Goal: Task Accomplishment & Management: Use online tool/utility

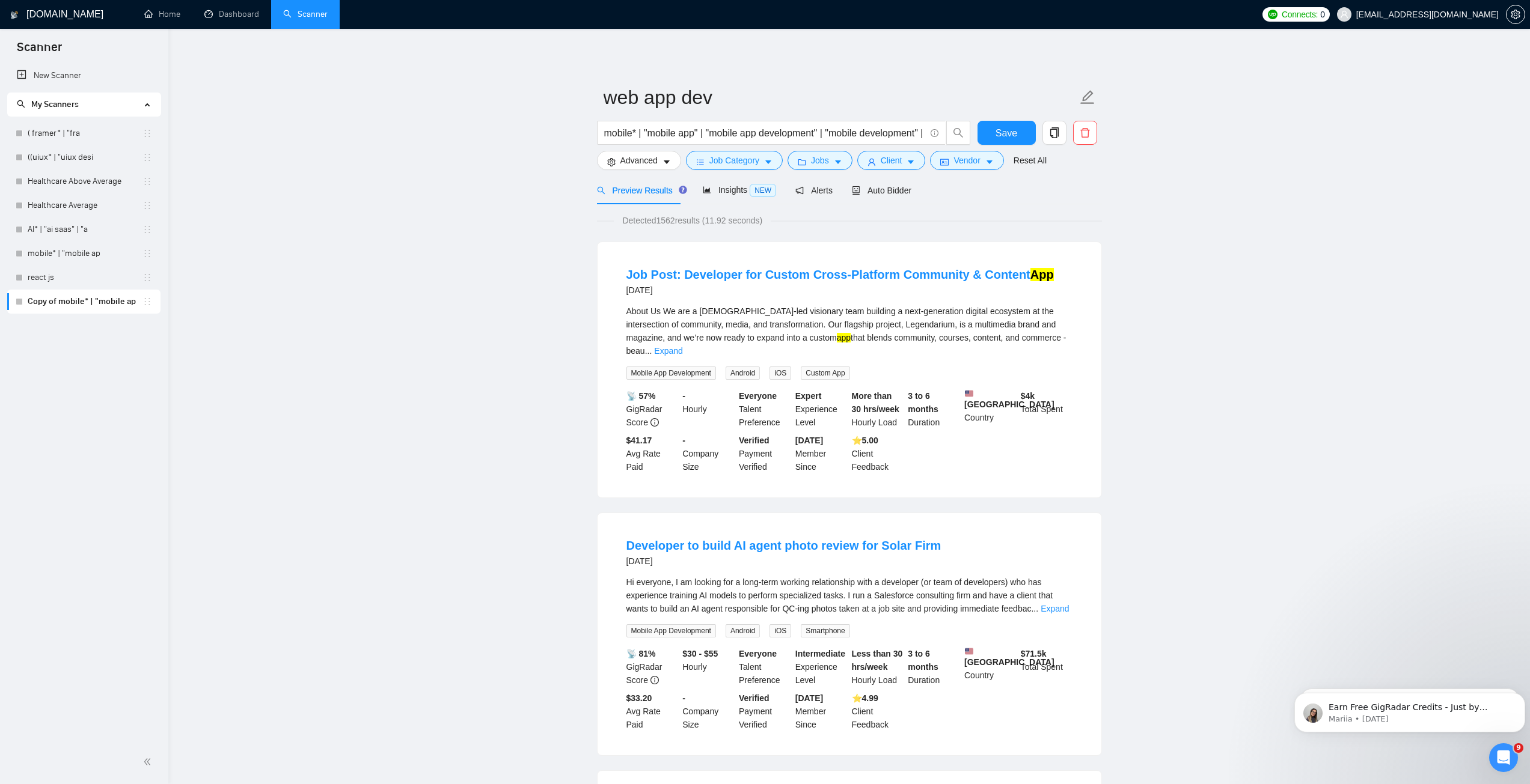
click at [627, 134] on input "mobile* | "mobile app" | "mobile app development" | "mobile development" | "mob…" at bounding box center [765, 133] width 321 height 15
click at [616, 118] on form "web app dev mobile* | "mobile app" | "mobile app development" | "mobile develop…" at bounding box center [849, 126] width 505 height 98
click at [617, 134] on input "mobile* | "mobile app" | "mobile app development" | "mobile development" | "mob…" at bounding box center [765, 133] width 321 height 15
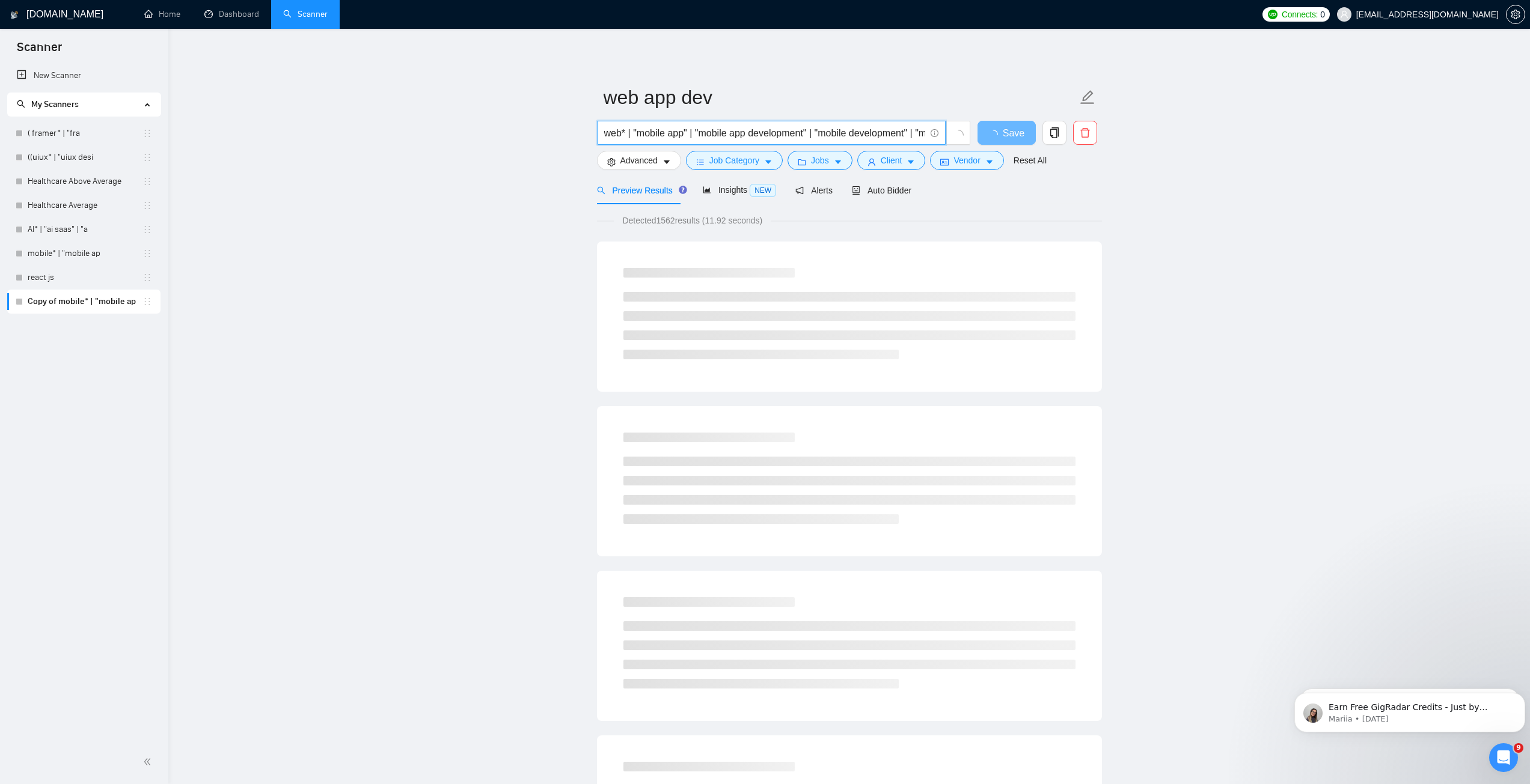
drag, startPoint x: 639, startPoint y: 137, endPoint x: 664, endPoint y: 136, distance: 25.0
click at [664, 136] on input "web* | "mobile app" | "mobile app development" | "mobile development" | "mobile…" at bounding box center [765, 133] width 321 height 15
click at [705, 134] on input "web* | "web app" | "mobile app development" | "mobile development" | "mobile ap…" at bounding box center [765, 133] width 321 height 15
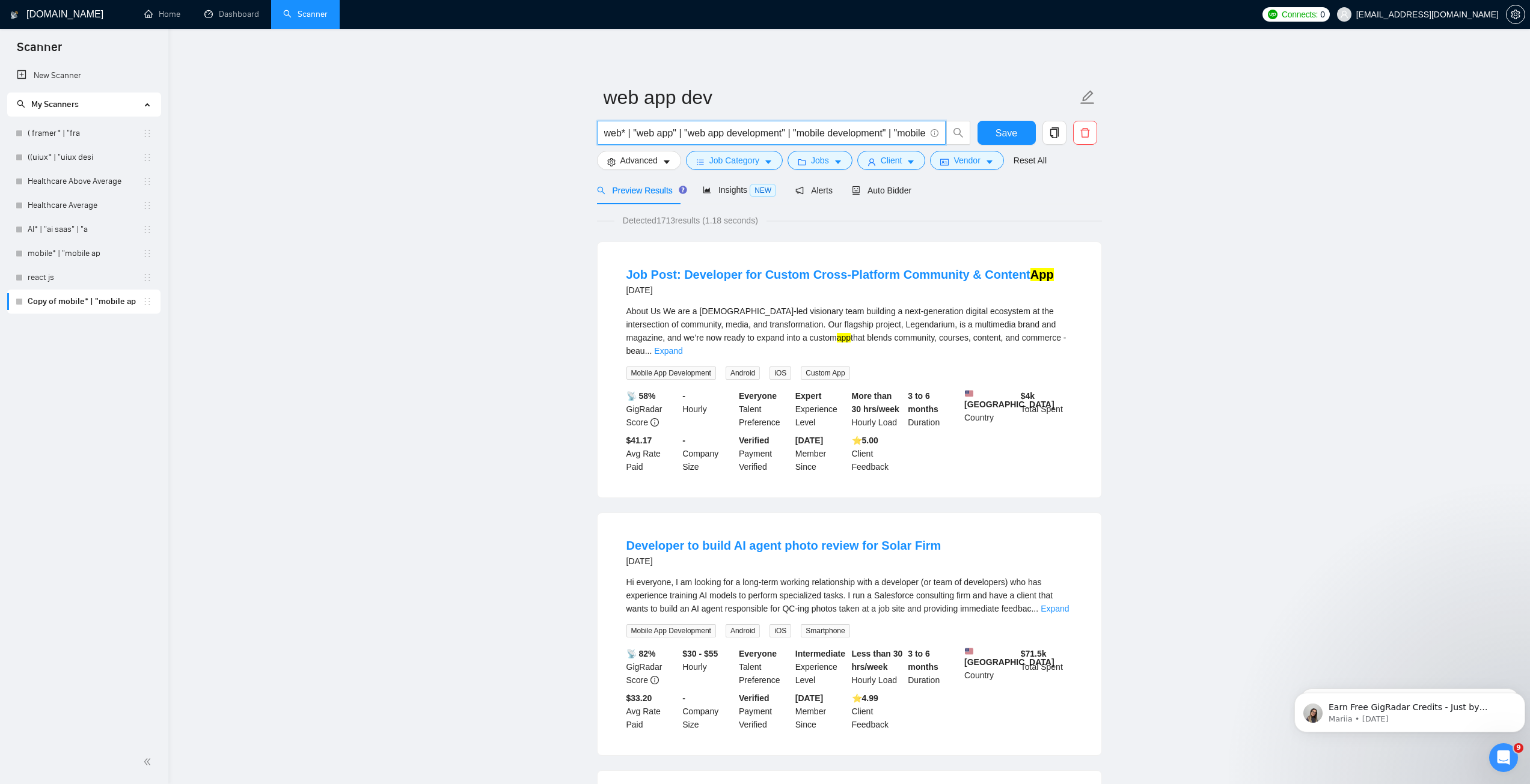
click at [695, 134] on input "web* | "web app" | "web app development" | "mobile development" | "mobile app" …" at bounding box center [765, 133] width 321 height 15
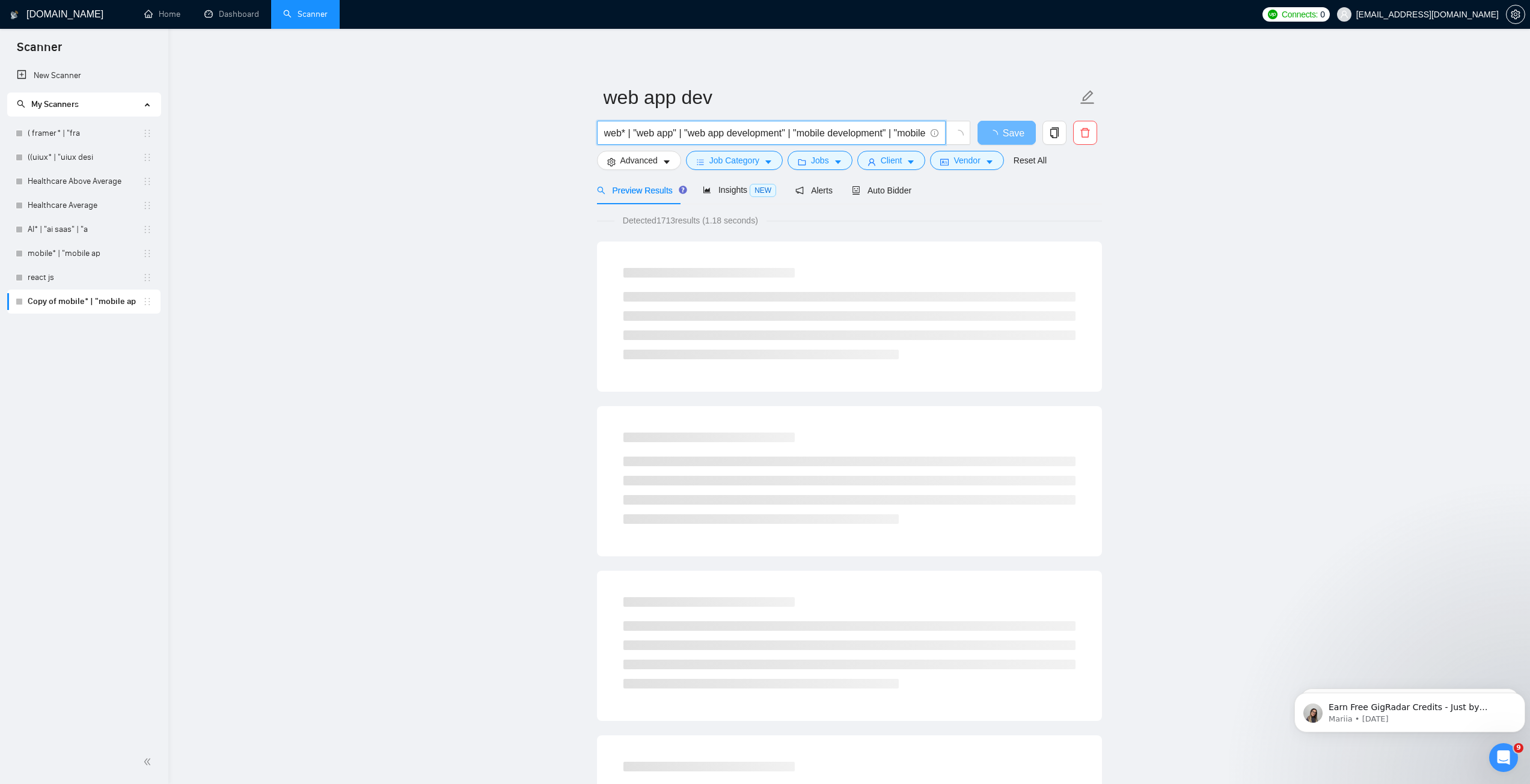
click at [811, 134] on input "web* | "web app" | "web app development" | "mobile development" | "mobile app" …" at bounding box center [765, 133] width 321 height 15
paste input "web"
drag, startPoint x: 872, startPoint y: 136, endPoint x: 918, endPoint y: 138, distance: 46.0
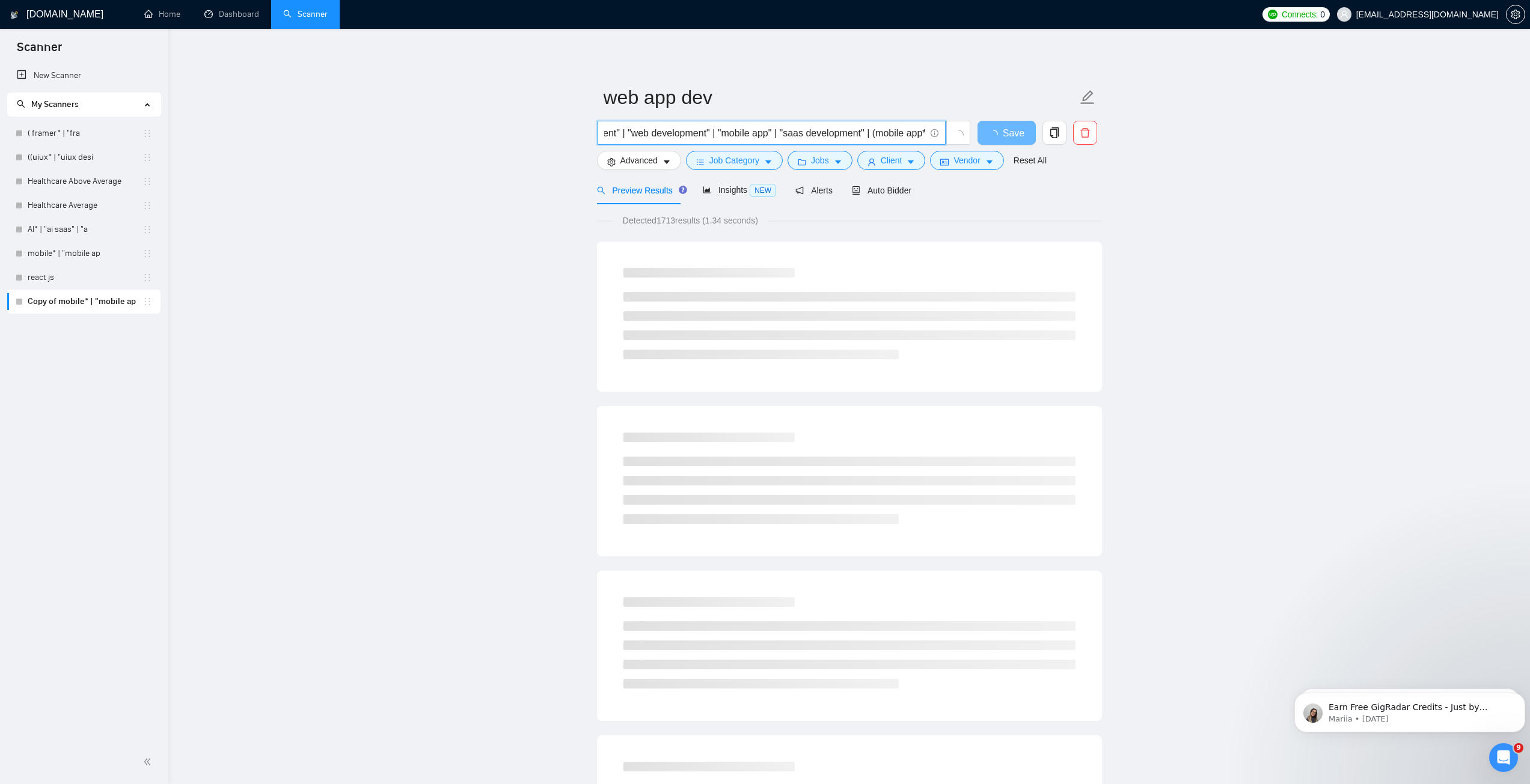
click at [918, 138] on input "web* | "web app" | "web app development" | "web development" | "mobile app" | "…" at bounding box center [765, 133] width 321 height 15
click at [725, 130] on input "web* | "web app" | "web app development" | "web development" | "mobile app" | "…" at bounding box center [765, 133] width 321 height 15
click at [722, 130] on input "web* | "web app" | "web app development" | "web development" | "mobile app" | "…" at bounding box center [765, 133] width 321 height 15
paste input "web"
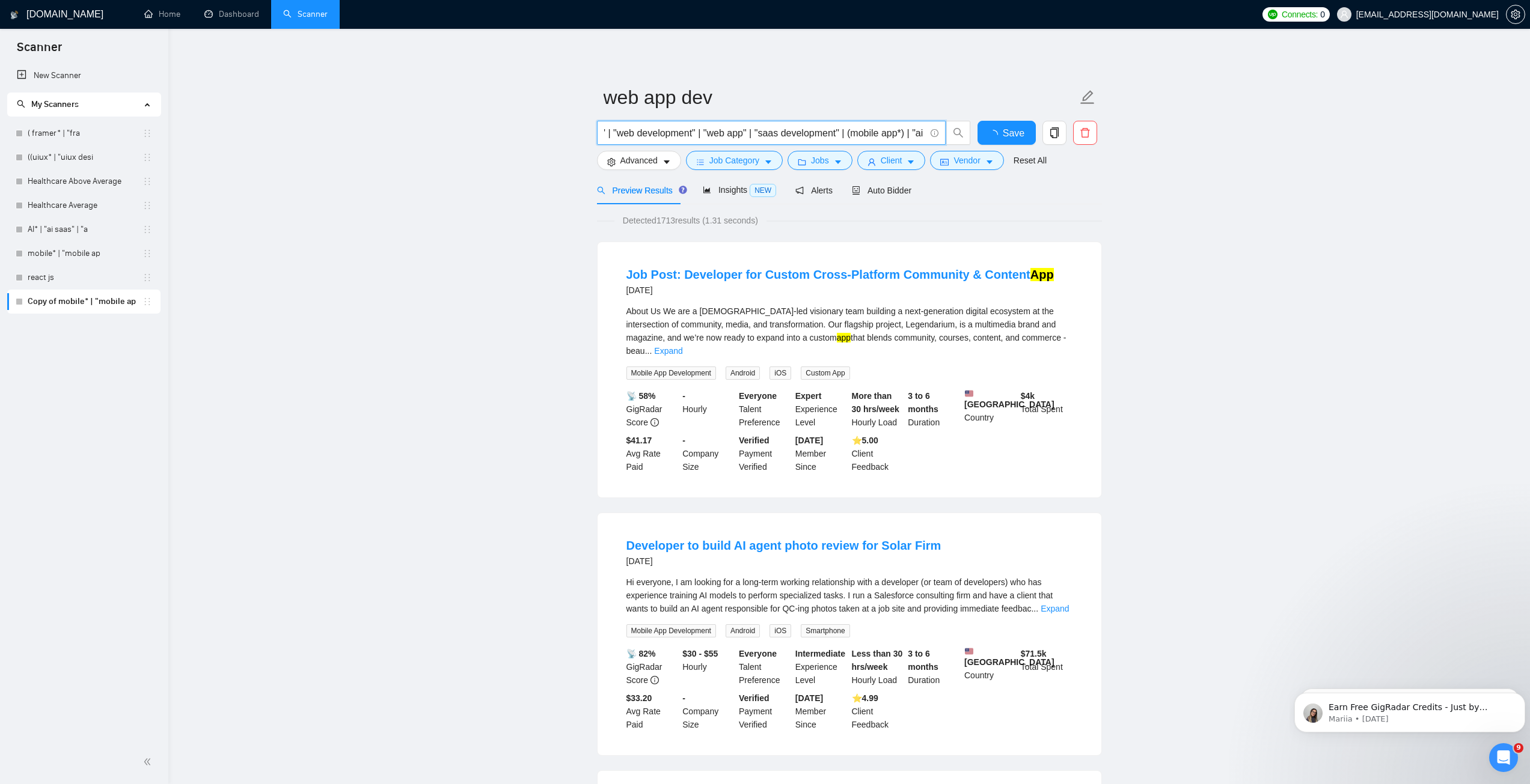
scroll to position [0, 0]
drag, startPoint x: 719, startPoint y: 139, endPoint x: 564, endPoint y: 134, distance: 155.1
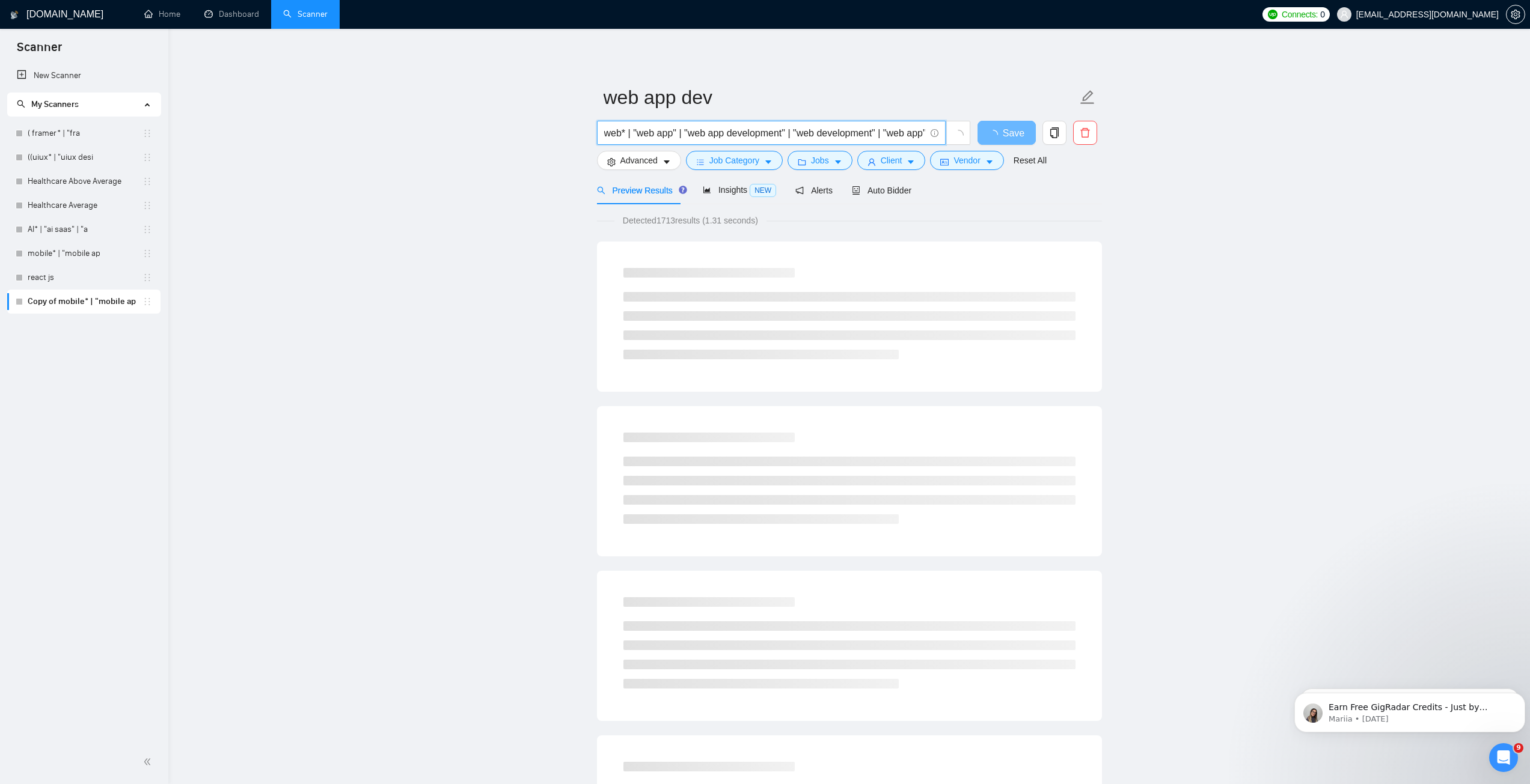
click at [685, 130] on input "web* | "web app" | "web app development" | "web development" | "web app" | "saa…" at bounding box center [765, 133] width 321 height 15
drag, startPoint x: 663, startPoint y: 130, endPoint x: 934, endPoint y: 131, distance: 271.0
click at [934, 131] on span "web* | "web app" | "web app development" | "web development" | "web app" | "saa…" at bounding box center [771, 133] width 348 height 24
click at [659, 132] on input "web* | "web app" | "web app development" | "web development" | "web app" | "saa…" at bounding box center [765, 133] width 321 height 15
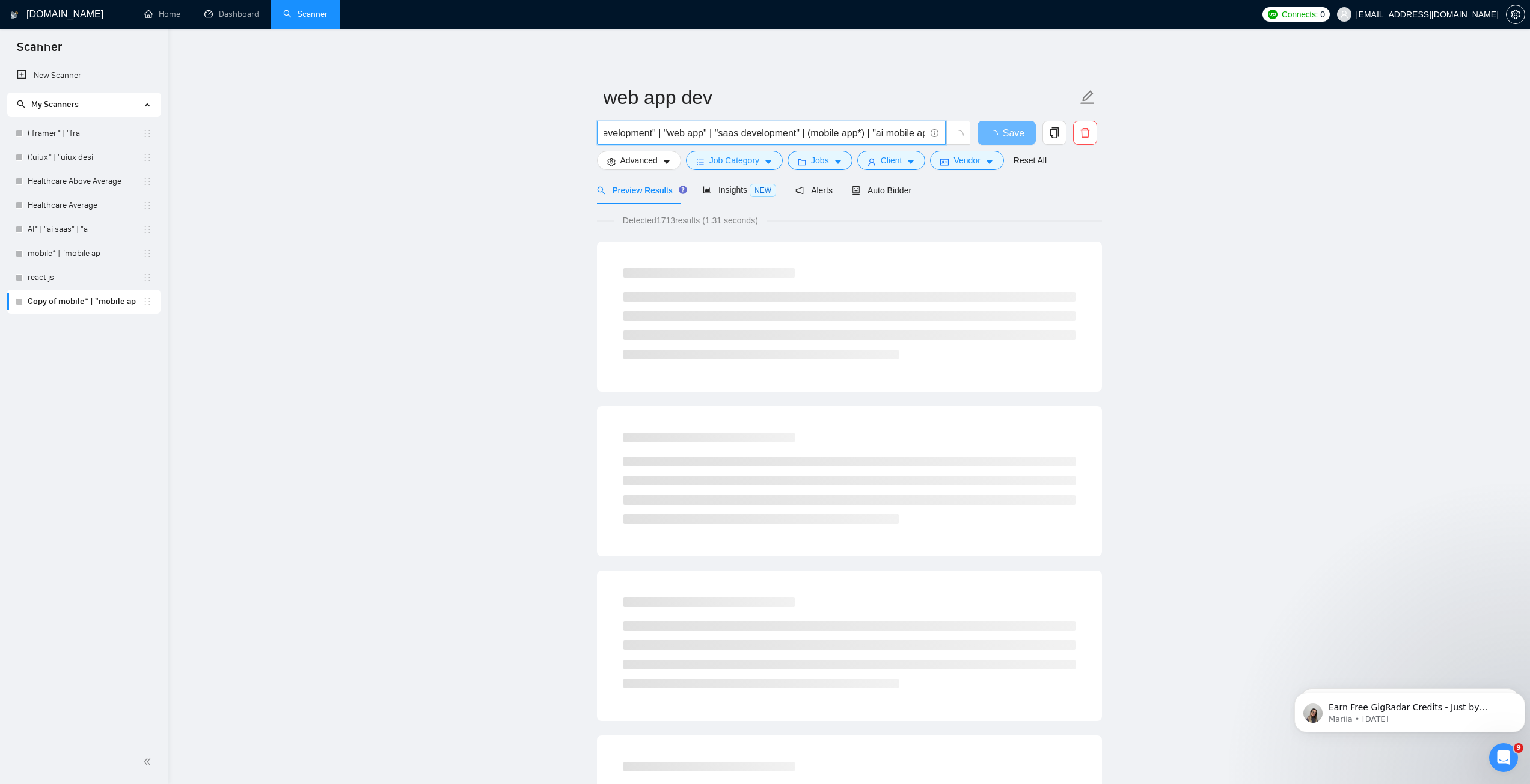
scroll to position [0, 0]
drag, startPoint x: 615, startPoint y: 134, endPoint x: 577, endPoint y: 134, distance: 38.0
click at [685, 132] on input "web* | "web app" | "web app development" | "web development" | "web app" | "saa…" at bounding box center [765, 133] width 321 height 15
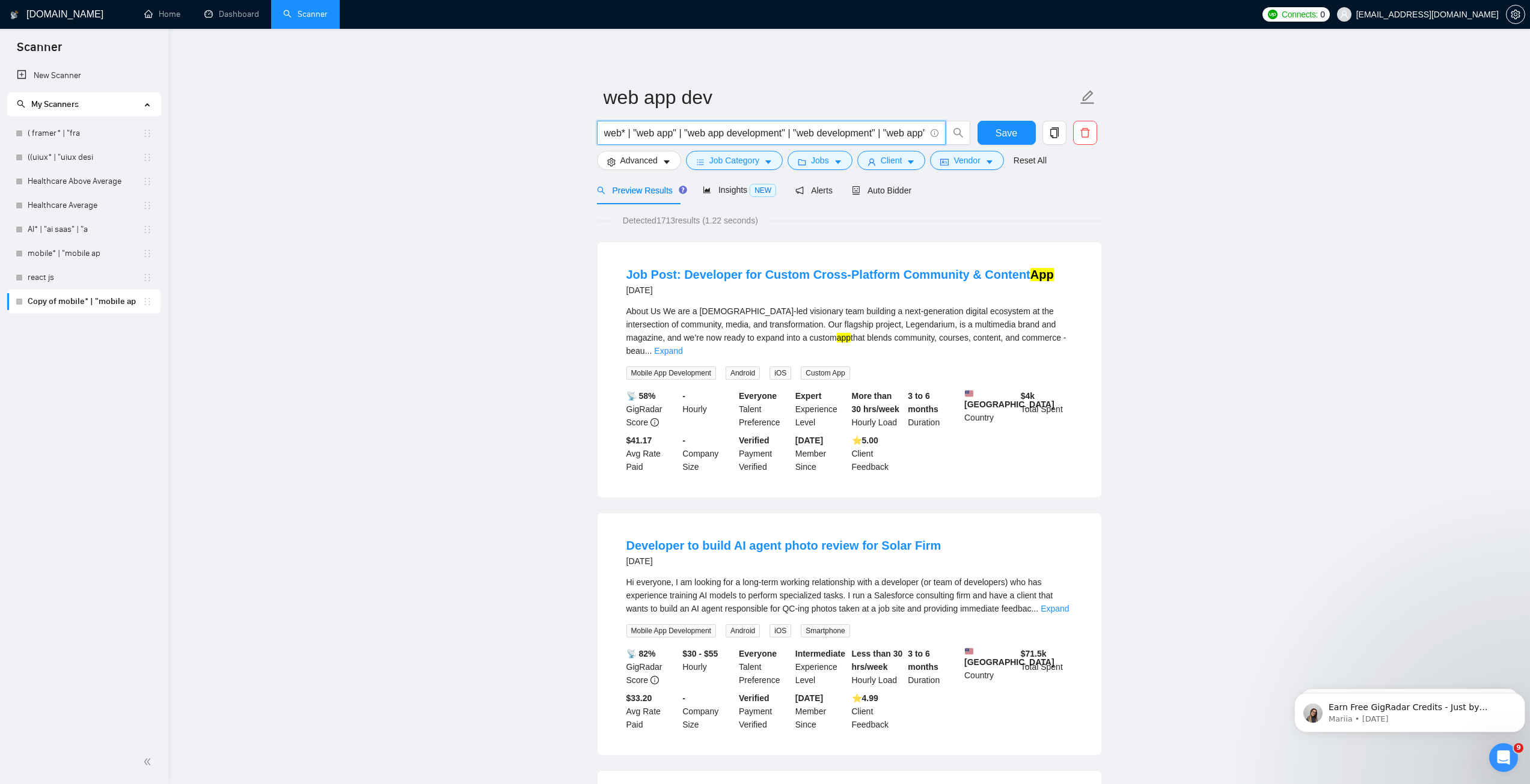
click at [639, 134] on input "web* | "web app" | "web app development" | "web development" | "web app" | "saa…" at bounding box center [765, 133] width 321 height 15
click at [643, 131] on input "web* | "Saas web app" | "web app development" | "web development" | "web app" |…" at bounding box center [765, 133] width 321 height 15
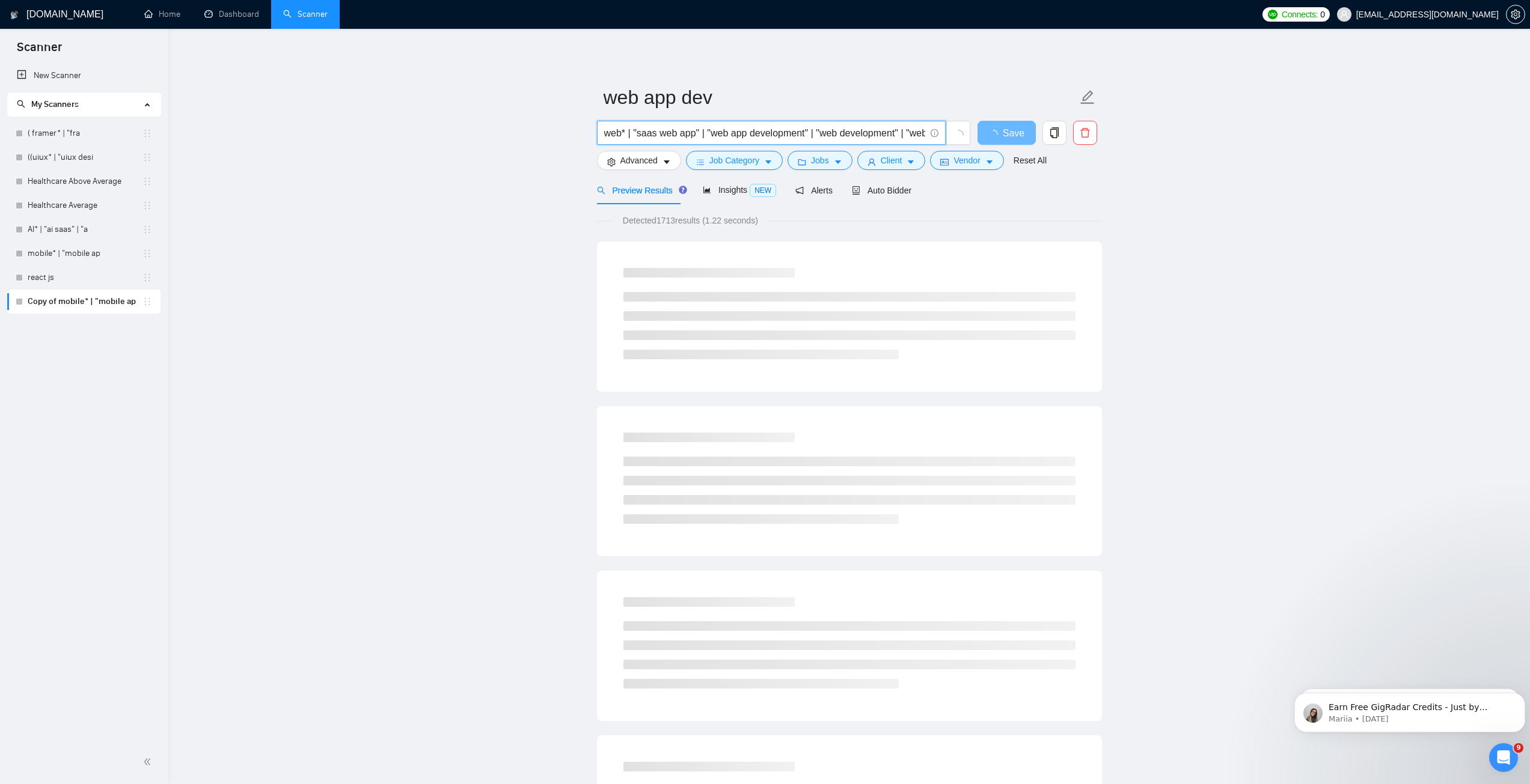
drag, startPoint x: 833, startPoint y: 132, endPoint x: 911, endPoint y: 133, distance: 78.0
click at [911, 133] on input "web* | "saas web app" | "web app development" | "web development" | "web app" |…" at bounding box center [765, 133] width 321 height 15
click at [732, 131] on input "web* | "saas web app" | "web app development" | "web development" | "web app" |…" at bounding box center [765, 133] width 321 height 15
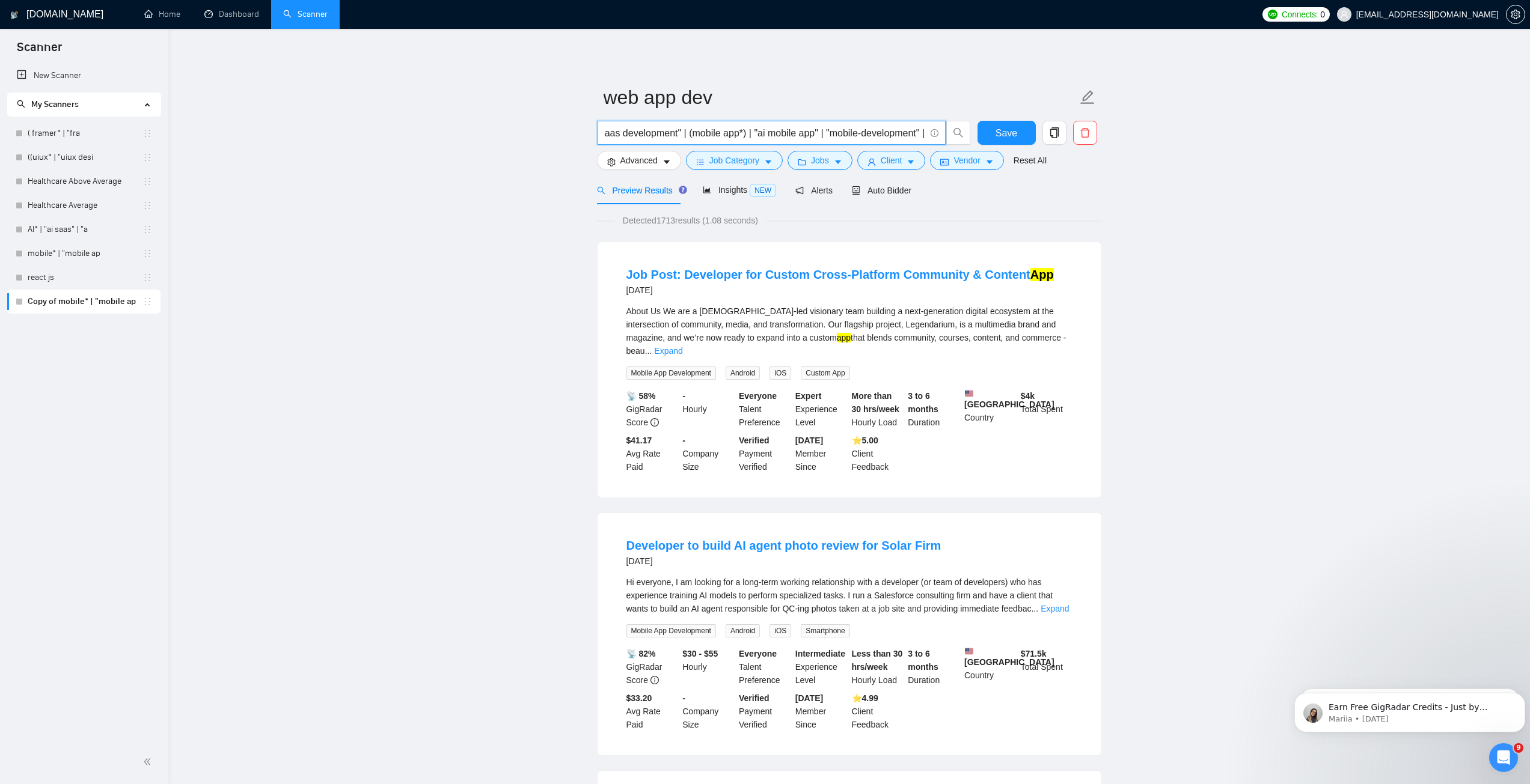
scroll to position [0, 363]
click at [701, 136] on input "web* | "saas web app" | "web app development" | "web development" | "web app" |…" at bounding box center [765, 133] width 321 height 15
paste input "web"
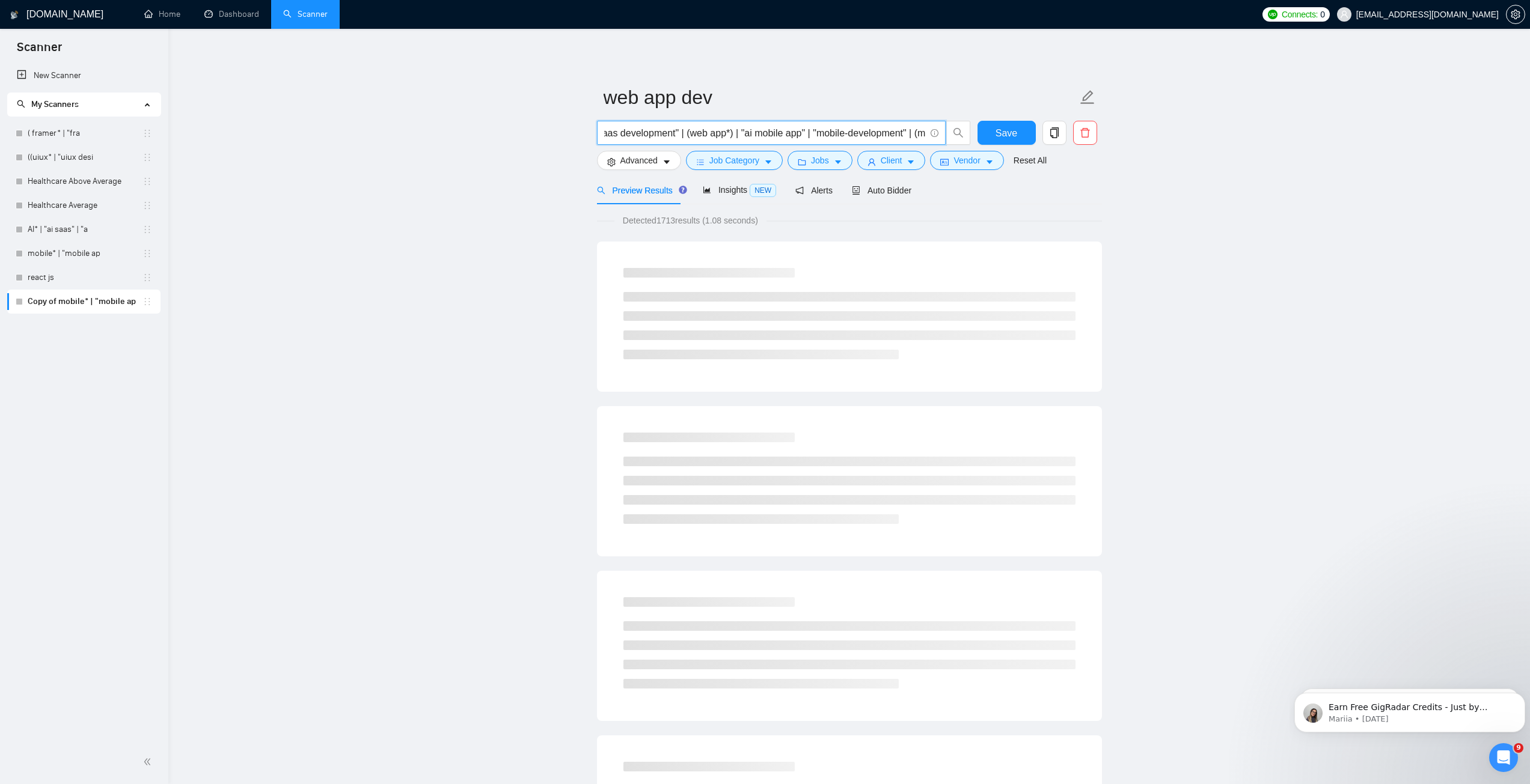
click at [772, 133] on input "web* | "saas web app" | "web app development" | "web development" | "web app" |…" at bounding box center [765, 133] width 321 height 15
paste input "web"
drag, startPoint x: 825, startPoint y: 134, endPoint x: 899, endPoint y: 132, distance: 74.0
click at [899, 132] on input "web* | "saas web app" | "web app development" | "web development" | "web app" |…" at bounding box center [765, 133] width 321 height 15
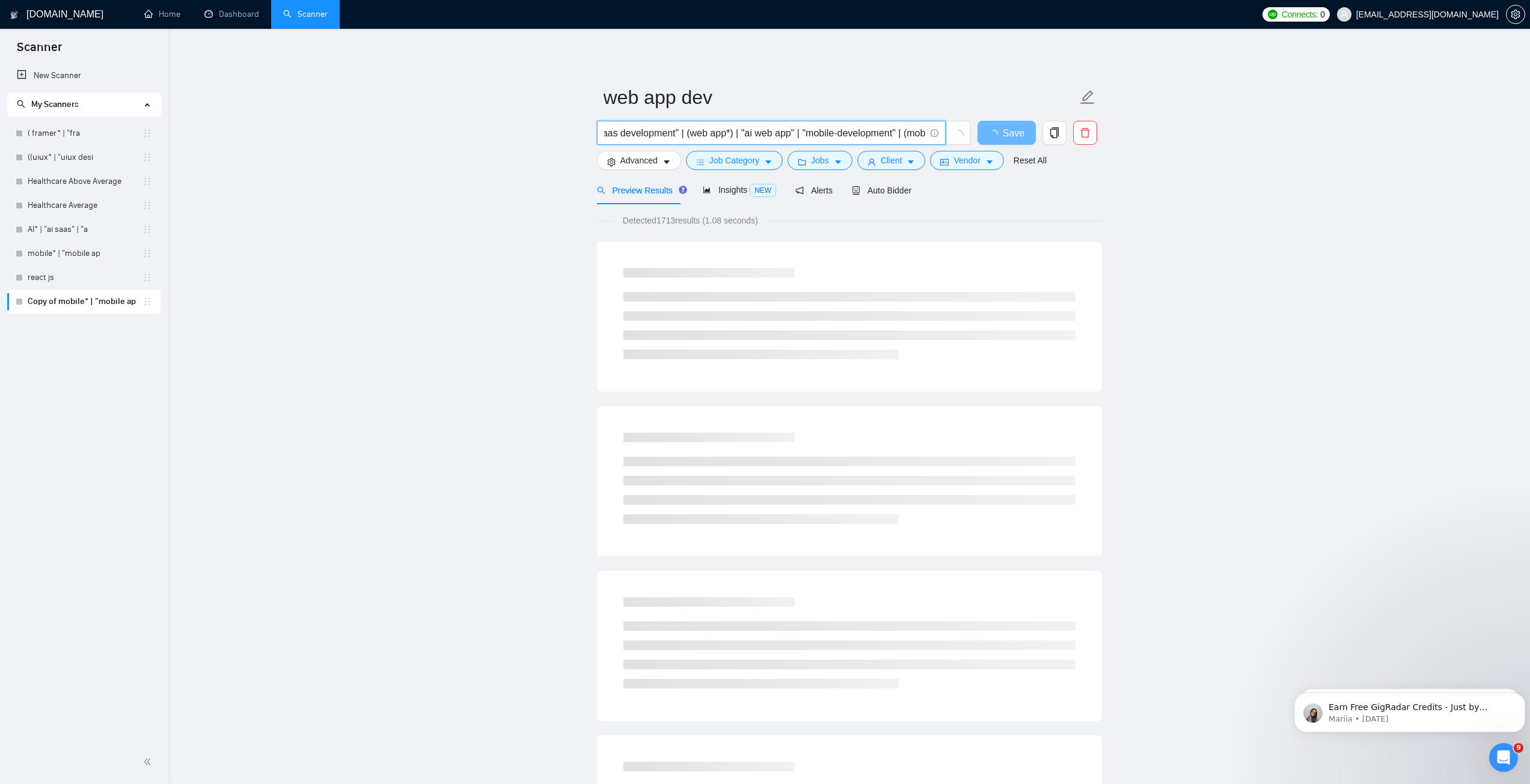
click at [817, 134] on input "web* | "saas web app" | "web app development" | "web development" | "web app" |…" at bounding box center [765, 133] width 321 height 15
paste input "web"
drag, startPoint x: 847, startPoint y: 133, endPoint x: 932, endPoint y: 126, distance: 85.3
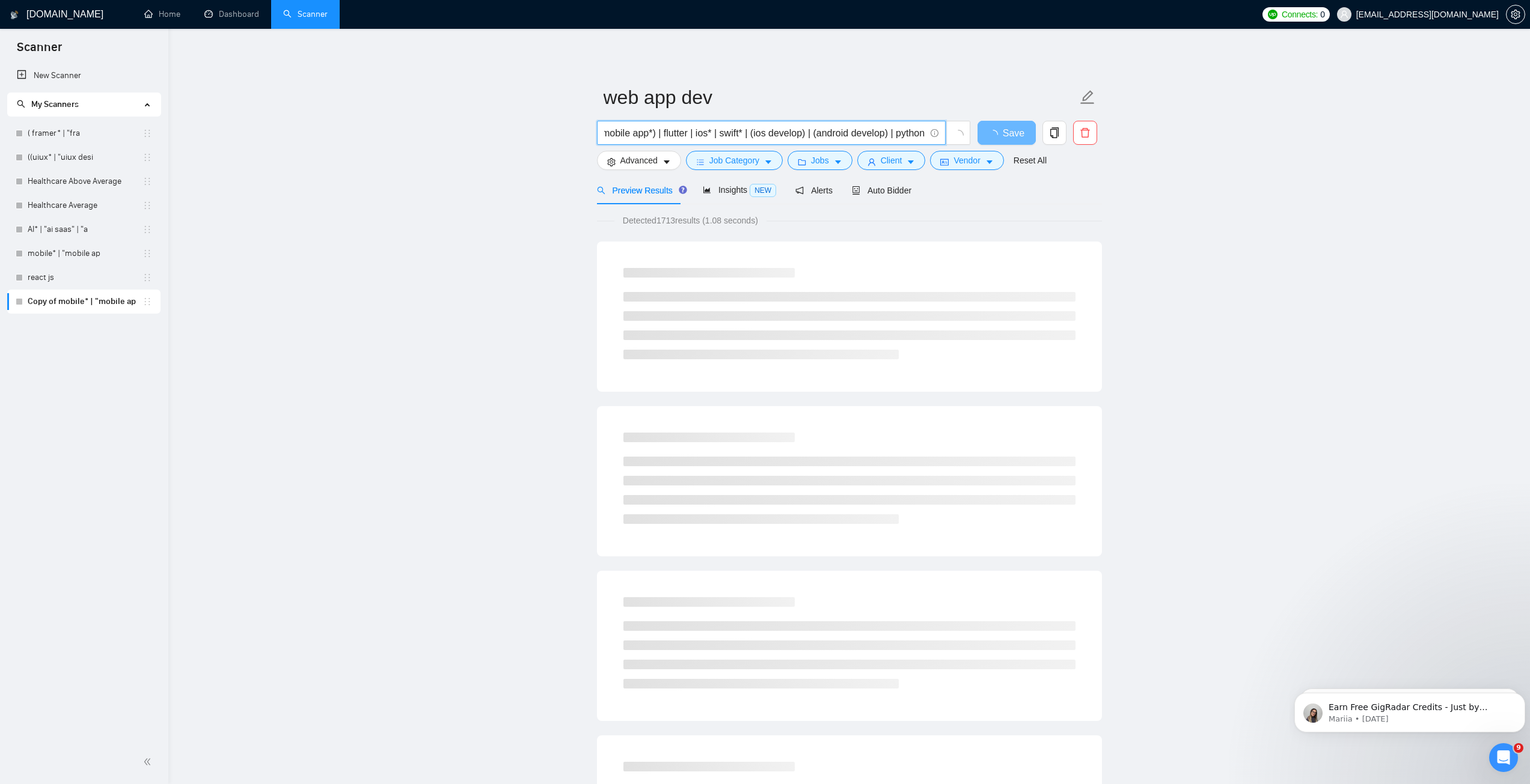
click at [932, 126] on span "web* | "saas web app" | "web app development" | "web development" | "web app" |…" at bounding box center [771, 133] width 348 height 24
click at [623, 137] on input "web* | "saas web app" | "web app development" | "web development" | "web app" |…" at bounding box center [765, 133] width 321 height 15
click at [619, 137] on input "web* | "saas web app" | "web app development" | "web development" | "web app" |…" at bounding box center [765, 133] width 321 height 15
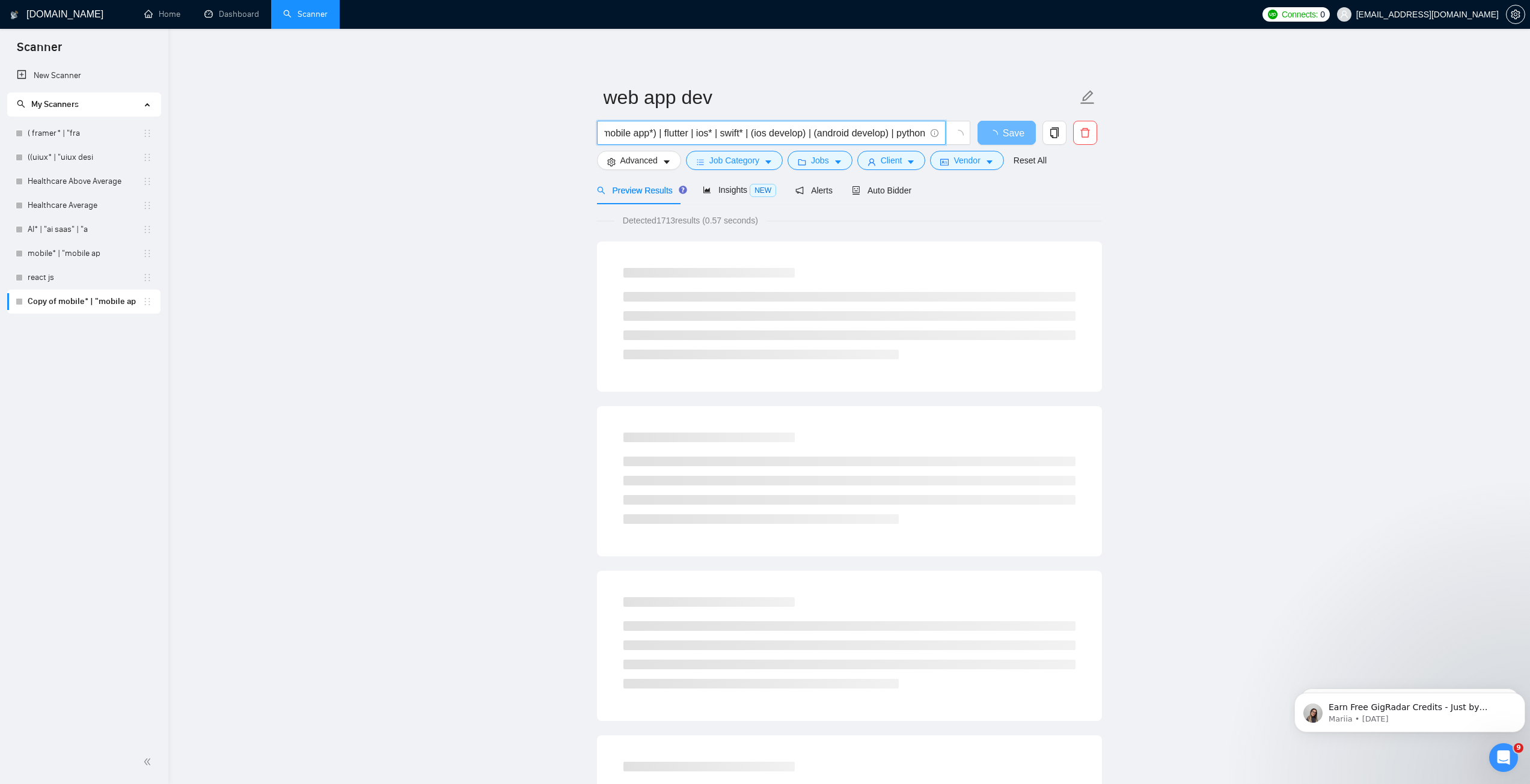
click at [619, 137] on input "web* | "saas web app" | "web app development" | "web development" | "web app" |…" at bounding box center [765, 133] width 321 height 15
paste input "web"
click at [693, 134] on input "web* | "saas web app" | "web app development" | "web development" | "web app" |…" at bounding box center [765, 133] width 321 height 15
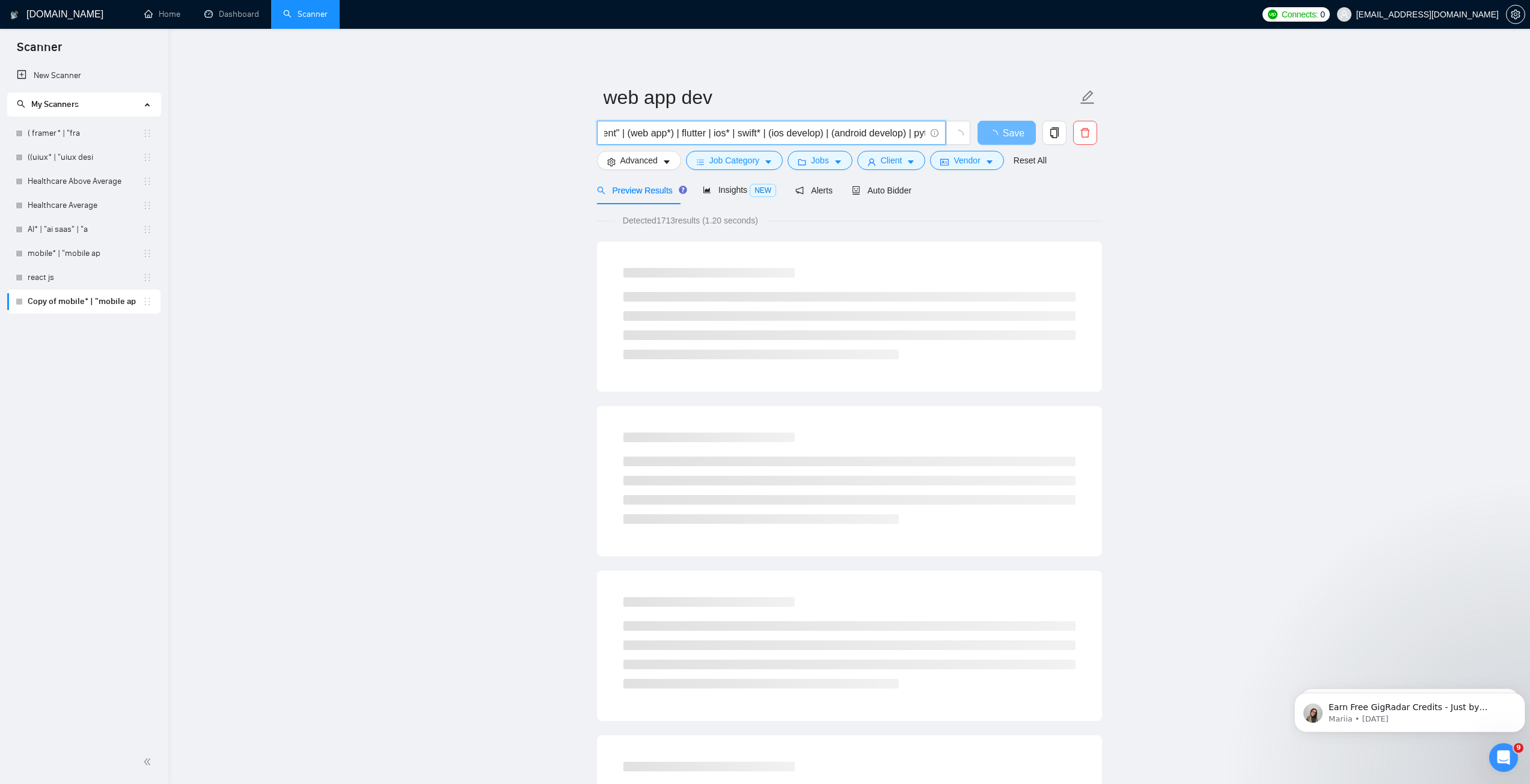
click at [693, 134] on input "web* | "saas web app" | "web app development" | "web development" | "web app" |…" at bounding box center [765, 133] width 321 height 15
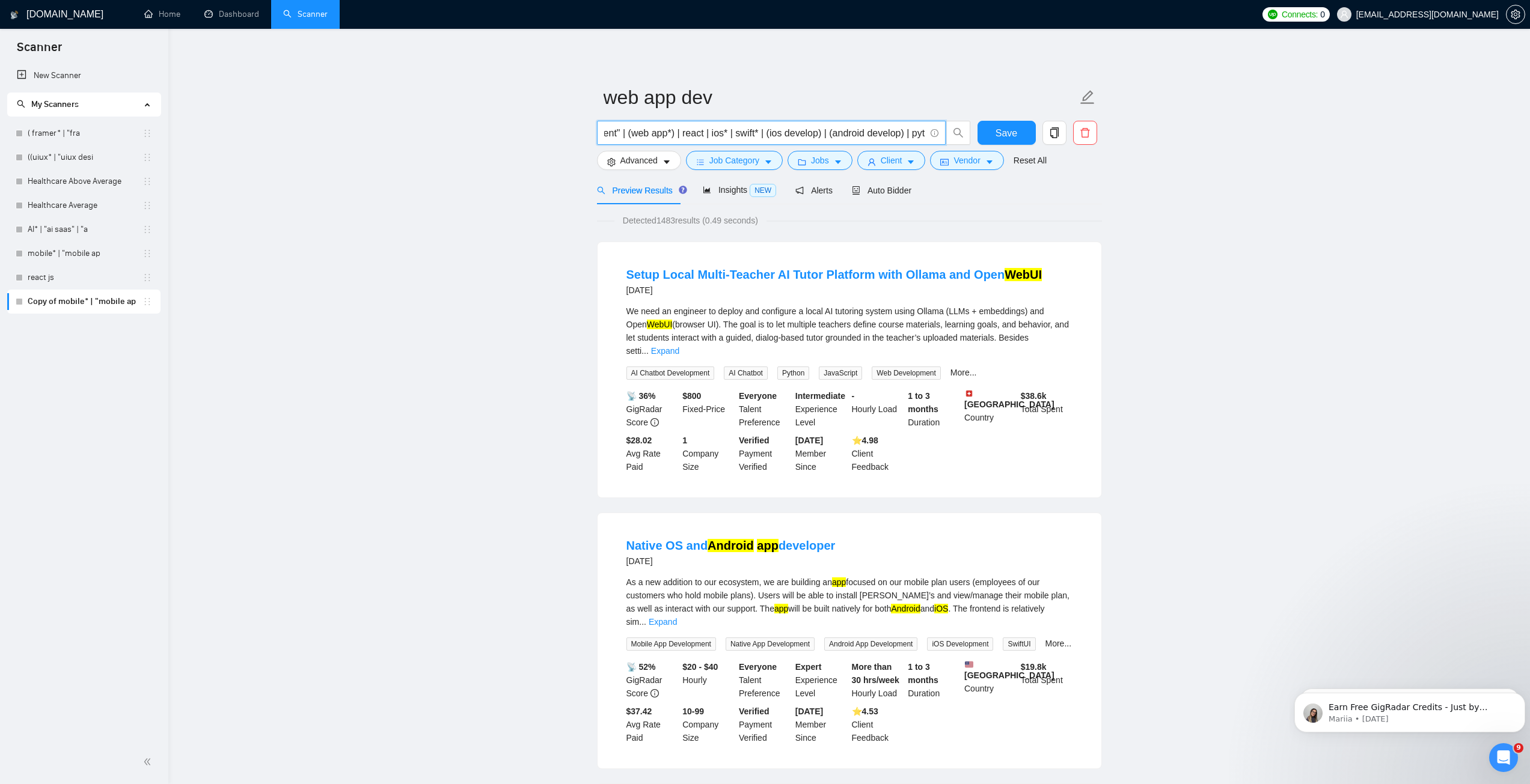
drag, startPoint x: 712, startPoint y: 131, endPoint x: 723, endPoint y: 131, distance: 11.0
click at [723, 131] on input "web* | "saas web app" | "web app development" | "web development" | "web app" |…" at bounding box center [765, 133] width 321 height 15
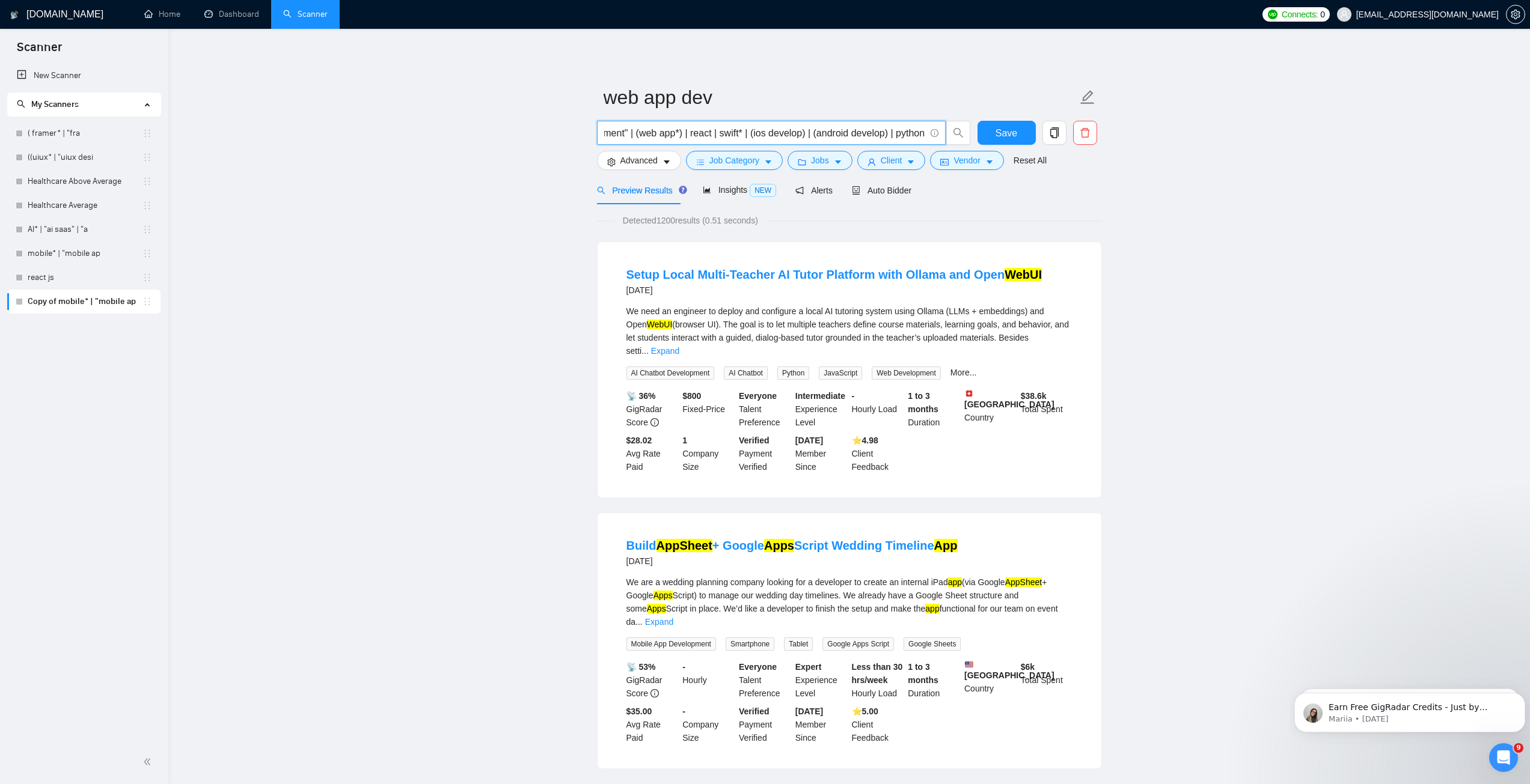
drag, startPoint x: 747, startPoint y: 133, endPoint x: 922, endPoint y: 136, distance: 175.0
click at [926, 136] on span "web* | "saas web app" | "web app development" | "web development" | "web app" |…" at bounding box center [771, 133] width 348 height 24
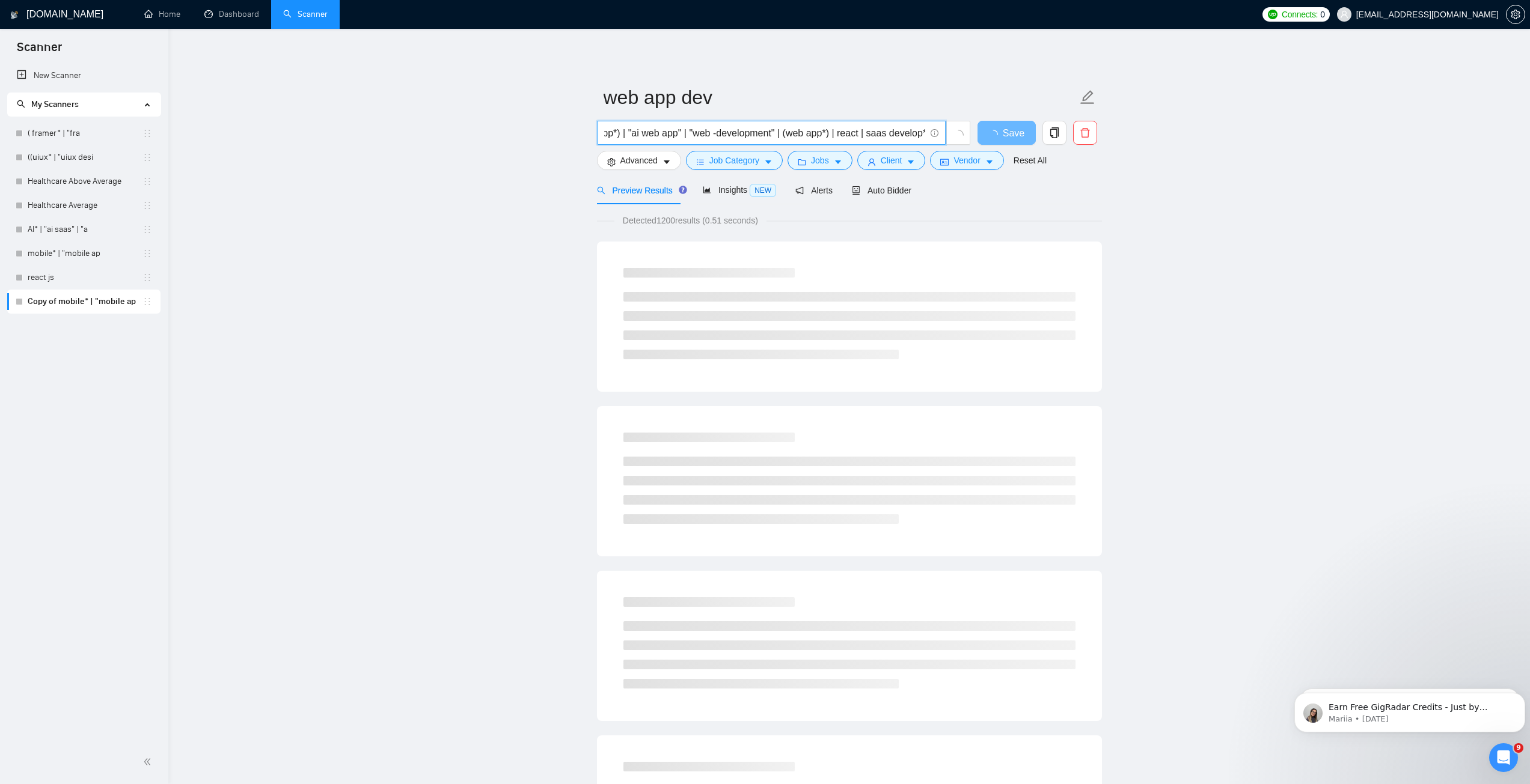
scroll to position [0, 479]
click at [864, 137] on input "web* | "saas web app" | "web app development" | "web development" | "web app" |…" at bounding box center [765, 133] width 321 height 15
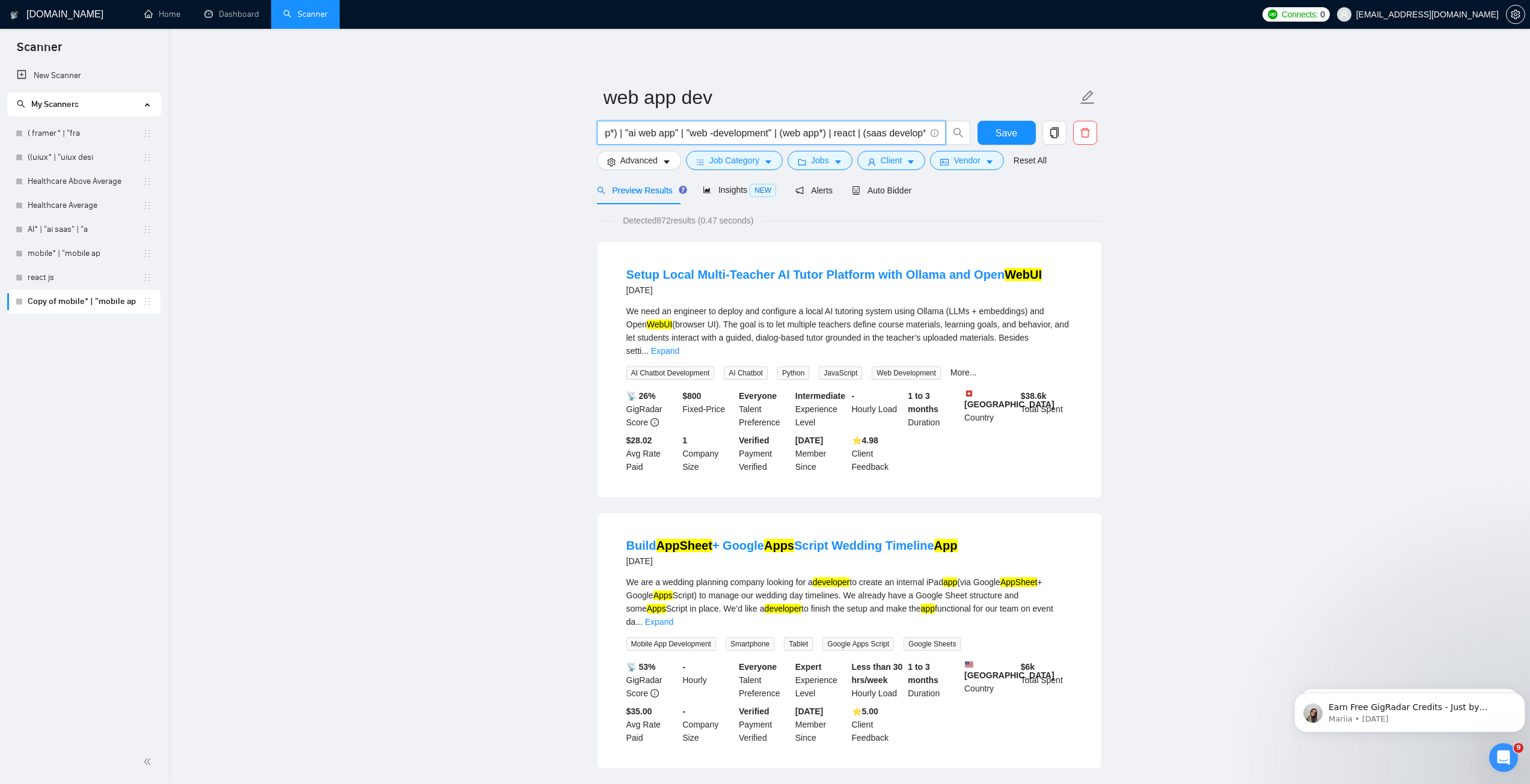
type input "web* | "saas web app" | "web app development" | "web development" | "web app" |…"
click at [1010, 138] on span "Save" at bounding box center [1006, 133] width 21 height 15
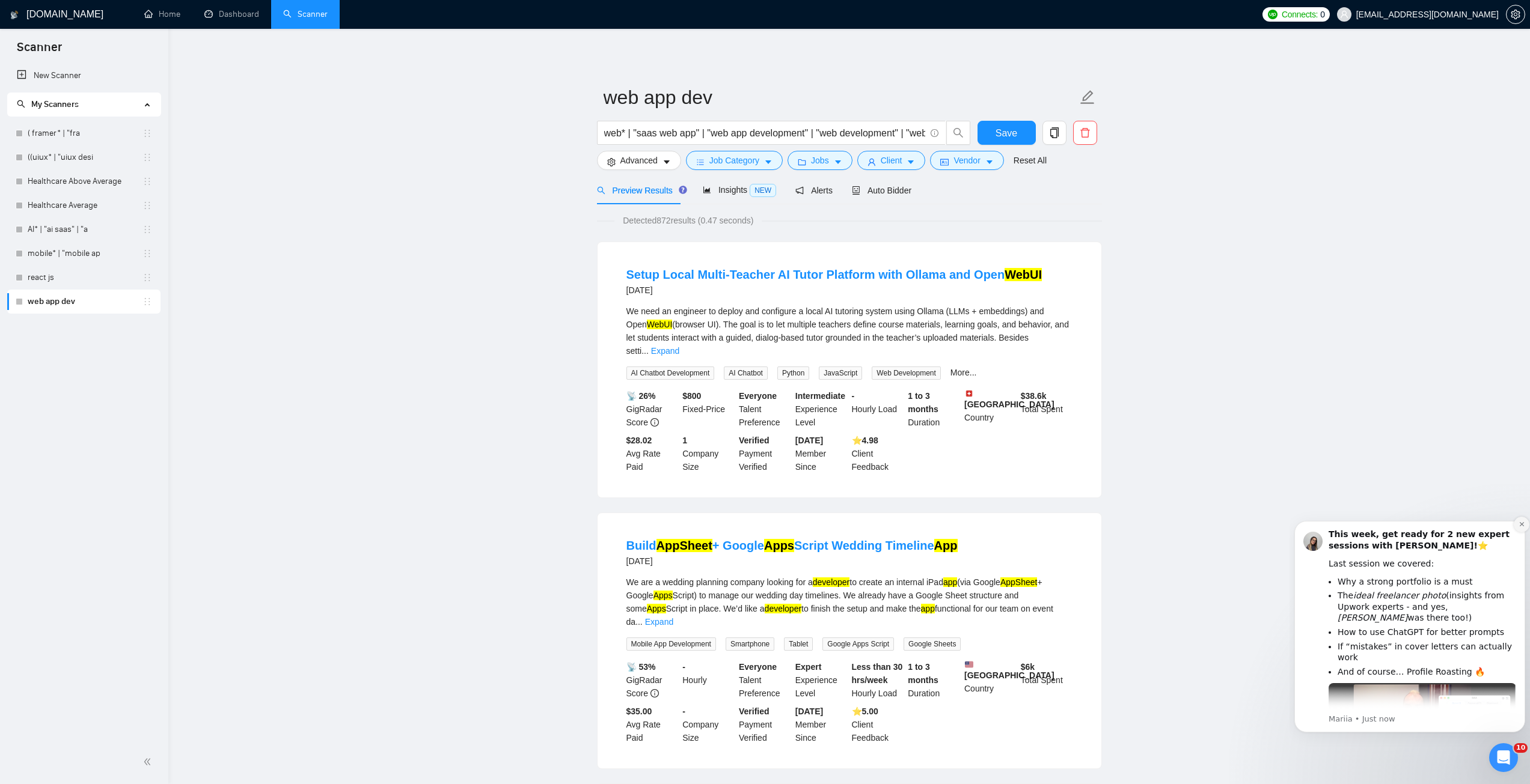
click at [1520, 522] on icon "Dismiss notification" at bounding box center [1521, 524] width 6 height 6
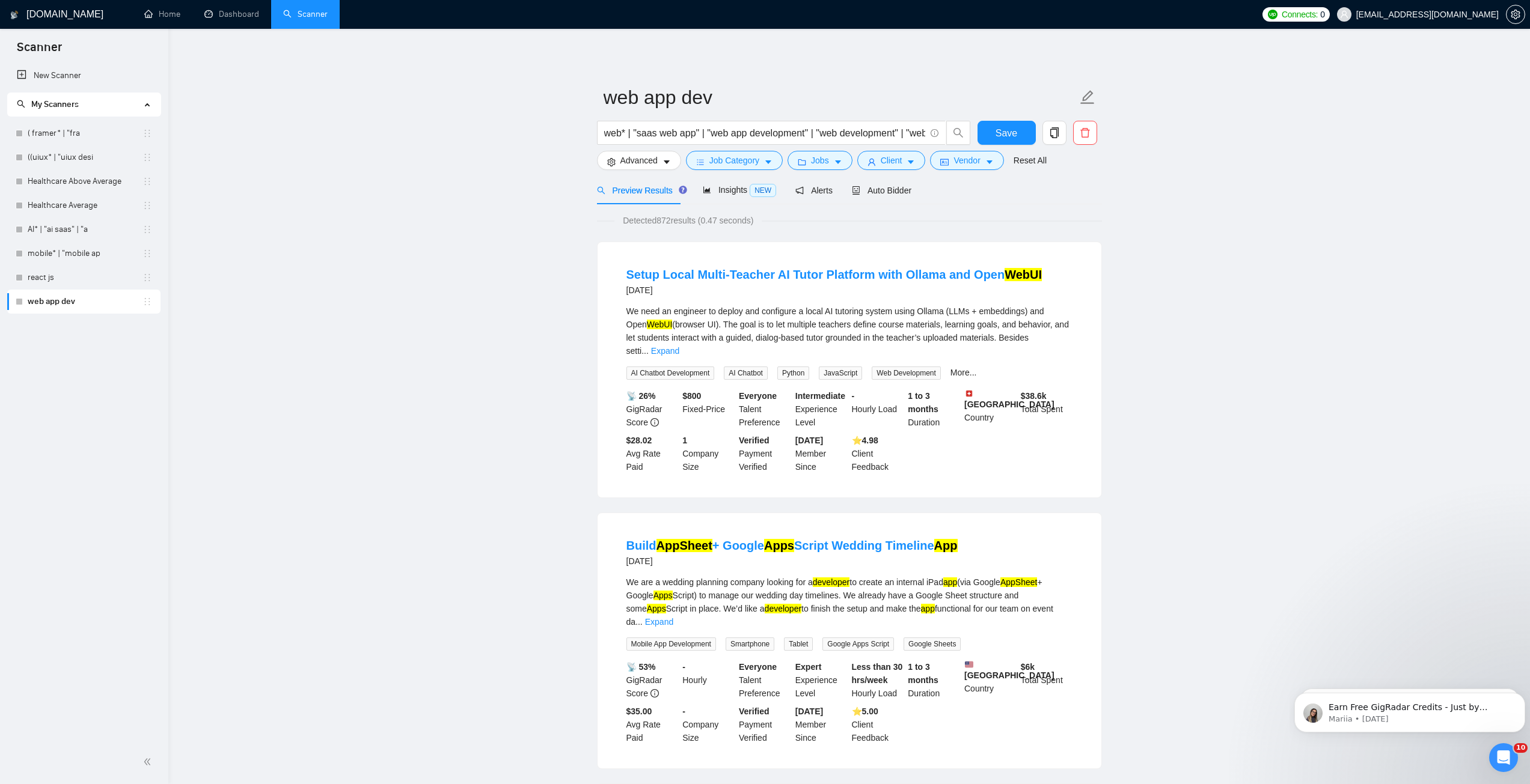
drag, startPoint x: 726, startPoint y: 193, endPoint x: 675, endPoint y: 196, distance: 51.1
click at [726, 193] on span "Insights NEW" at bounding box center [740, 190] width 73 height 10
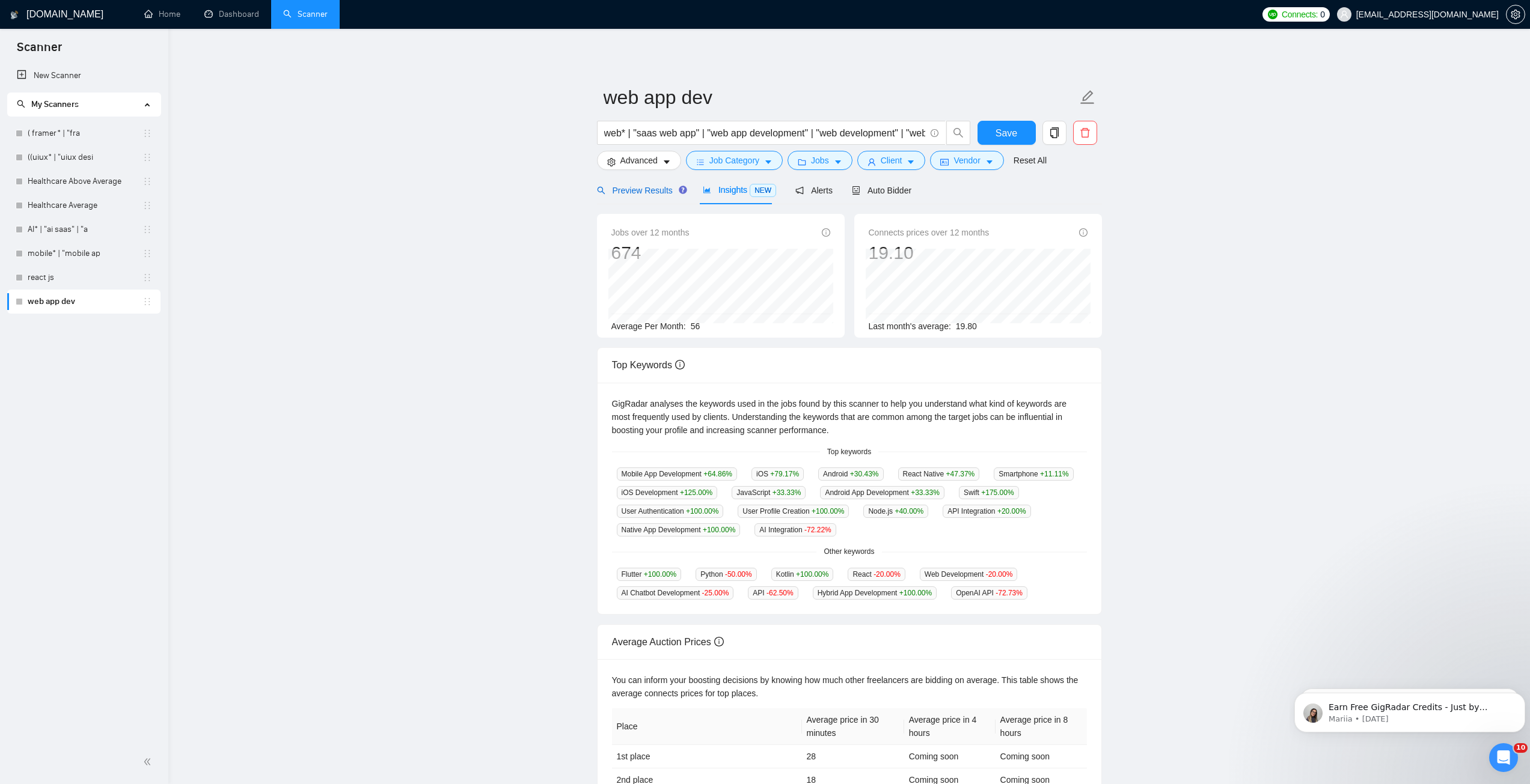
click at [646, 193] on span "Preview Results" at bounding box center [640, 191] width 87 height 10
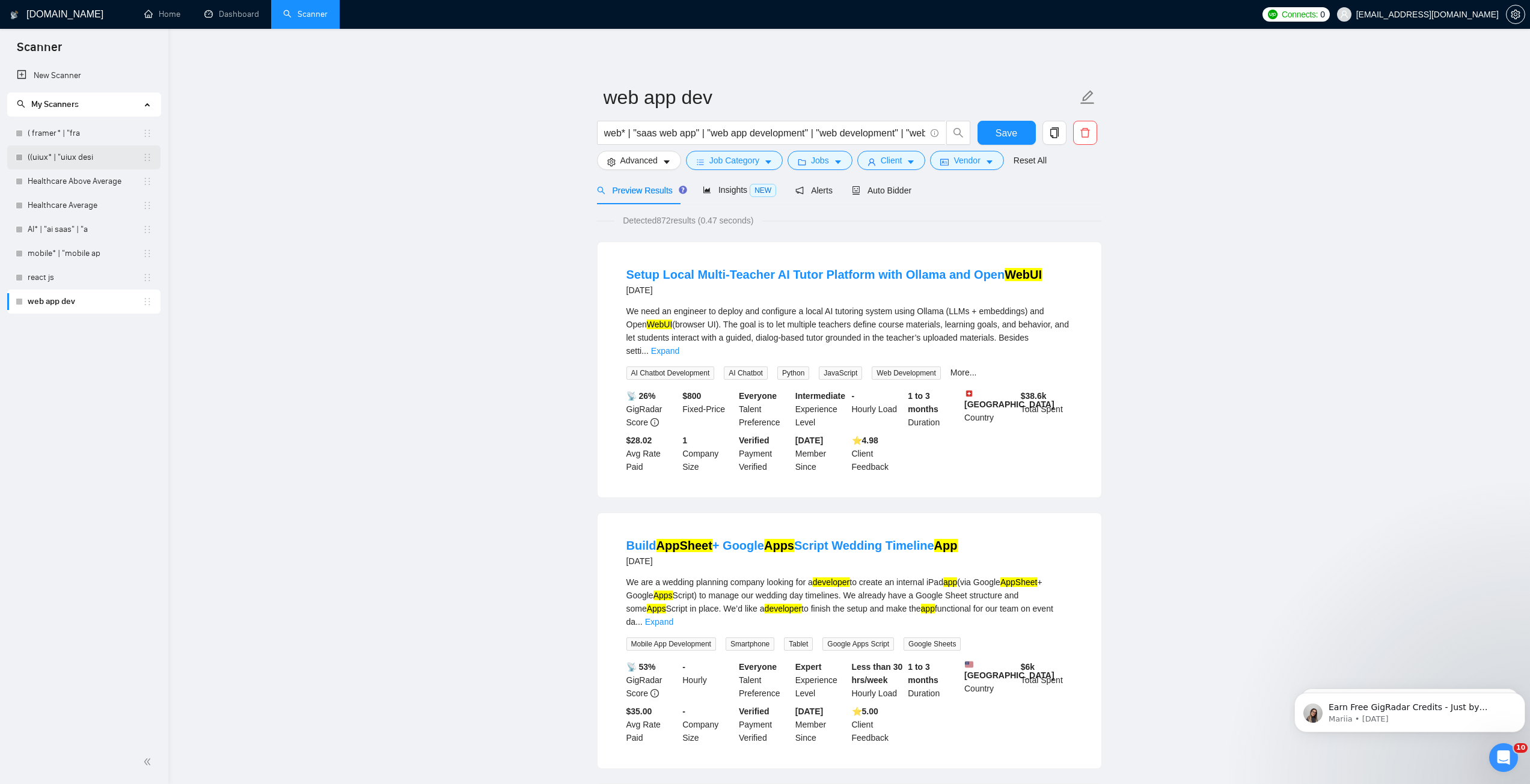
click at [83, 161] on link "((uiux* | "uiux desi" at bounding box center [85, 157] width 115 height 24
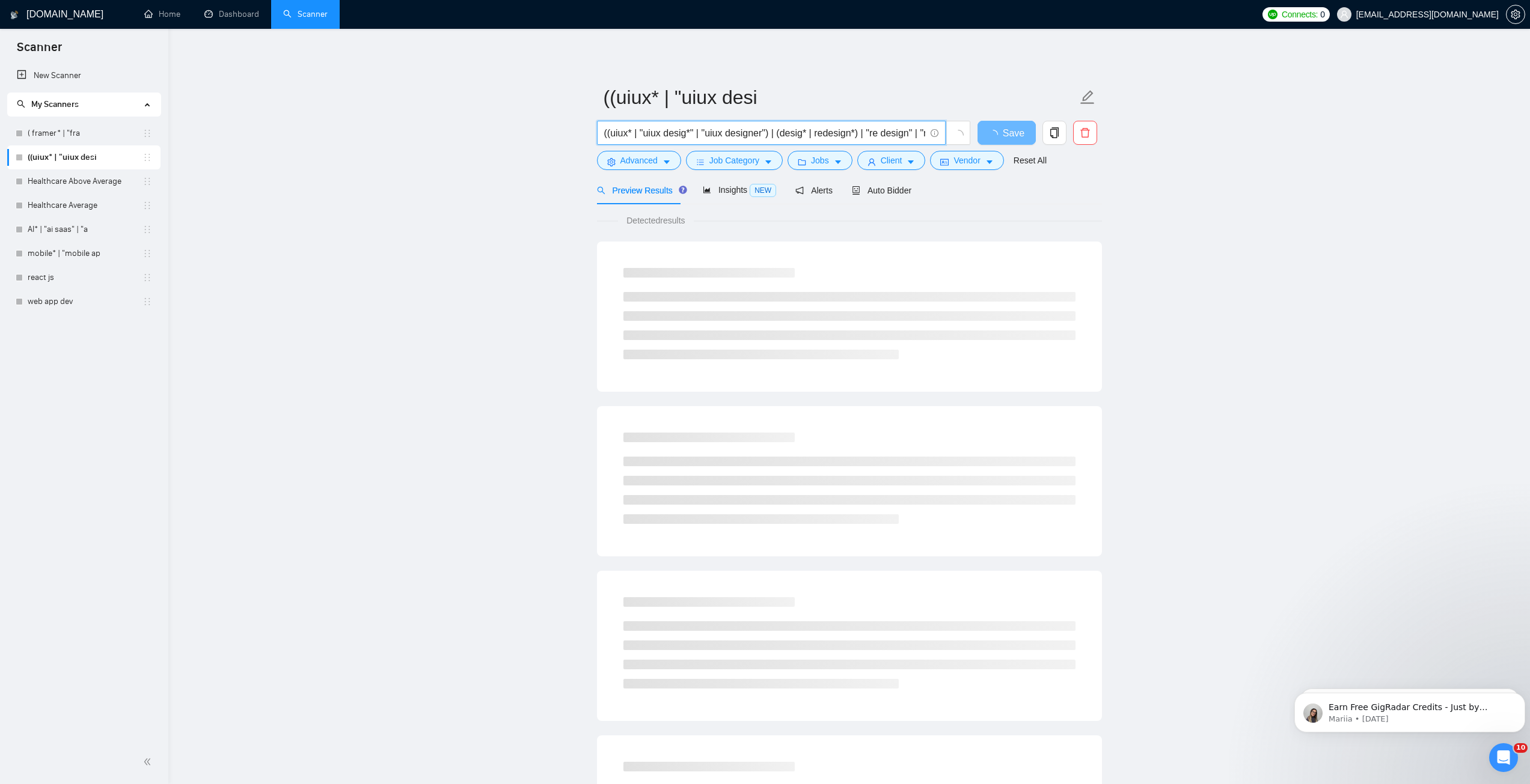
click at [850, 139] on input "((uiux* | "uiux desig*" | "uiux designer") | (desig* | redesign*) | "re design"…" at bounding box center [765, 133] width 321 height 15
drag, startPoint x: 823, startPoint y: 135, endPoint x: 537, endPoint y: 141, distance: 286.1
click at [537, 141] on main "((uiux* | "uiux desi ((uiux* | "uiux desig*" | "uiux designer") | (desig* | red…" at bounding box center [849, 549] width 1323 height 1003
click at [623, 136] on input "((uiux* | "uiux desig*" | "uiux designer") | (desig* | redesign*) | "re design"…" at bounding box center [765, 133] width 321 height 15
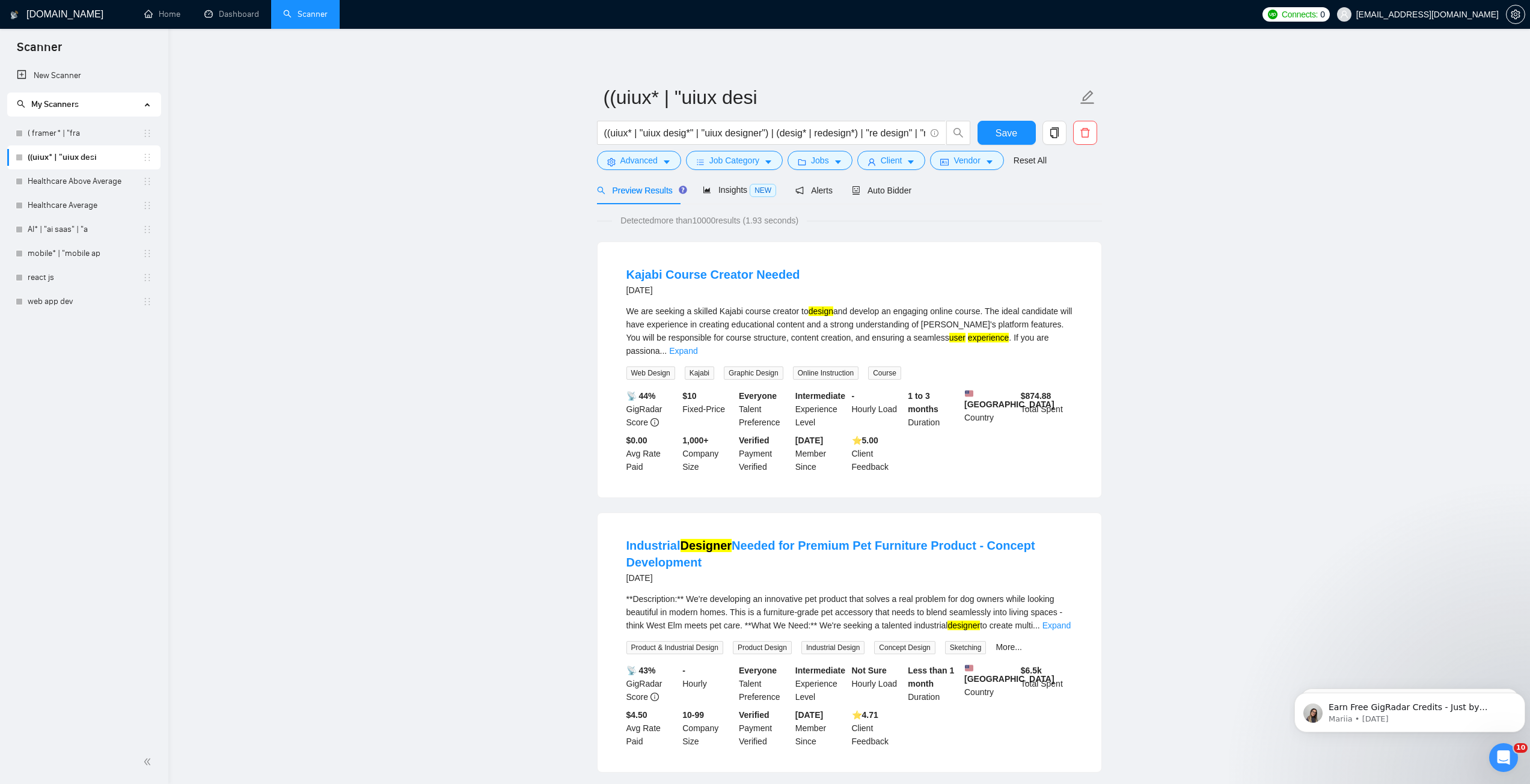
click at [1099, 168] on div "Advanced Job Category Jobs Client Vendor Reset All" at bounding box center [847, 161] width 505 height 19
click at [56, 132] on link "( framer* | "fra" at bounding box center [85, 134] width 115 height 24
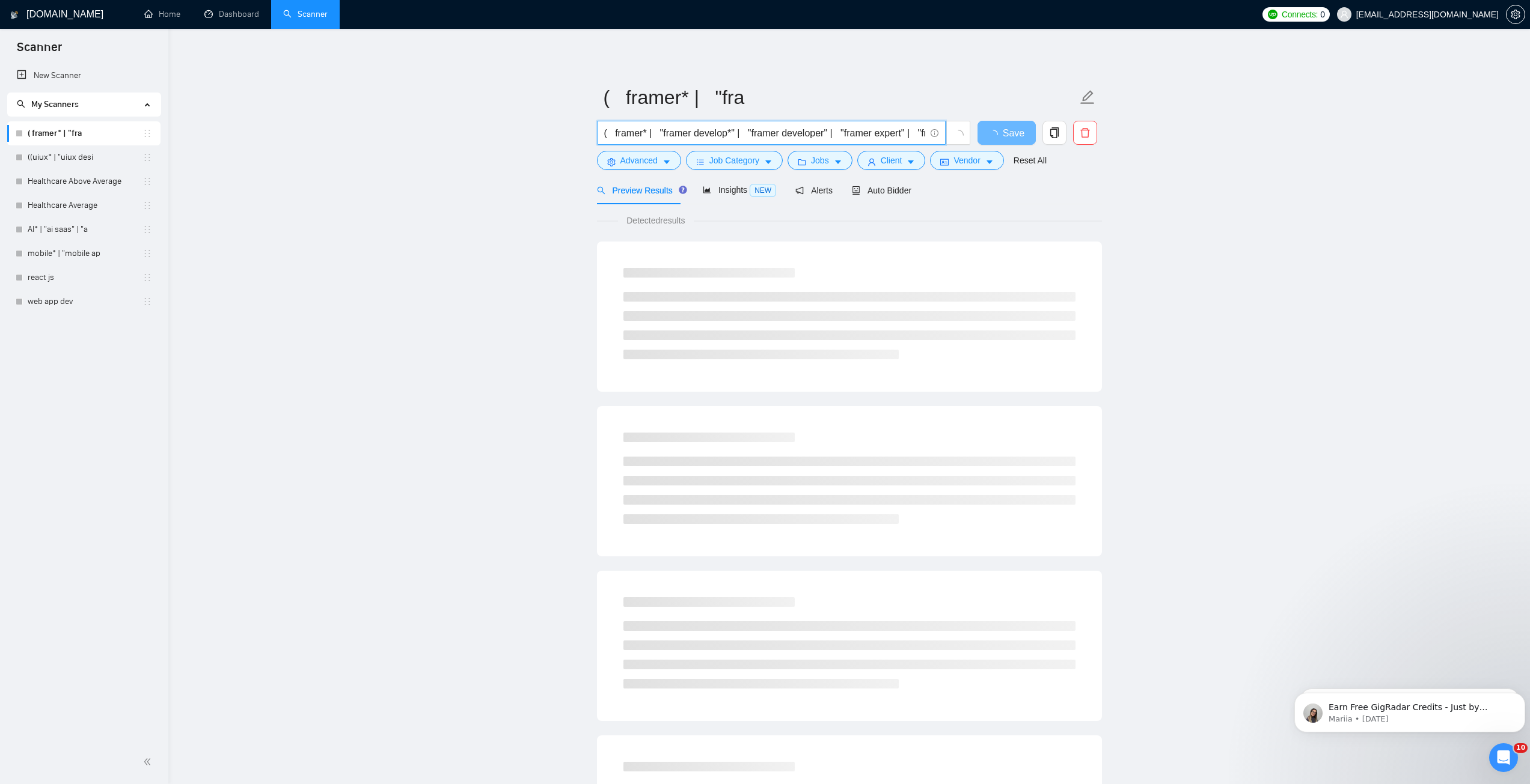
click at [840, 136] on input "( framer* | "framer develop*" | "framer developer" | "framer expert" | "framer …" at bounding box center [765, 133] width 321 height 15
drag, startPoint x: 879, startPoint y: 134, endPoint x: 999, endPoint y: 134, distance: 120.0
click at [999, 134] on div "( framer* | "framer develop*" | "framer developer" | "framer expert" | "framer …" at bounding box center [847, 136] width 505 height 30
click at [858, 134] on input "( framer* | "framer develop*" | "framer developer" | "framer expert" | "framer …" at bounding box center [765, 133] width 321 height 15
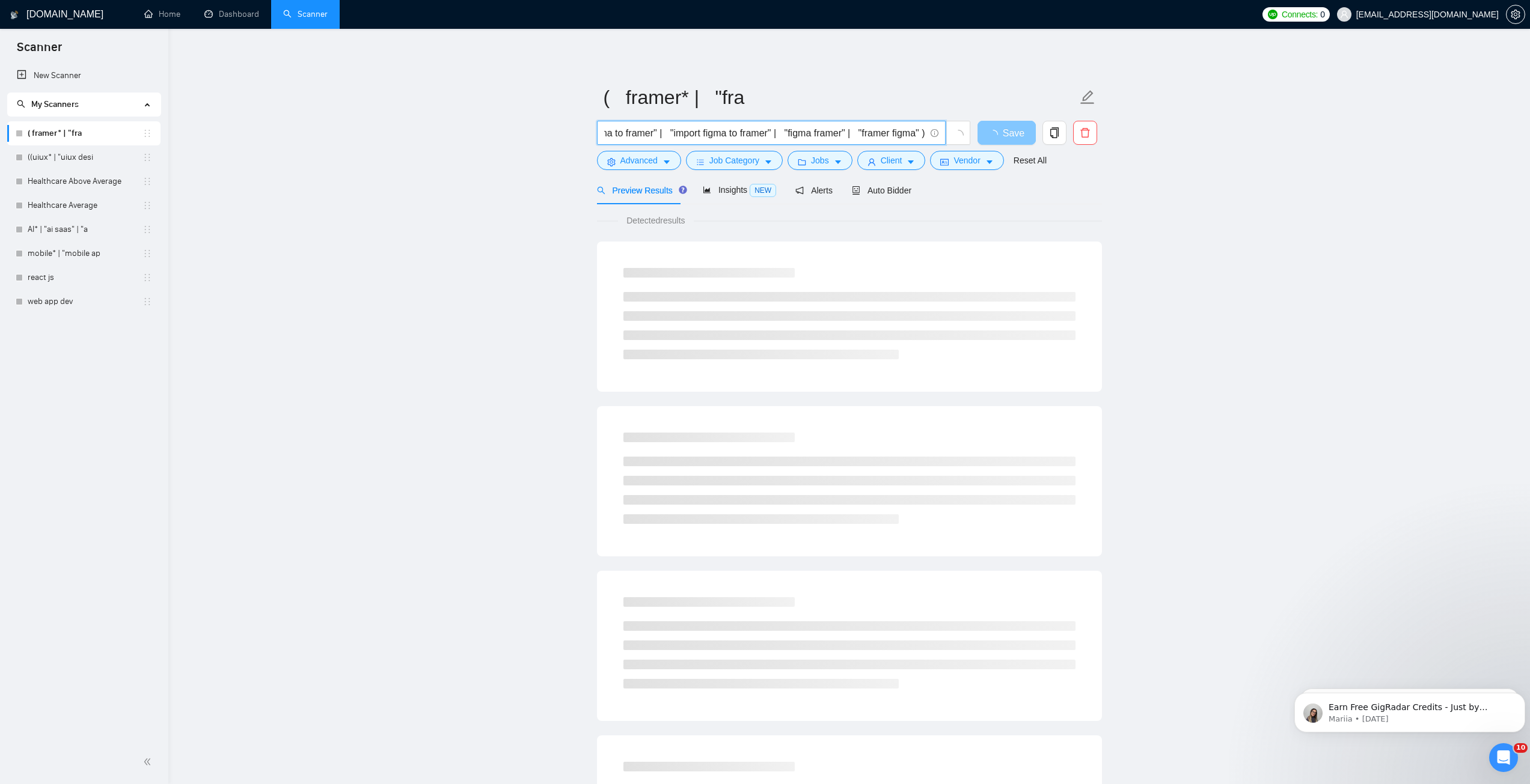
drag, startPoint x: 884, startPoint y: 130, endPoint x: 991, endPoint y: 134, distance: 107.1
click at [991, 134] on div "( framer* | "framer develop*" | "framer developer" | "framer expert" | "framer …" at bounding box center [847, 136] width 505 height 30
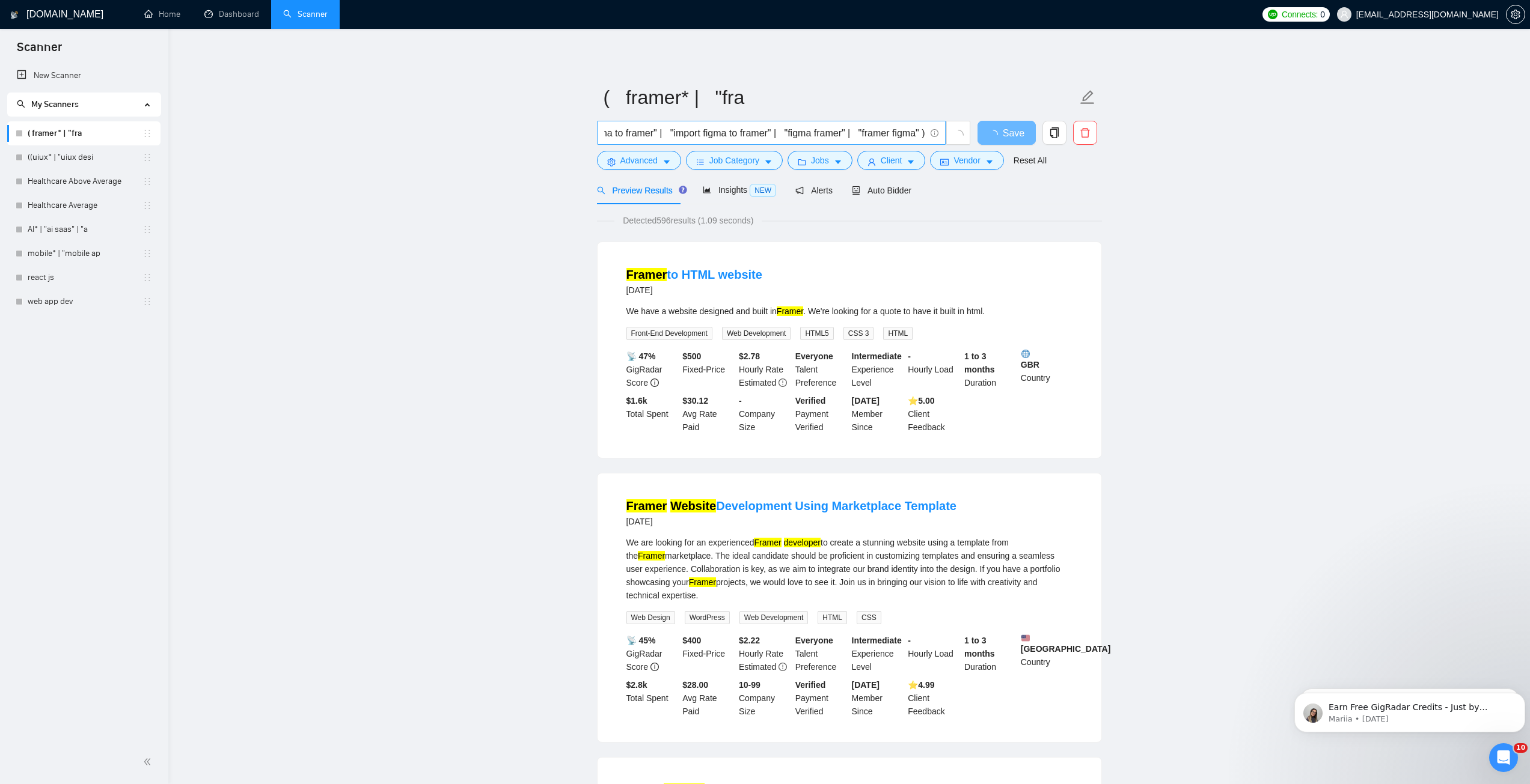
click at [903, 142] on span "( framer* | "framer develop*" | "framer developer" | "framer expert" | "framer …" at bounding box center [771, 133] width 348 height 24
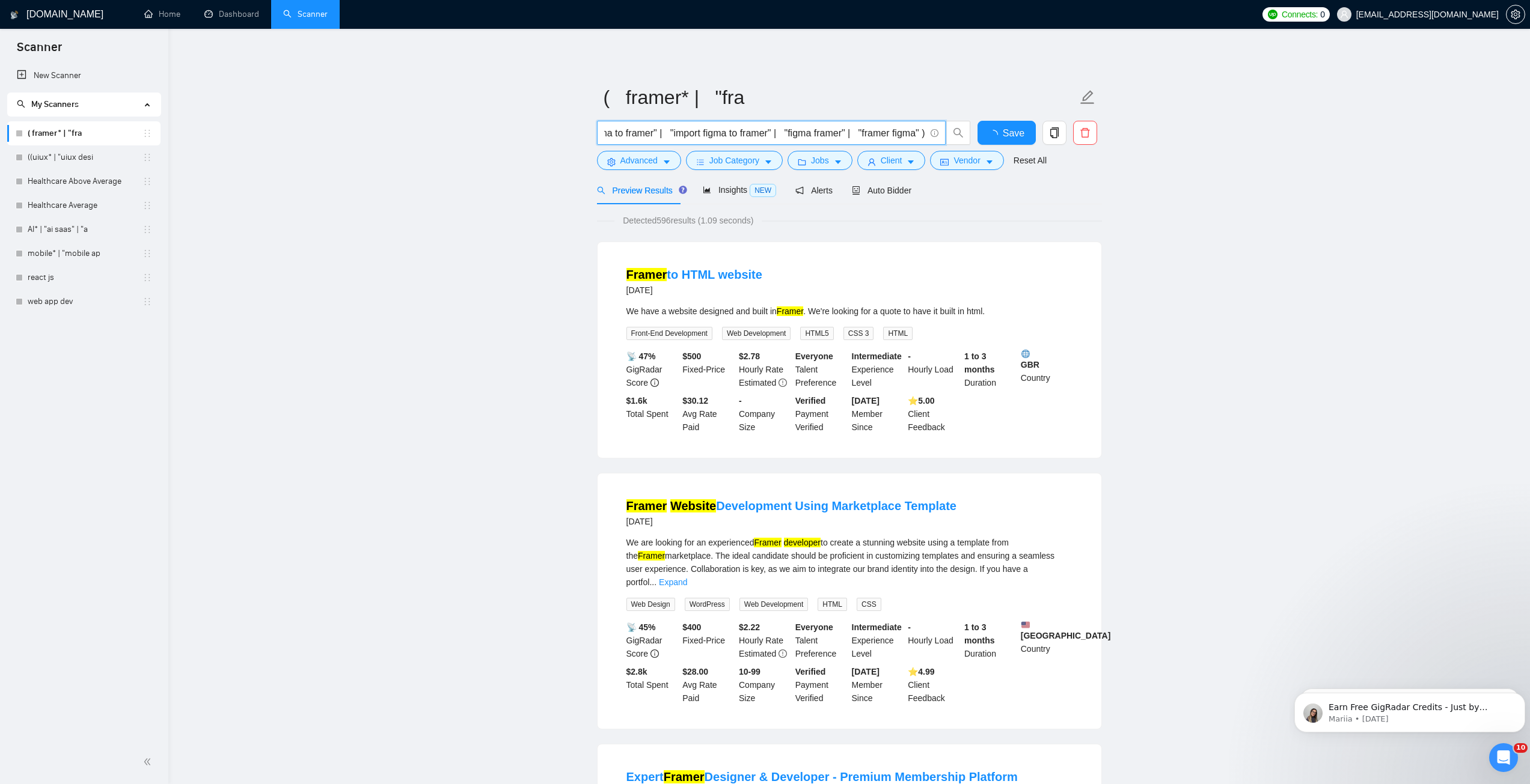
scroll to position [0, 0]
click at [842, 135] on input "( framer* | "framer develop*" | "framer developer" | "framer expert" | "framer …" at bounding box center [765, 133] width 321 height 15
click at [863, 141] on span "( framer* | "framer develop*" | "framer developer" | "framer expert" | "framer …" at bounding box center [771, 133] width 348 height 24
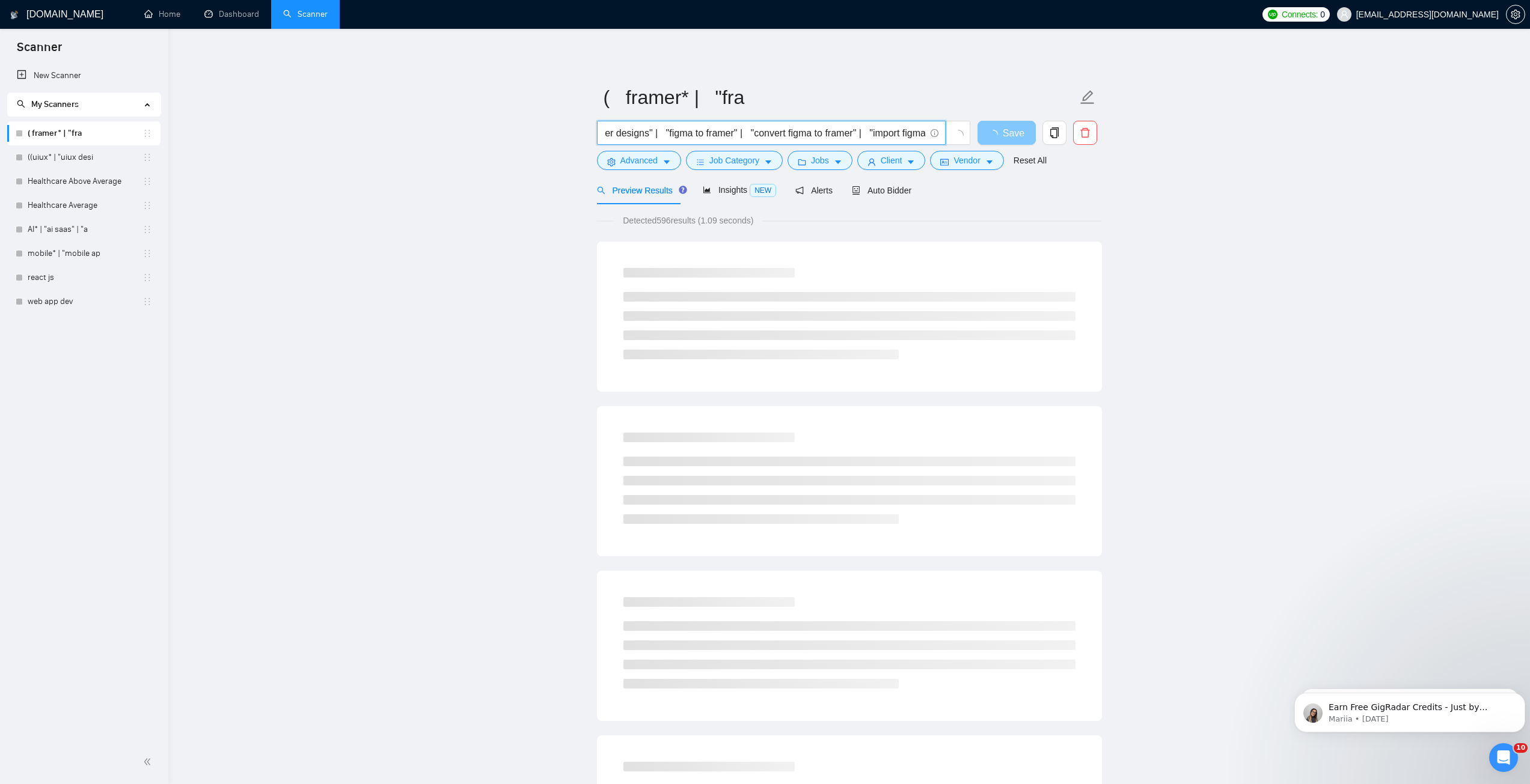
scroll to position [0, 1506]
drag, startPoint x: 862, startPoint y: 136, endPoint x: 1000, endPoint y: 142, distance: 138.1
click at [1000, 142] on div "( framer* | "framer develop*" | "framer developer" | "framer expert" | "framer …" at bounding box center [847, 136] width 505 height 30
click at [920, 137] on input "( framer* | "framer develop*" | "framer developer" | "framer expert" | "framer …" at bounding box center [765, 133] width 321 height 15
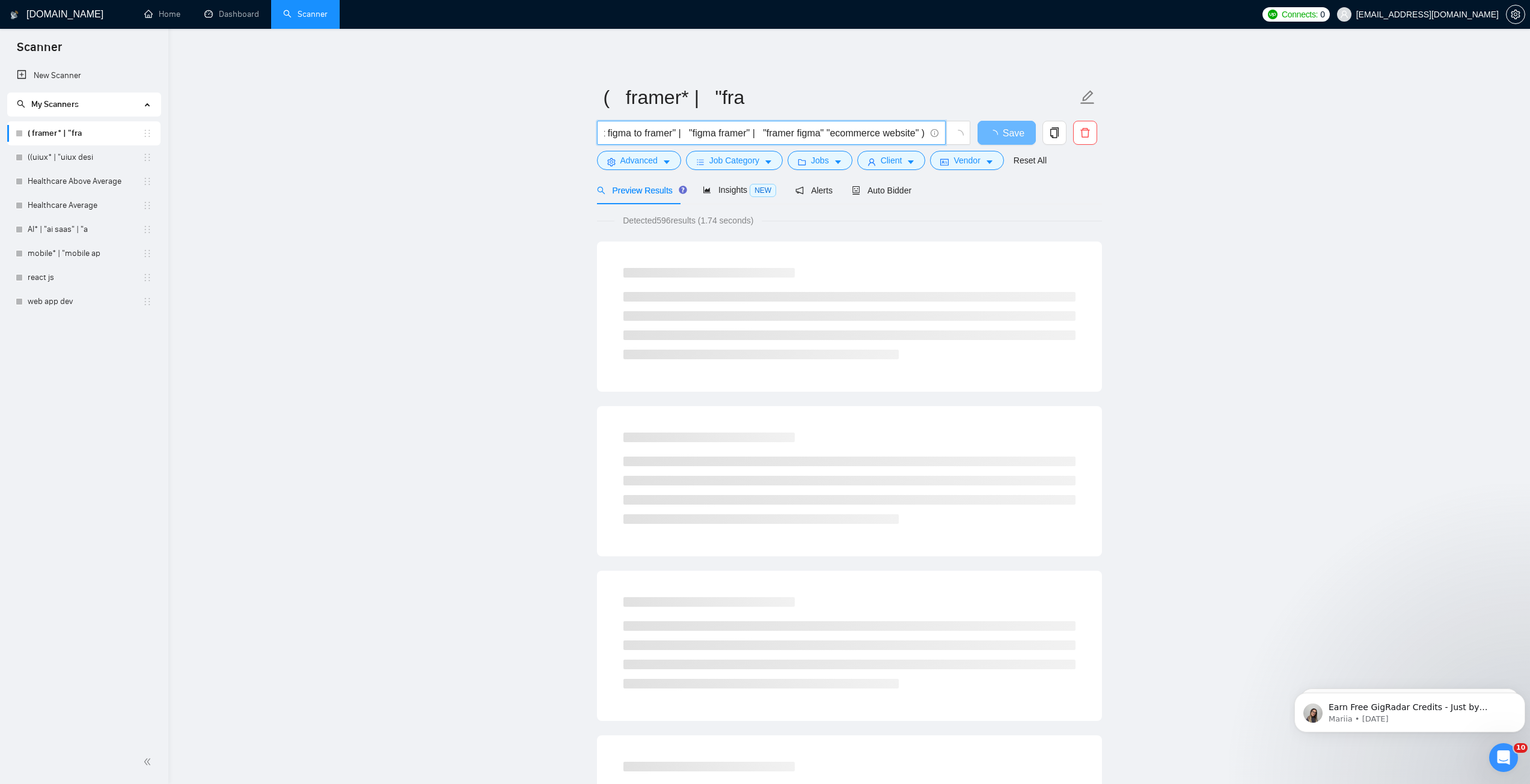
drag, startPoint x: 911, startPoint y: 134, endPoint x: 942, endPoint y: 134, distance: 31.0
click at [942, 134] on span "( framer* | "framer develop*" | "framer developer" | "framer expert" | "framer …" at bounding box center [771, 133] width 348 height 24
click at [920, 132] on input "( framer* | "framer develop*" | "framer developer" | "framer expert" | "framer …" at bounding box center [765, 133] width 321 height 15
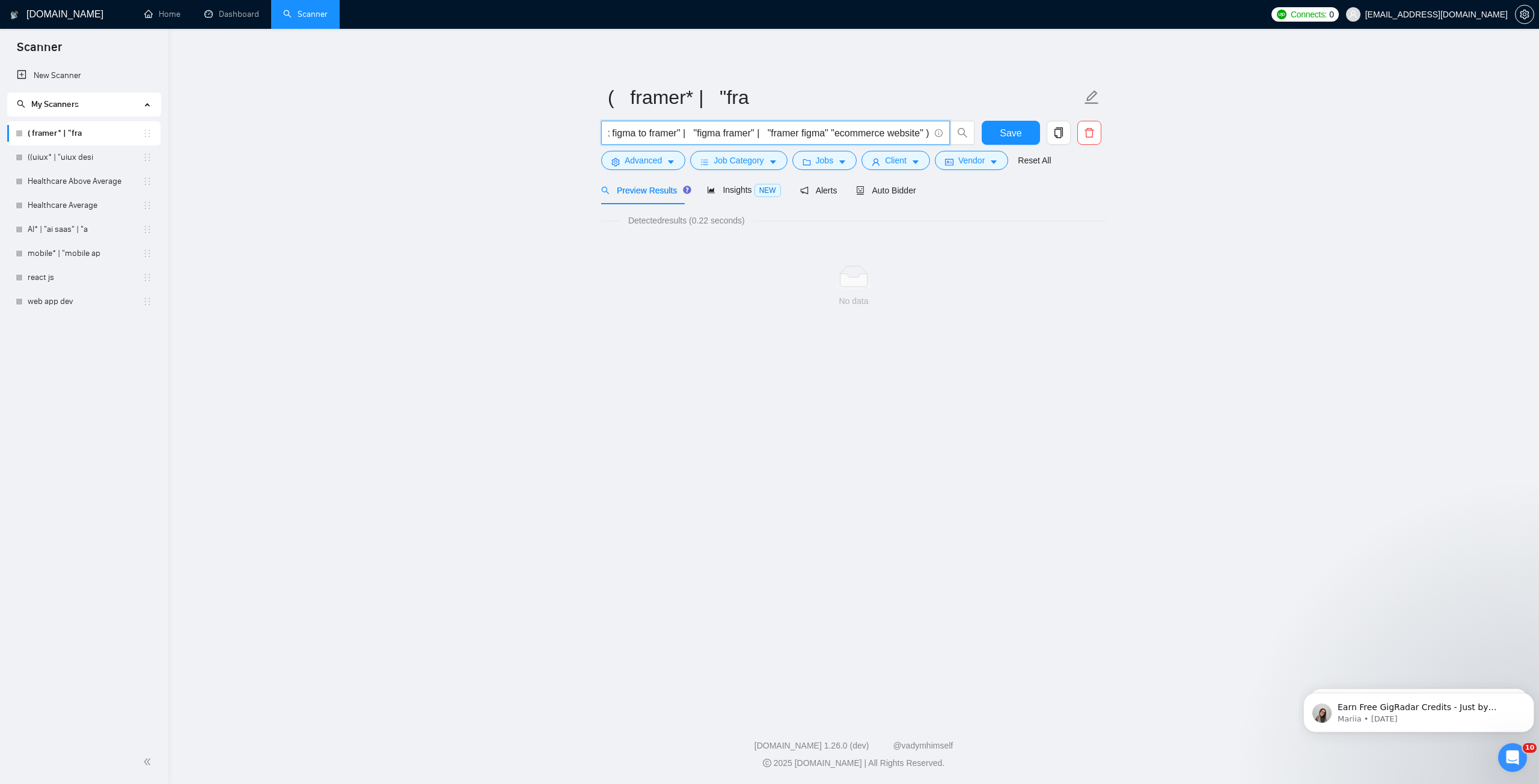
click at [830, 137] on input "( framer* | "framer develop*" | "framer developer" | "framer expert" | "framer …" at bounding box center [769, 133] width 321 height 15
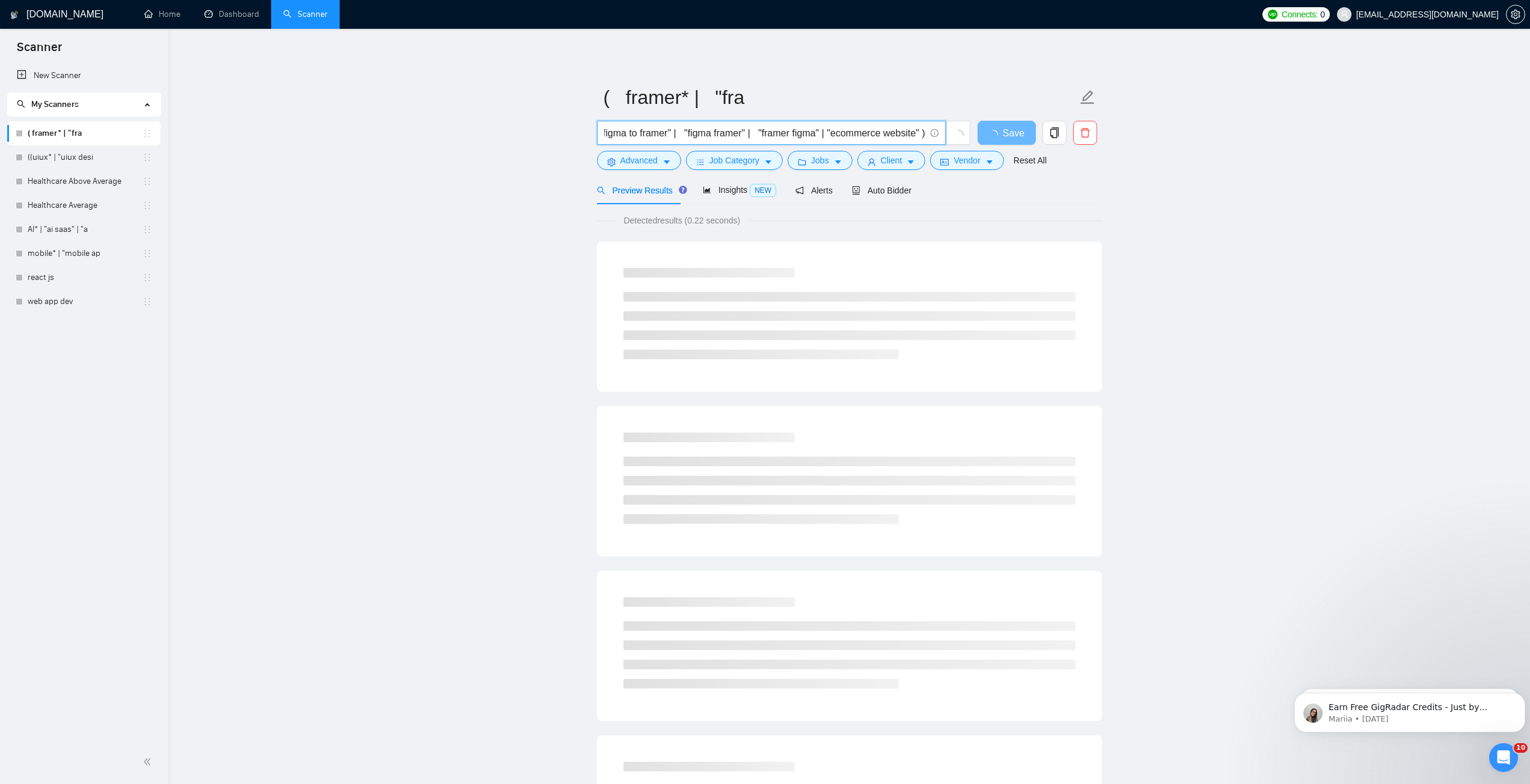
scroll to position [0, 1606]
drag, startPoint x: 864, startPoint y: 134, endPoint x: 945, endPoint y: 127, distance: 81.3
click at [945, 127] on span "( framer* | "framer develop*" | "framer developer" | "framer expert" | "framer …" at bounding box center [771, 133] width 348 height 24
click at [918, 134] on input "( framer* | "framer develop*" | "framer developer" | "framer expert" | "framer …" at bounding box center [765, 133] width 321 height 15
click at [919, 135] on input "( framer* | "framer develop*" | "framer developer" | "framer expert" | "framer …" at bounding box center [765, 133] width 321 height 15
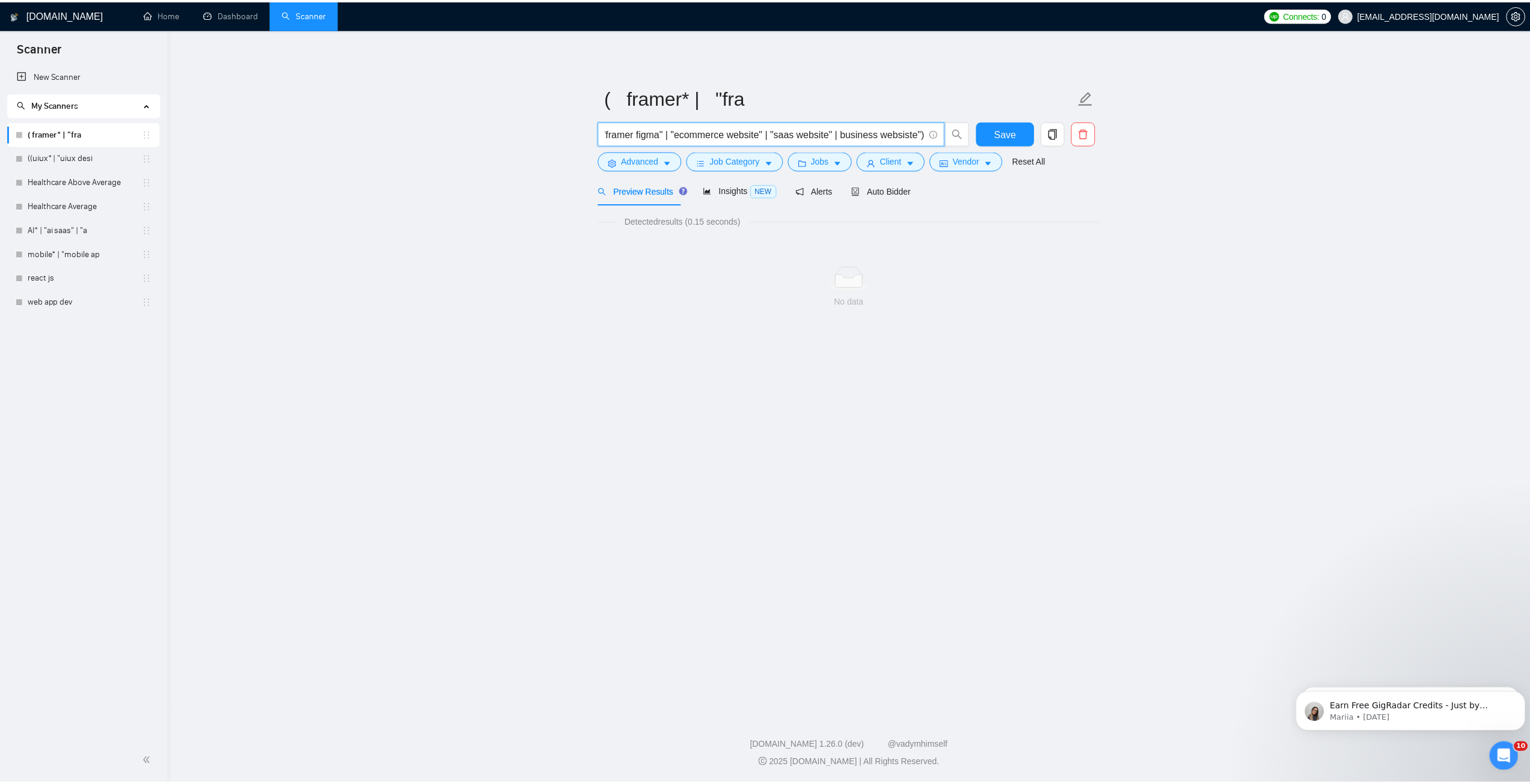
scroll to position [0, 1754]
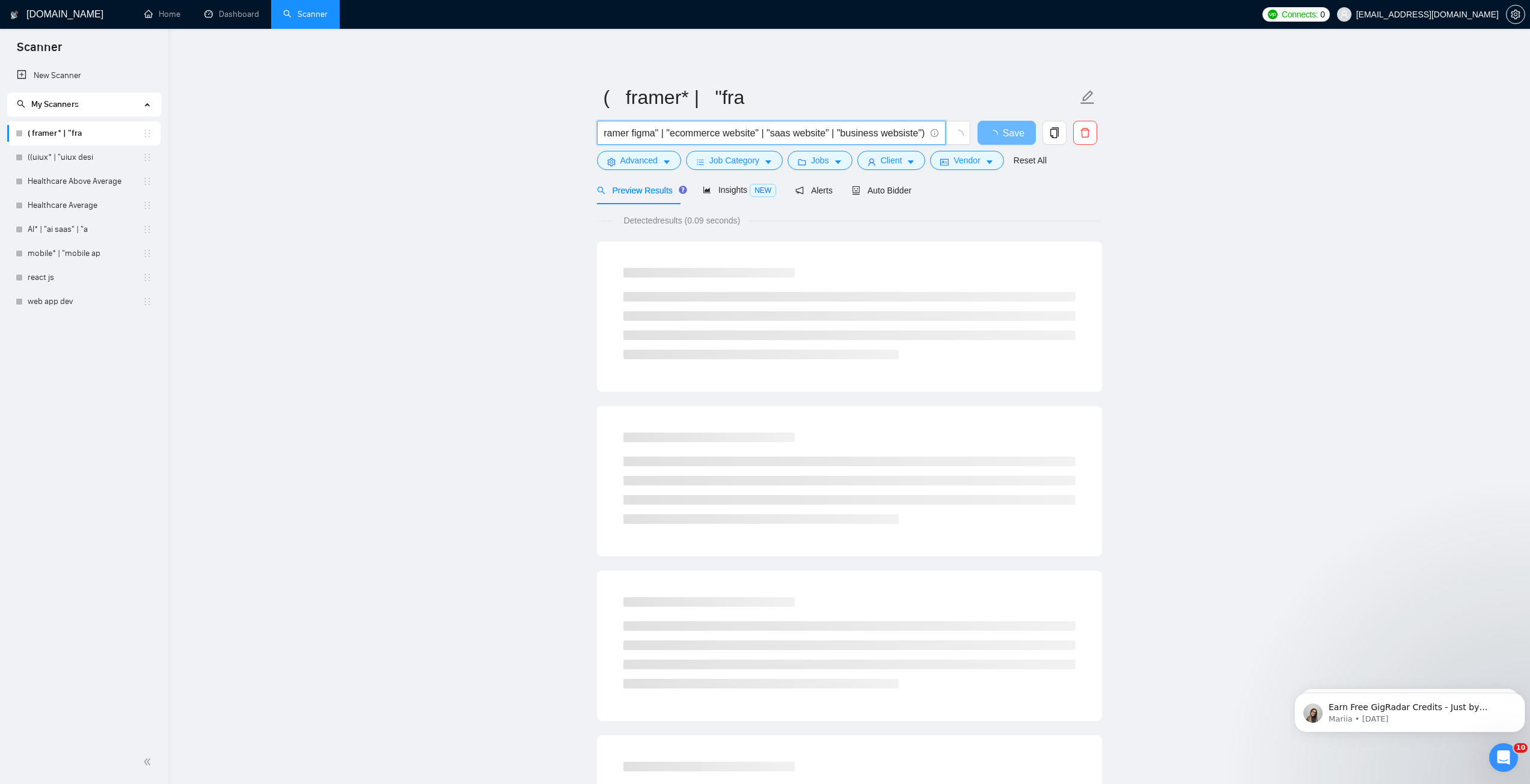
click at [915, 137] on input "( framer* | "framer develop*" | "framer developer" | "framer expert" | "framer …" at bounding box center [765, 133] width 321 height 15
click at [864, 131] on input "( framer* | "framer develop*" | "framer developer" | "framer expert" | "framer …" at bounding box center [765, 133] width 321 height 15
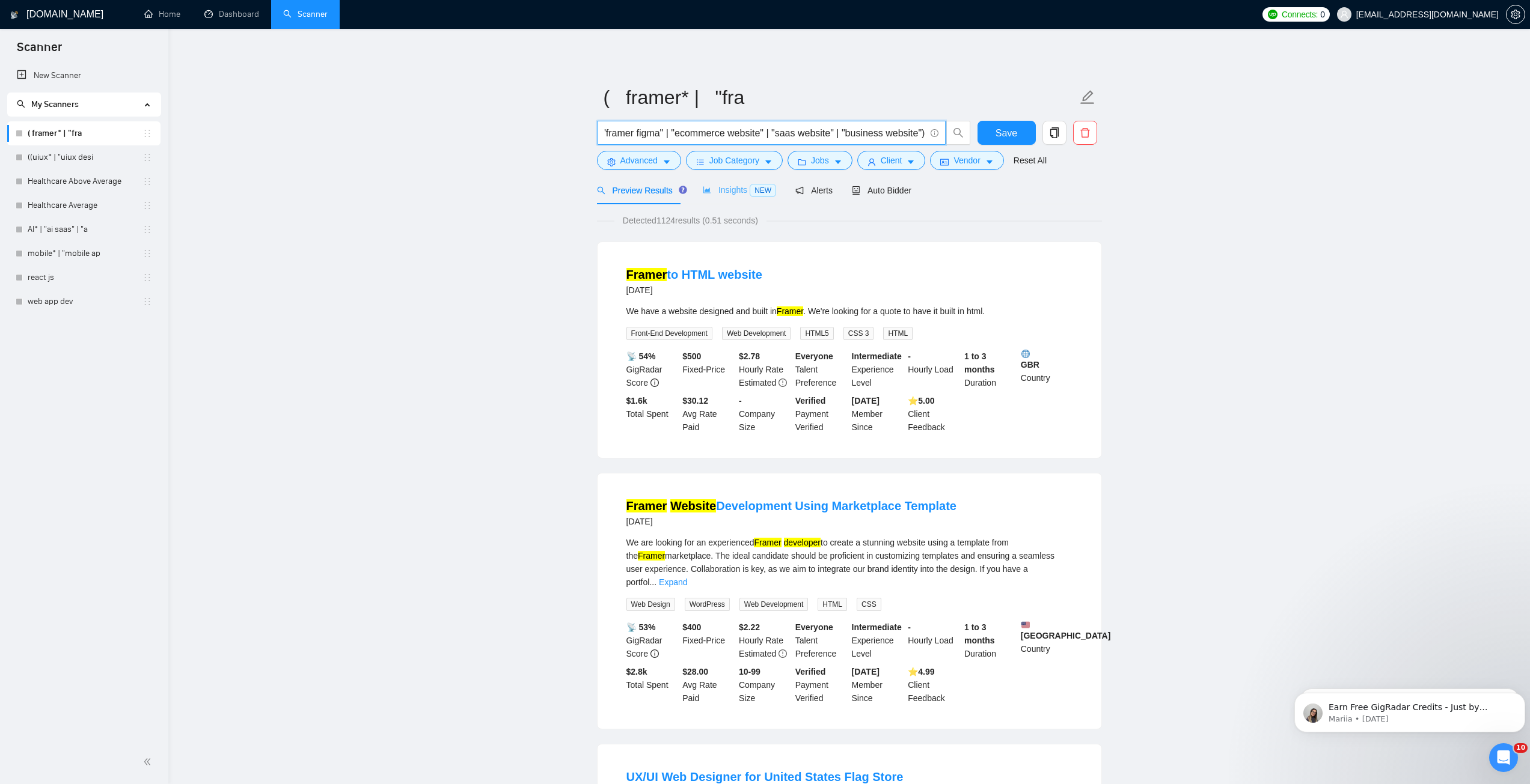
type input "( framer* | "framer develop*" | "framer developer" | "framer expert" | "framer …"
click at [728, 193] on span "Insights NEW" at bounding box center [740, 190] width 73 height 10
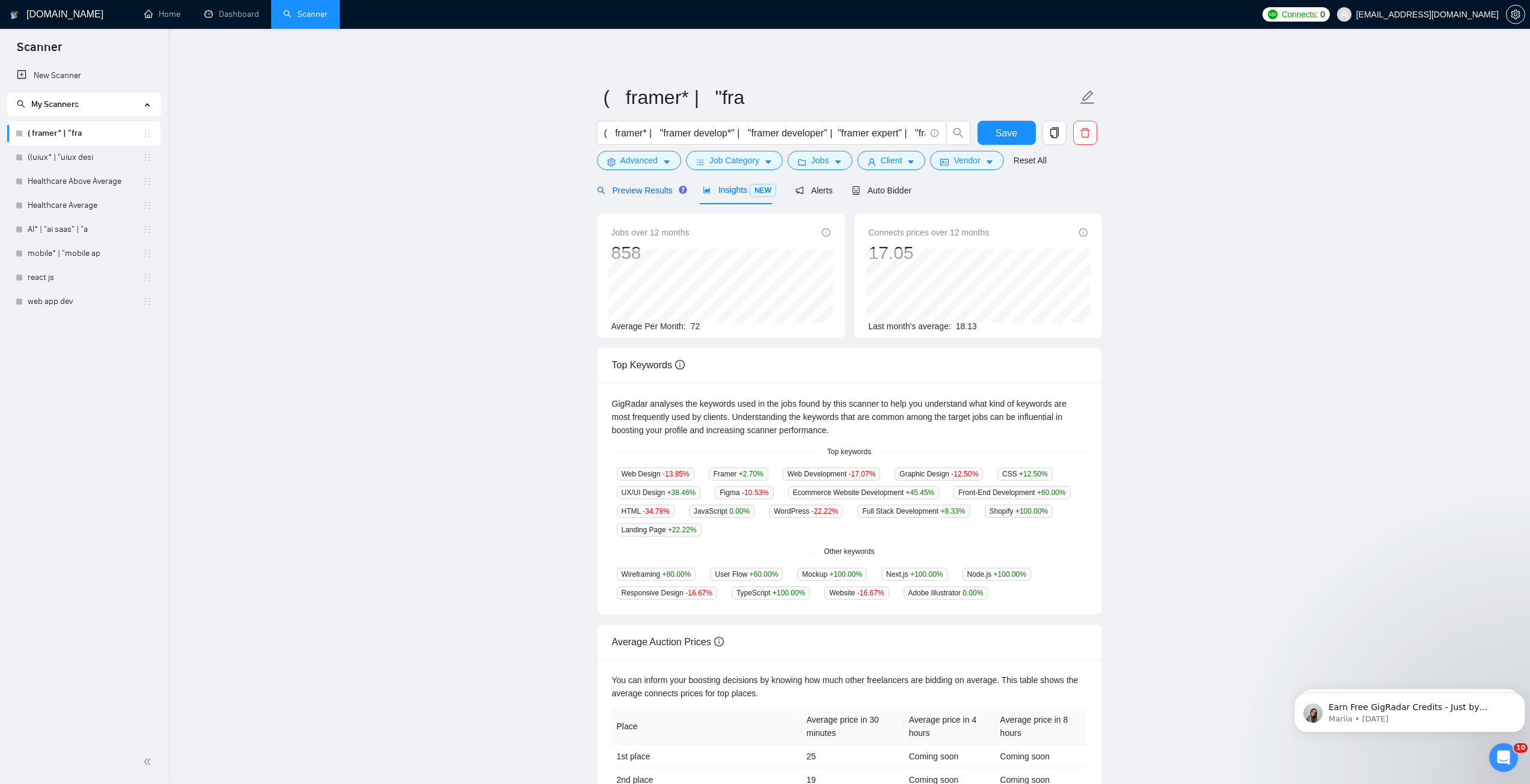
click at [643, 193] on span "Preview Results" at bounding box center [640, 191] width 87 height 10
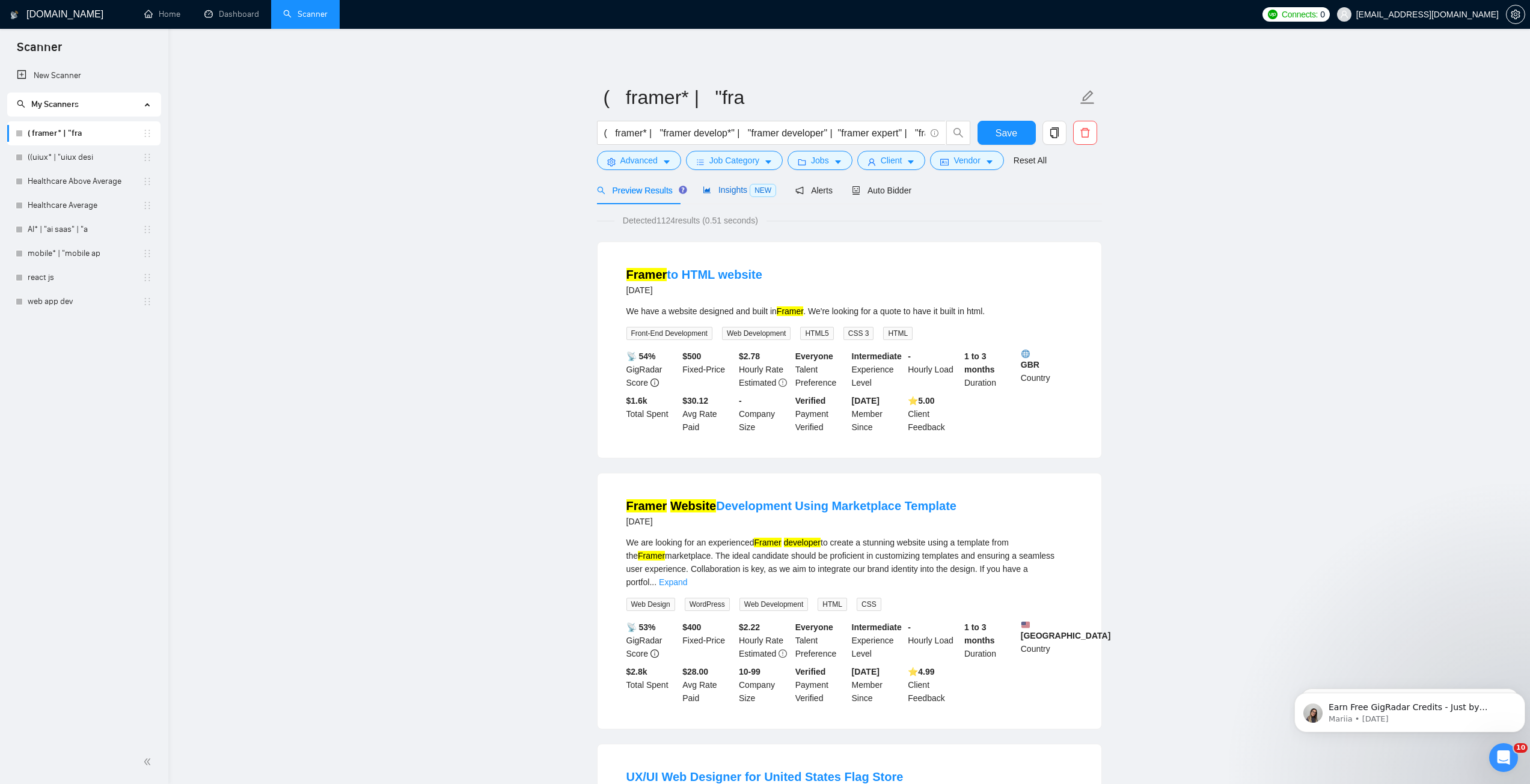
click at [728, 195] on span "Insights NEW" at bounding box center [740, 190] width 73 height 10
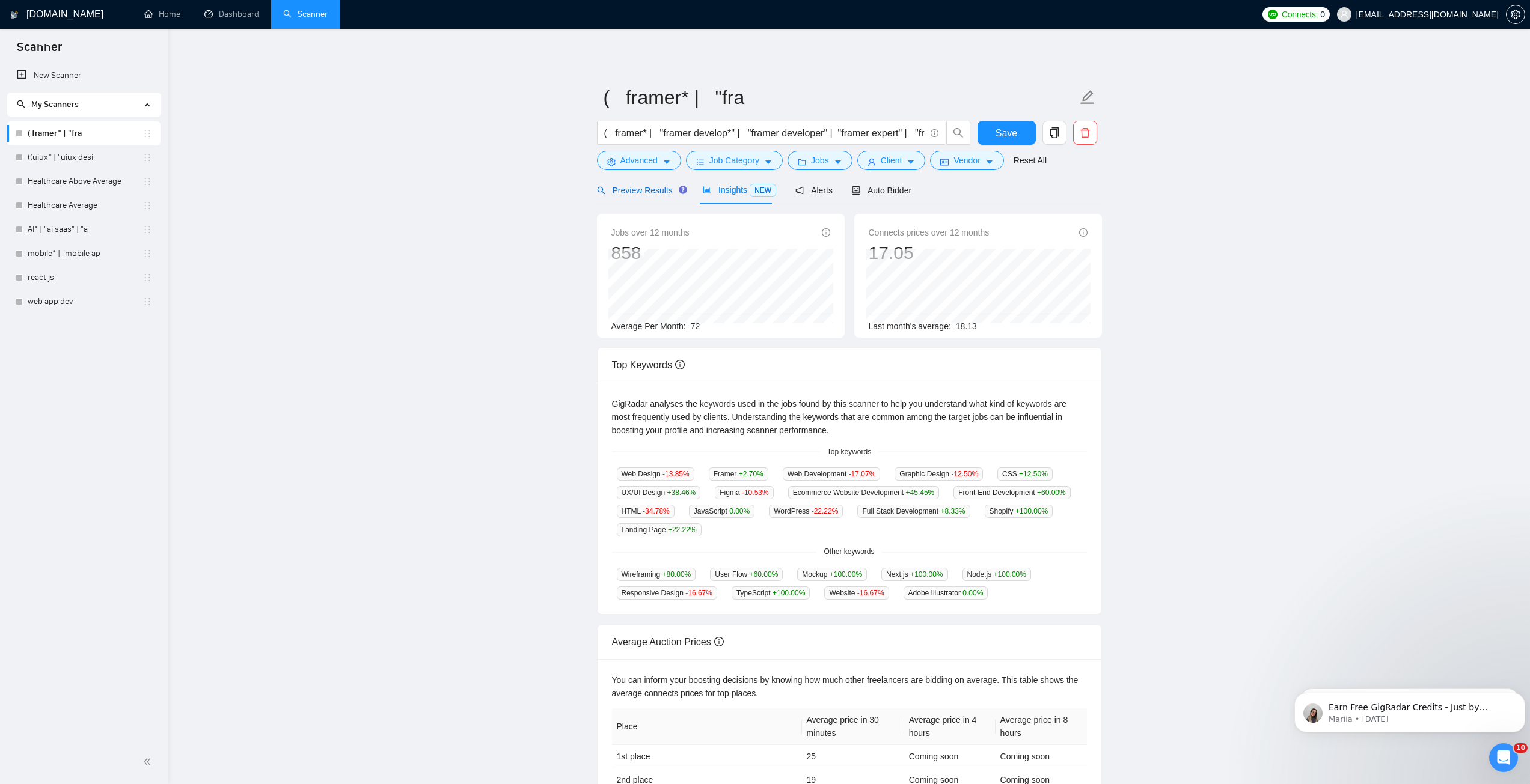
click at [651, 191] on span "Preview Results" at bounding box center [640, 191] width 87 height 10
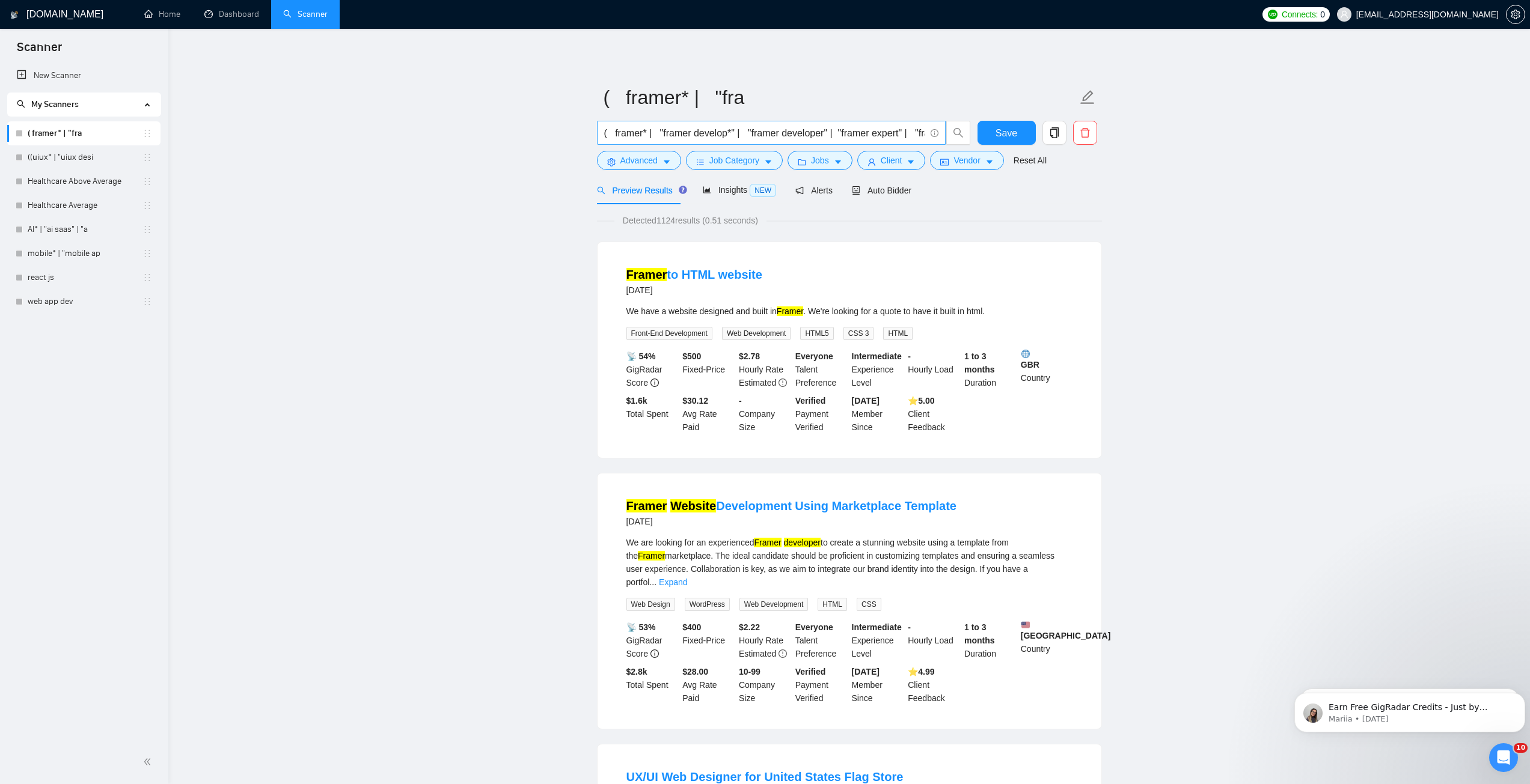
click at [627, 134] on input "( framer* | "framer develop*" | "framer developer" | "framer expert" | "framer …" at bounding box center [765, 133] width 321 height 15
drag, startPoint x: 615, startPoint y: 133, endPoint x: 662, endPoint y: 137, distance: 47.2
click at [662, 137] on input "( framer* | "framer develop*" | "framer developer" | "framer expert" | "framer …" at bounding box center [765, 133] width 321 height 15
click at [728, 138] on input "( framer* | "framer develop*" | "framer developer" | "framer expert" | "framer …" at bounding box center [765, 133] width 321 height 15
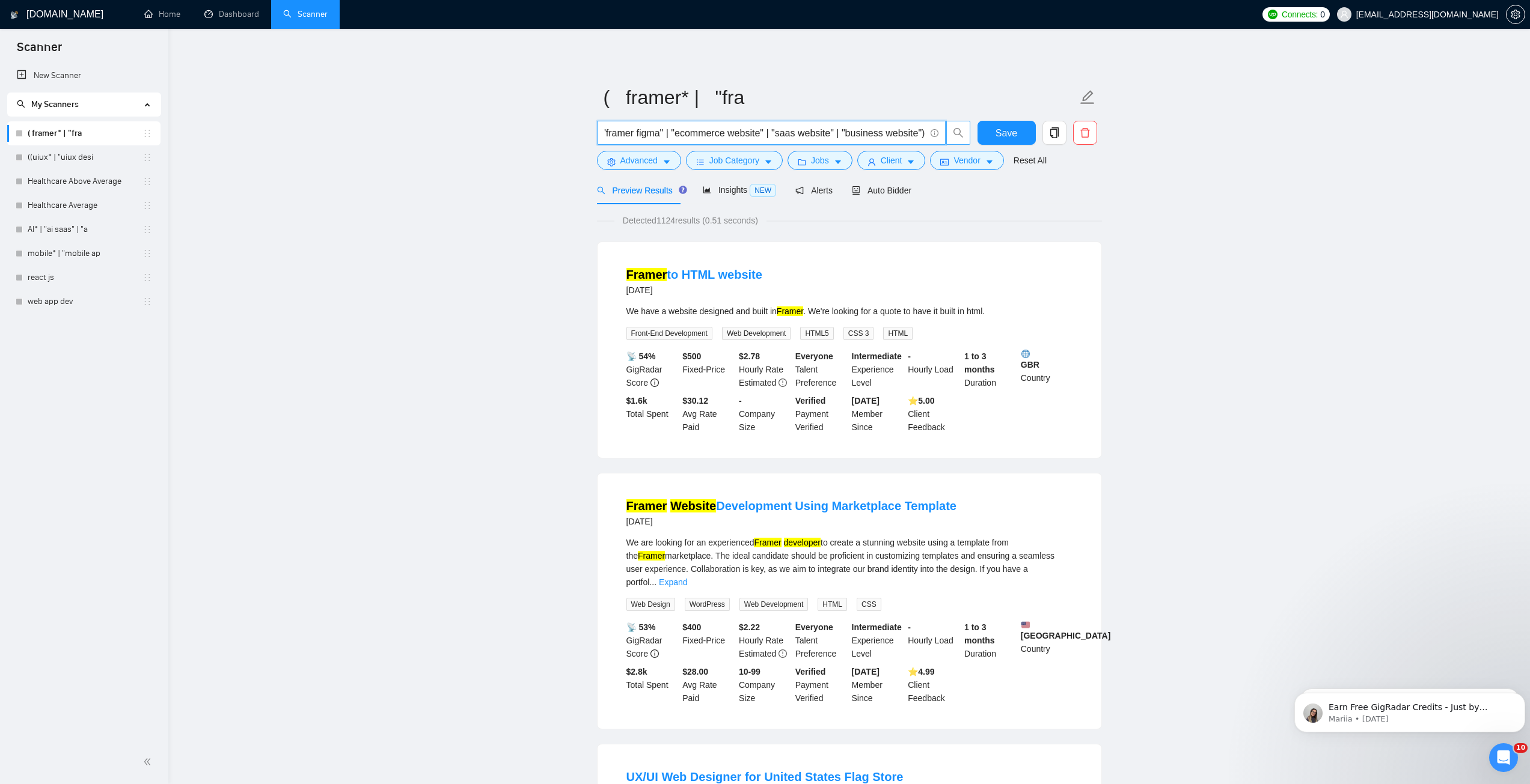
drag, startPoint x: 697, startPoint y: 133, endPoint x: 949, endPoint y: 129, distance: 252.0
click at [949, 129] on span "( framer* | "framer develop*" | "framer developer" | "framer expert" | "framer …" at bounding box center [784, 133] width 374 height 24
click at [896, 126] on input "( framer* | "framer develop*" | "framer developer" | "framer expert" | "framer …" at bounding box center [765, 133] width 321 height 15
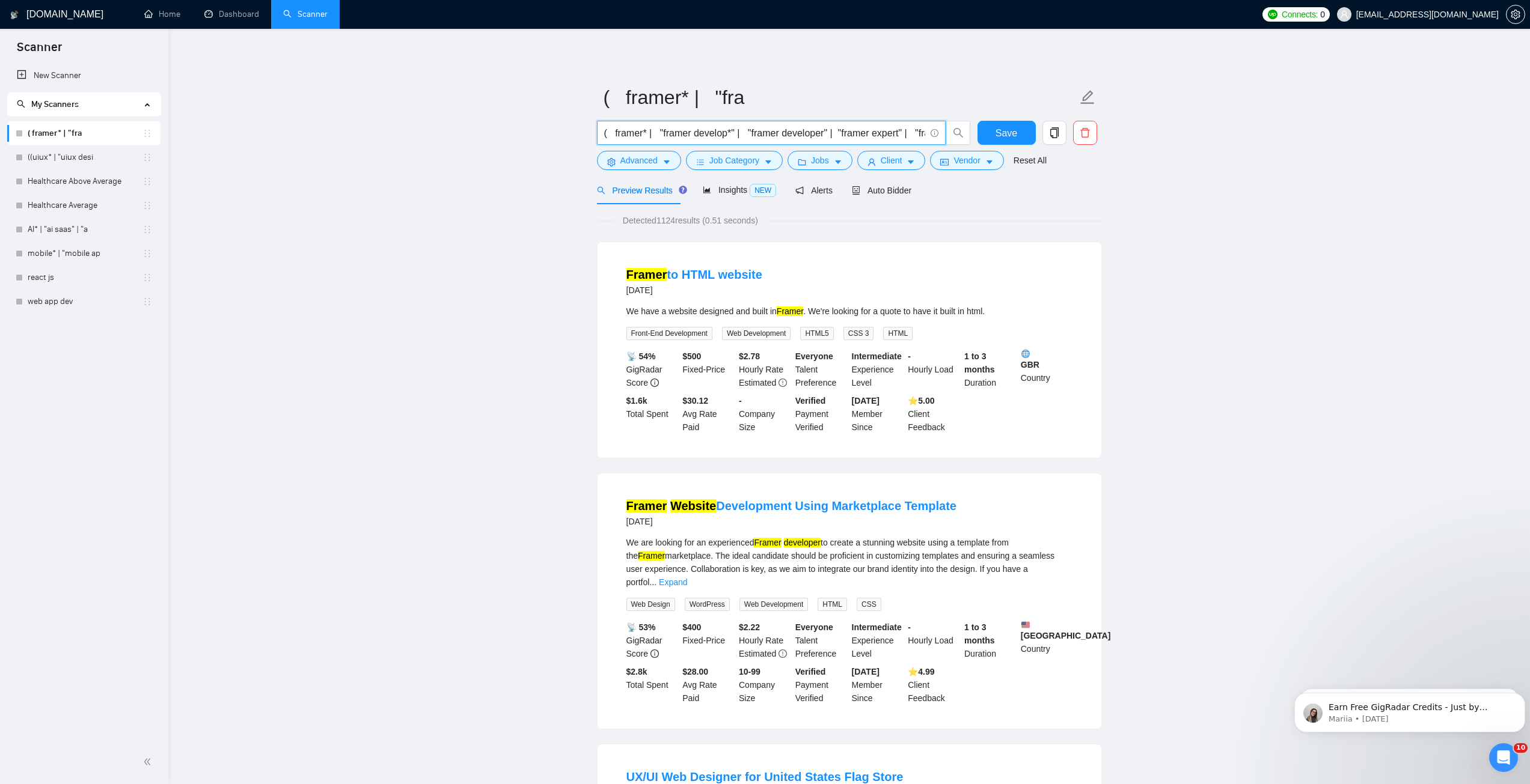
click at [780, 137] on input "( framer* | "framer develop*" | "framer developer" | "framer expert" | "framer …" at bounding box center [765, 133] width 321 height 15
click at [999, 140] on span "Save" at bounding box center [1006, 133] width 21 height 15
click at [1056, 133] on icon "copy" at bounding box center [1054, 133] width 9 height 11
click at [1045, 195] on span "Yes" at bounding box center [1046, 193] width 14 height 14
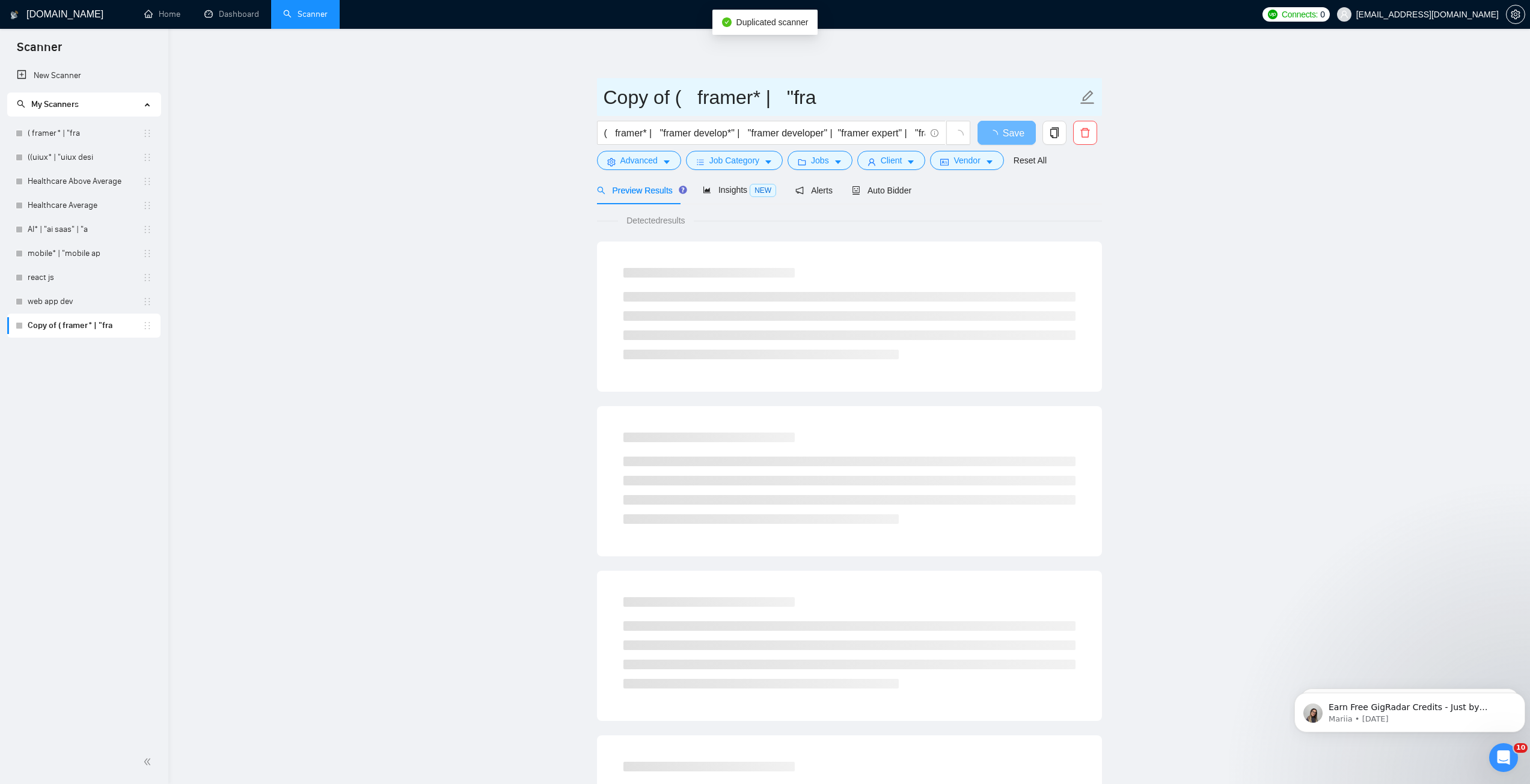
click at [1082, 101] on icon "edit" at bounding box center [1086, 96] width 14 height 14
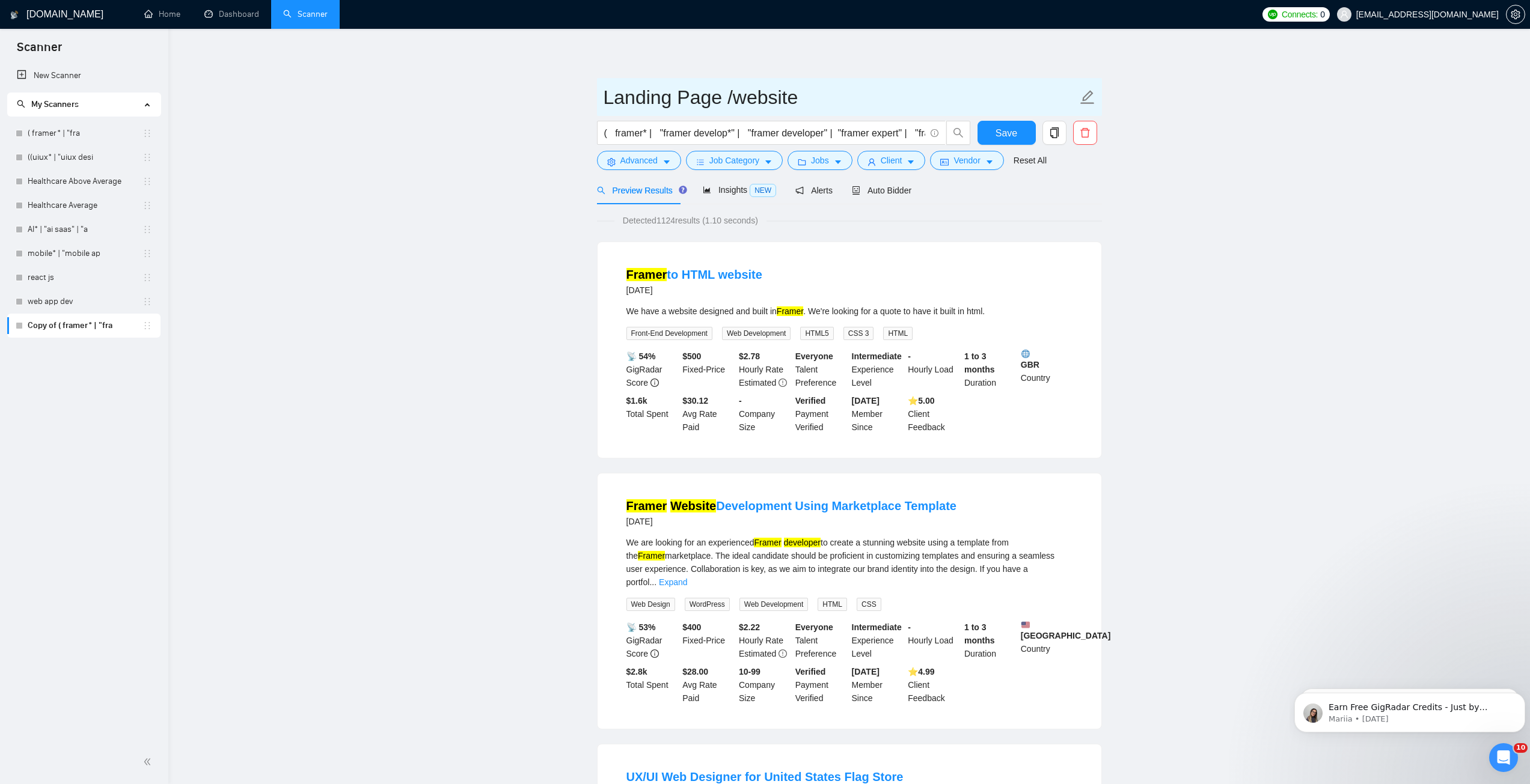
type input "Landing Page /website"
click at [629, 134] on input "( framer* | "framer develop*" | "framer developer" | "framer expert" | "framer …" at bounding box center [765, 133] width 321 height 15
click at [678, 132] on input "( website* | "framer develop*" | "framer developer" | "framer expert" | "framer…" at bounding box center [765, 133] width 321 height 15
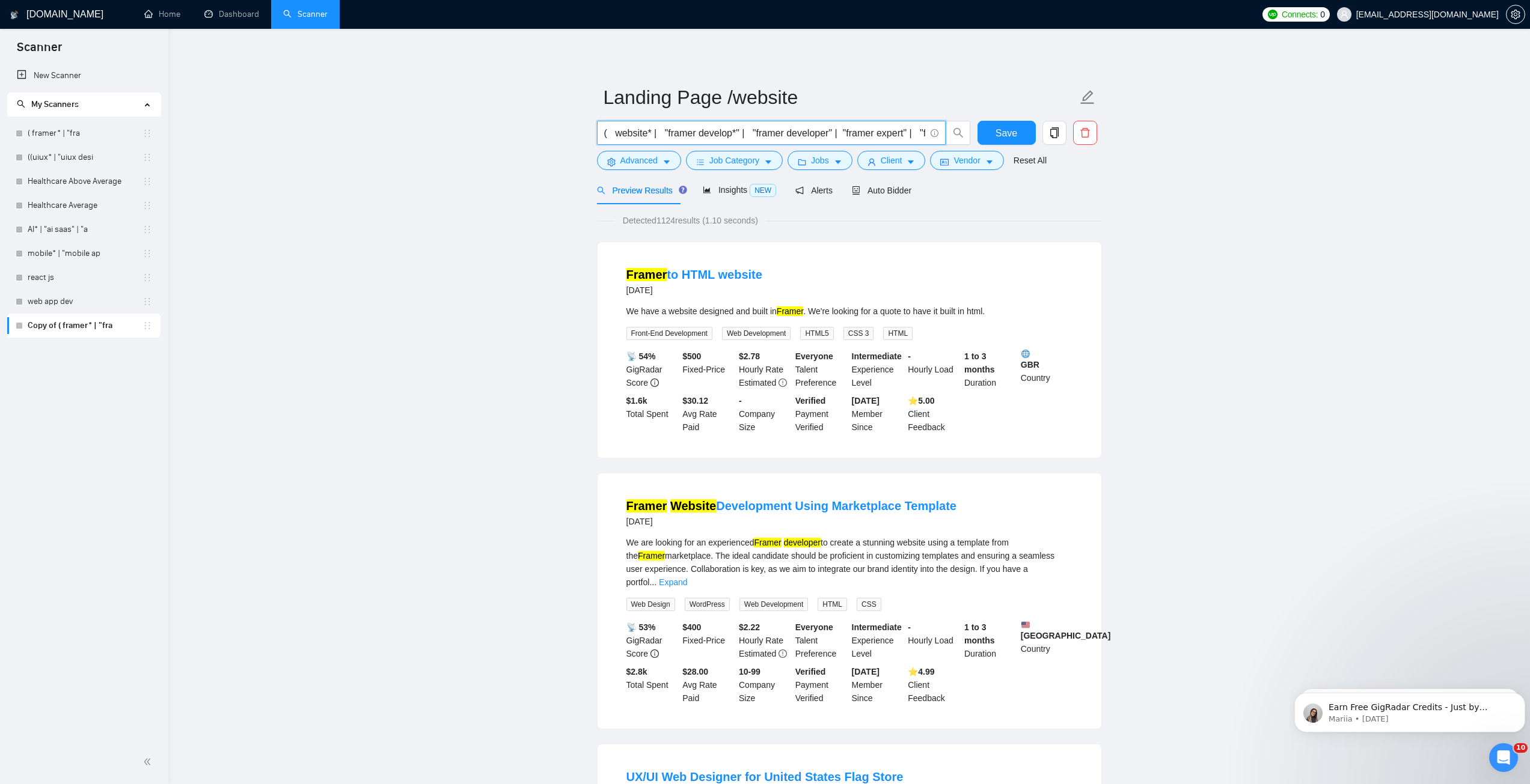
click at [678, 132] on input "( website* | "framer develop*" | "framer developer" | "framer expert" | "framer…" at bounding box center [765, 133] width 321 height 15
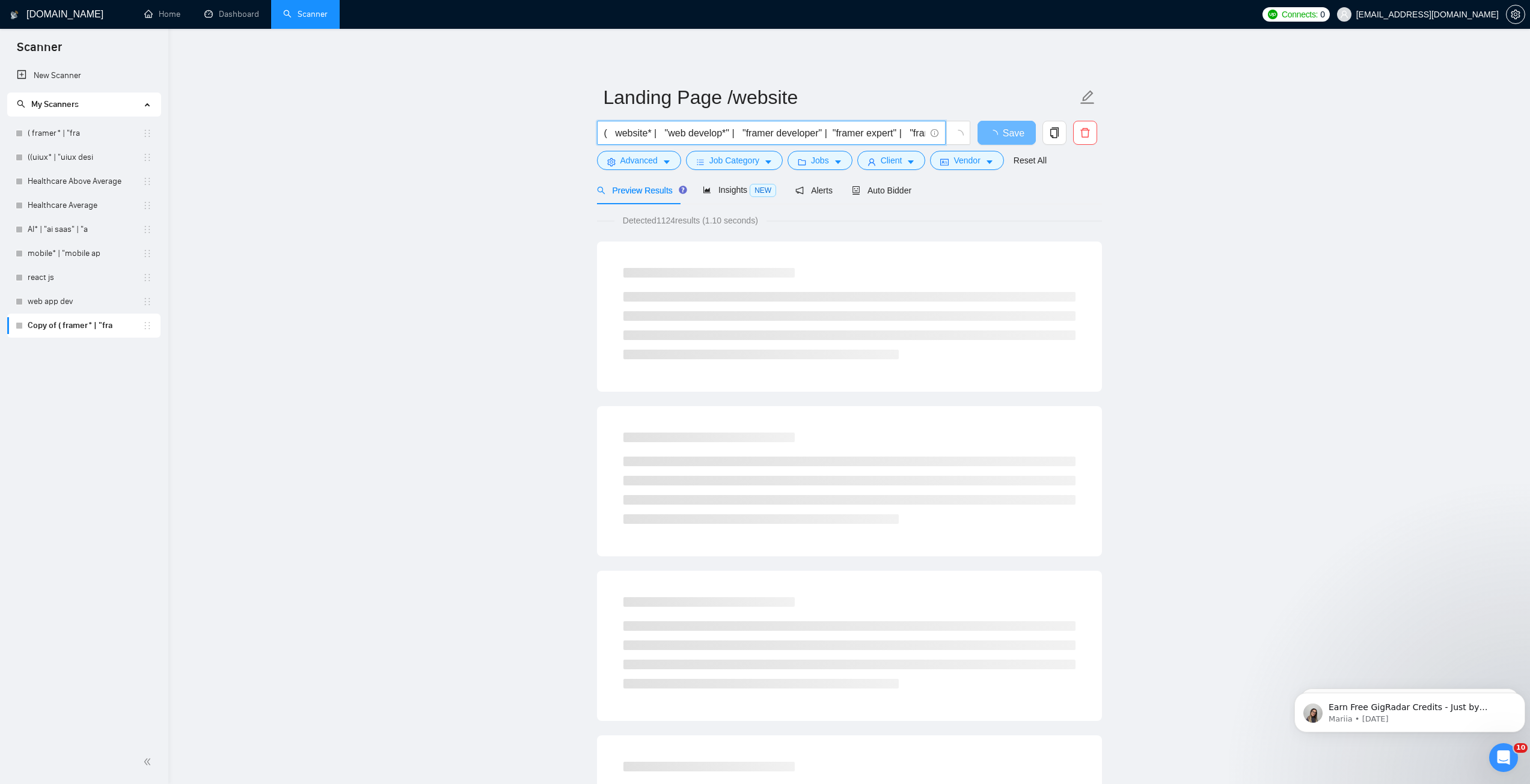
click at [698, 136] on input "( website* | "web develop*" | "framer developer" | "framer expert" | "framer de…" at bounding box center [765, 133] width 321 height 15
click at [693, 136] on input "( website* | "web develop*" | "framer developer" | "framer expert" | "framer de…" at bounding box center [765, 133] width 321 height 15
drag, startPoint x: 695, startPoint y: 138, endPoint x: 720, endPoint y: 139, distance: 25.0
click at [720, 139] on input "( website* | "web develop*" | "framer developer" | "framer expert" | "framer de…" at bounding box center [765, 133] width 321 height 15
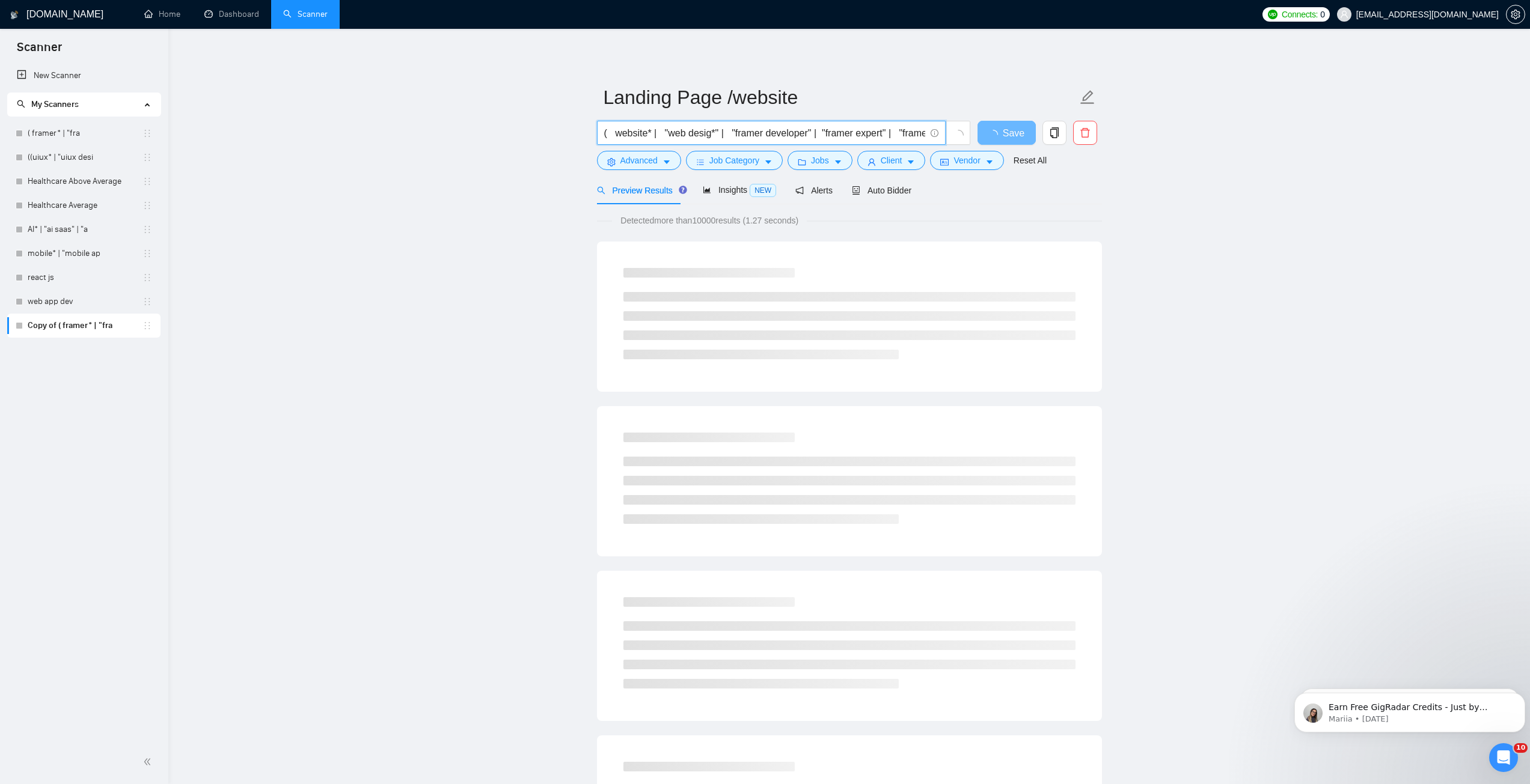
click at [717, 131] on input "( website* | "web desig*" | "framer developer" | "framer expert" | "framer desi…" at bounding box center [765, 133] width 321 height 15
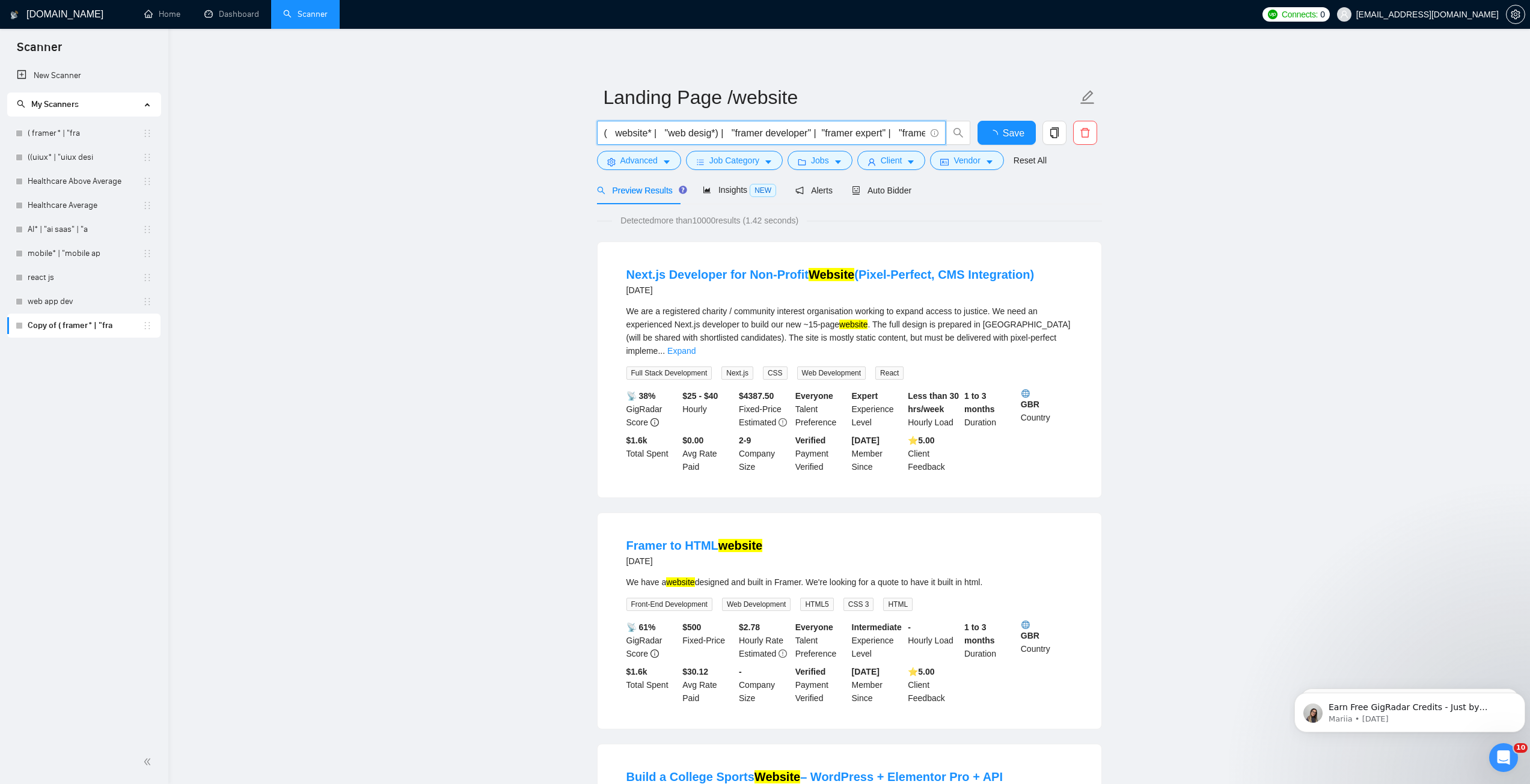
click at [666, 137] on input "( website* | "web desig*) | "framer developer" | "framer expert" | "framer desi…" at bounding box center [765, 133] width 321 height 15
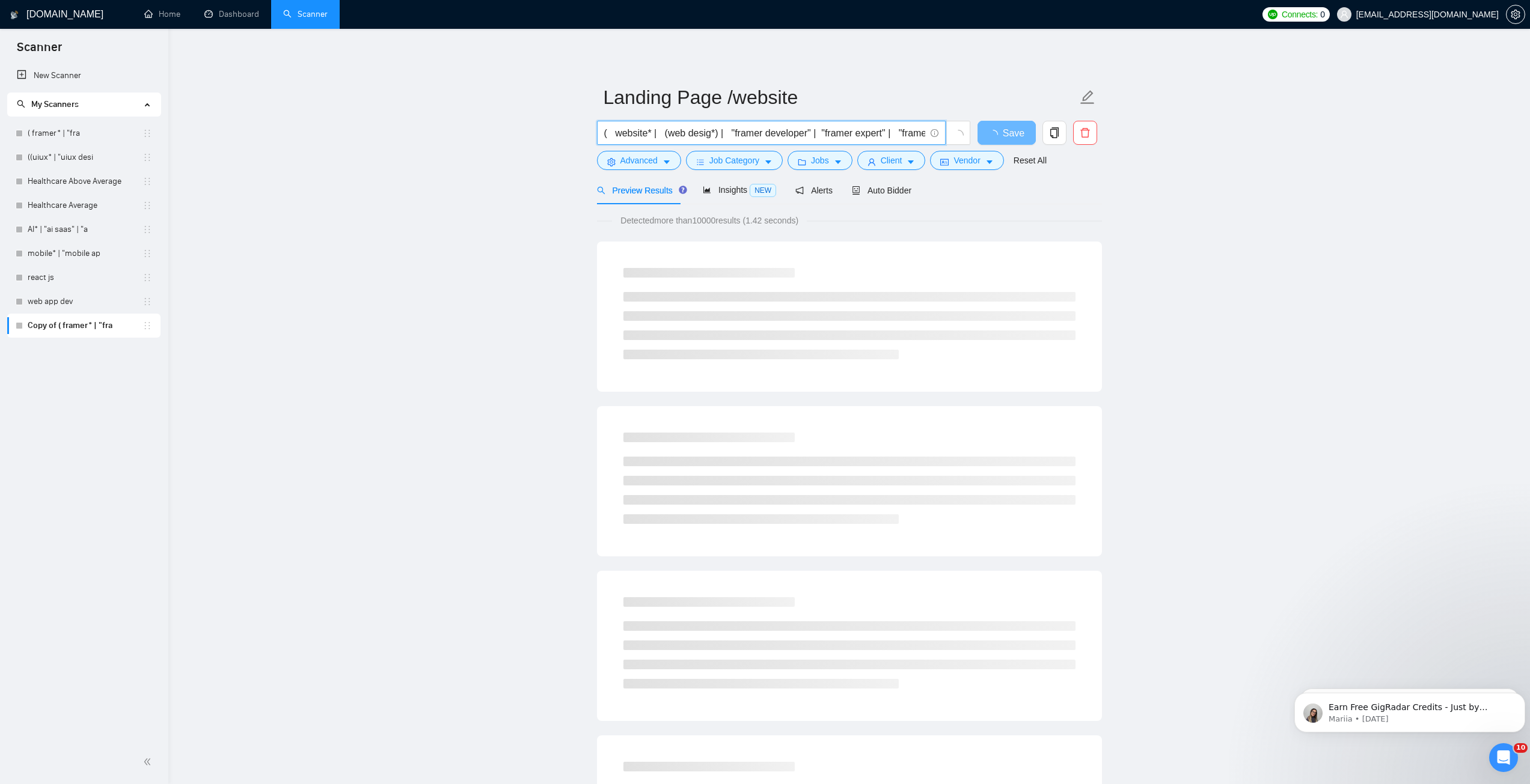
click at [666, 137] on input "( website* | (web desig*) | "framer developer" | "framer expert" | "framer desi…" at bounding box center [765, 133] width 321 height 15
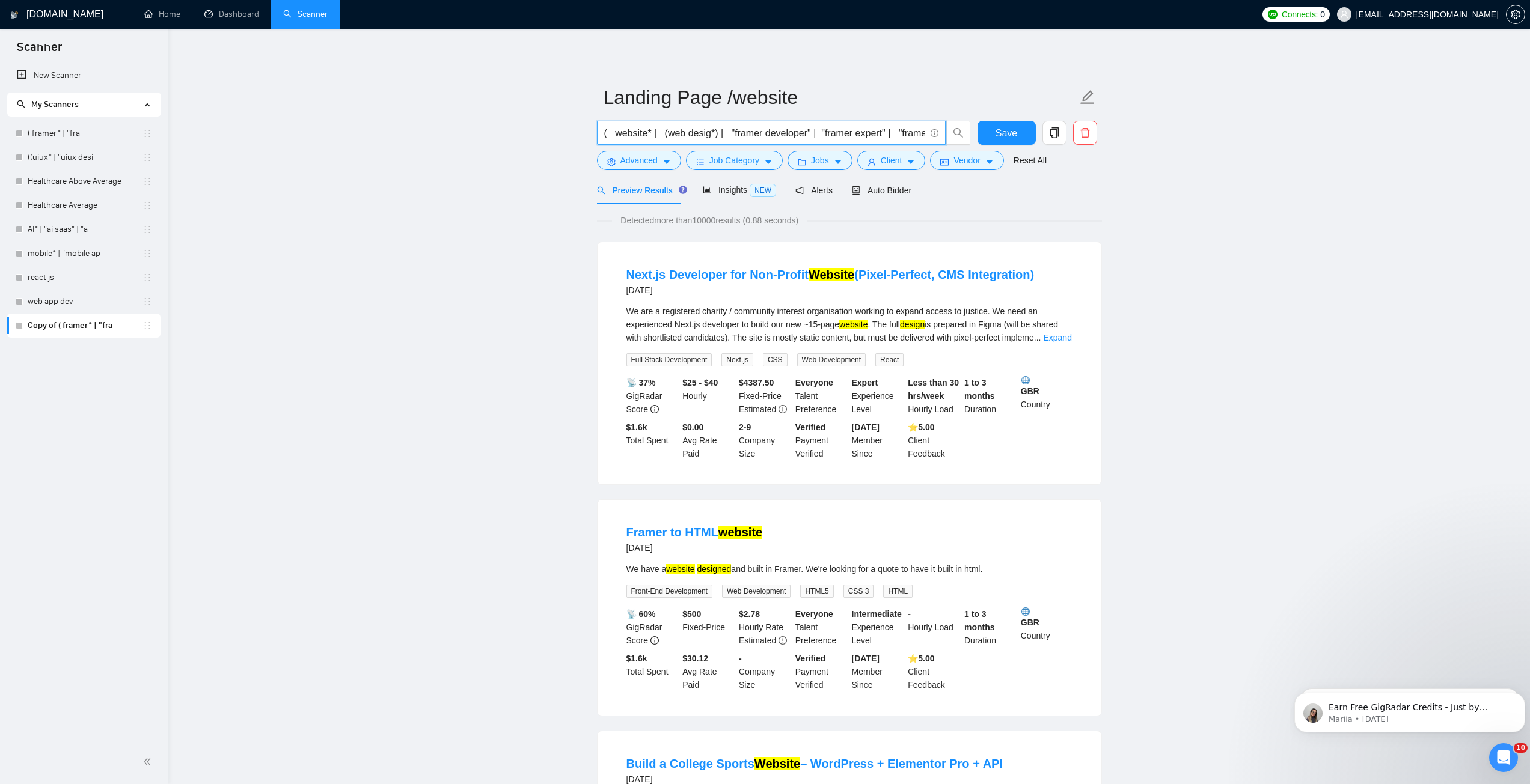
drag, startPoint x: 732, startPoint y: 137, endPoint x: 806, endPoint y: 135, distance: 74.0
click at [806, 135] on input "( website* | (web desig*) | "framer developer" | "framer expert" | "framer desi…" at bounding box center [765, 133] width 321 height 15
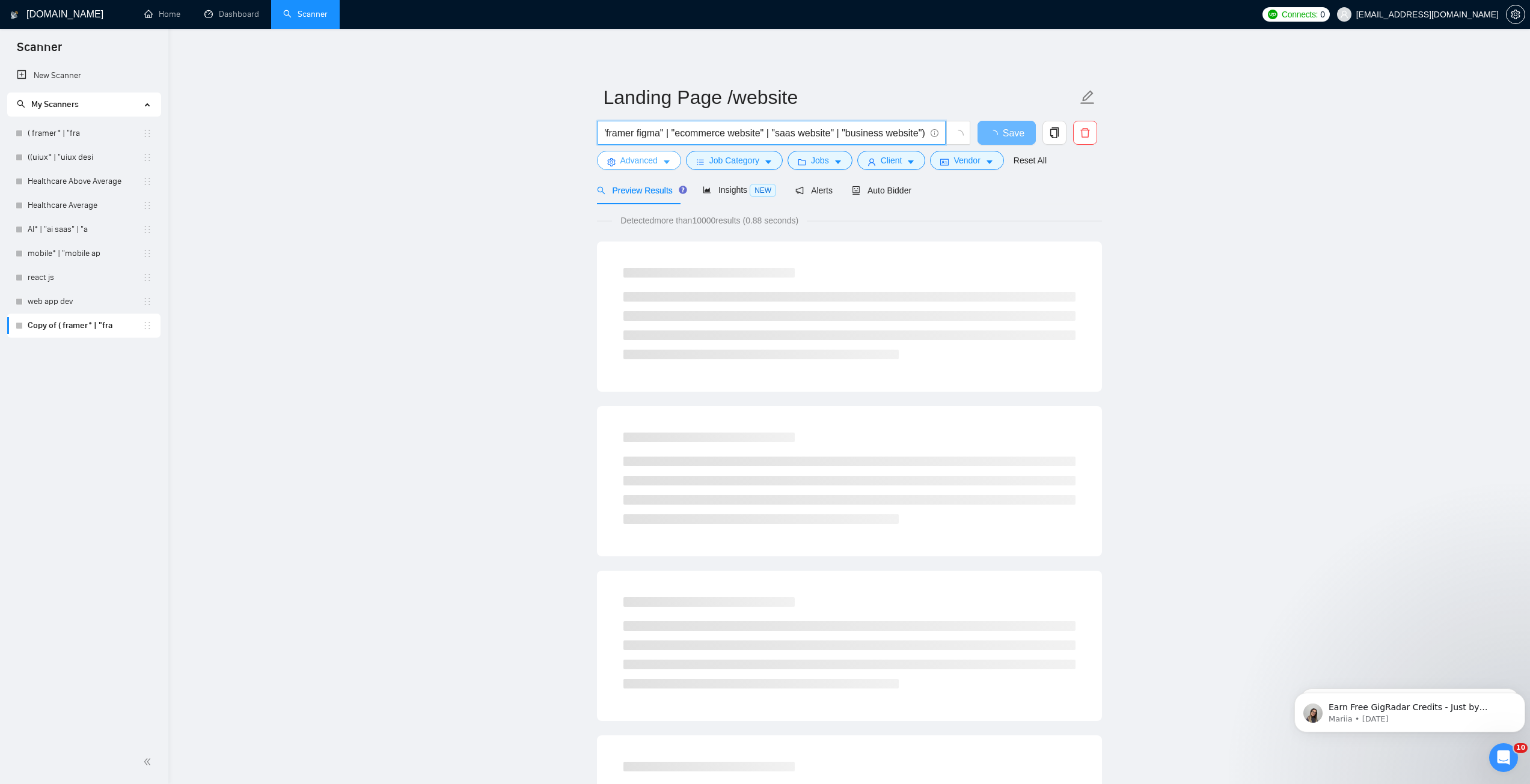
scroll to position [0, 1744]
drag, startPoint x: 836, startPoint y: 132, endPoint x: 716, endPoint y: 154, distance: 122.0
click at [716, 154] on form "Landing Page /website ( website* | (web desig*) | "landing page desig*" | "fram…" at bounding box center [849, 126] width 505 height 98
click at [786, 143] on span "( website* | (web desig*) | "landing page desig*" | "framer expert" | "framer d…" at bounding box center [771, 133] width 348 height 24
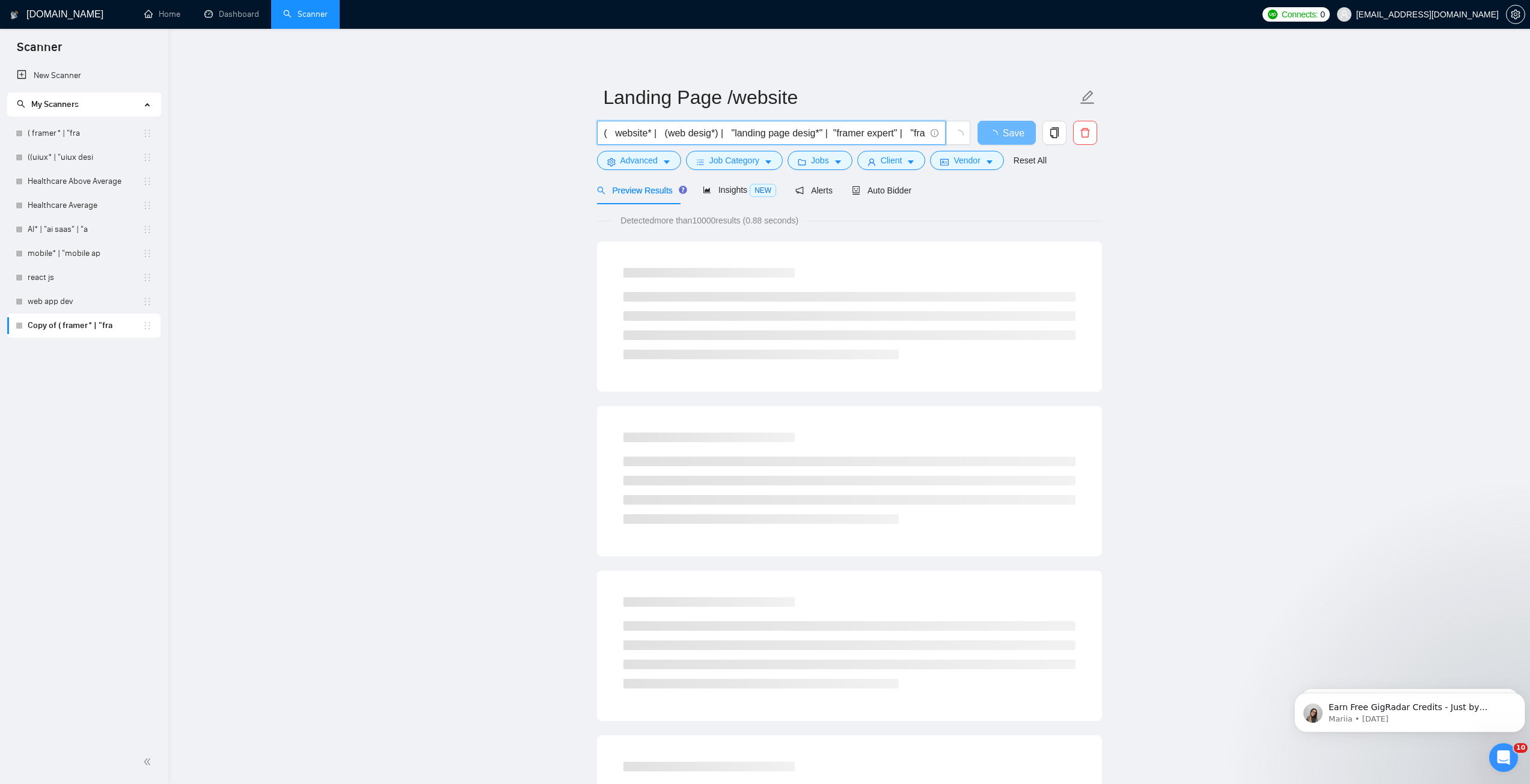
click at [806, 133] on input "( website* | (web desig*) | "landing page desig*" | "framer expert" | "framer d…" at bounding box center [765, 133] width 321 height 15
drag, startPoint x: 633, startPoint y: 132, endPoint x: 584, endPoint y: 132, distance: 49.0
click at [709, 135] on input "( website* | (web desig*) | "landing page desig*" | "framer expert" | "framer d…" at bounding box center [765, 133] width 321 height 15
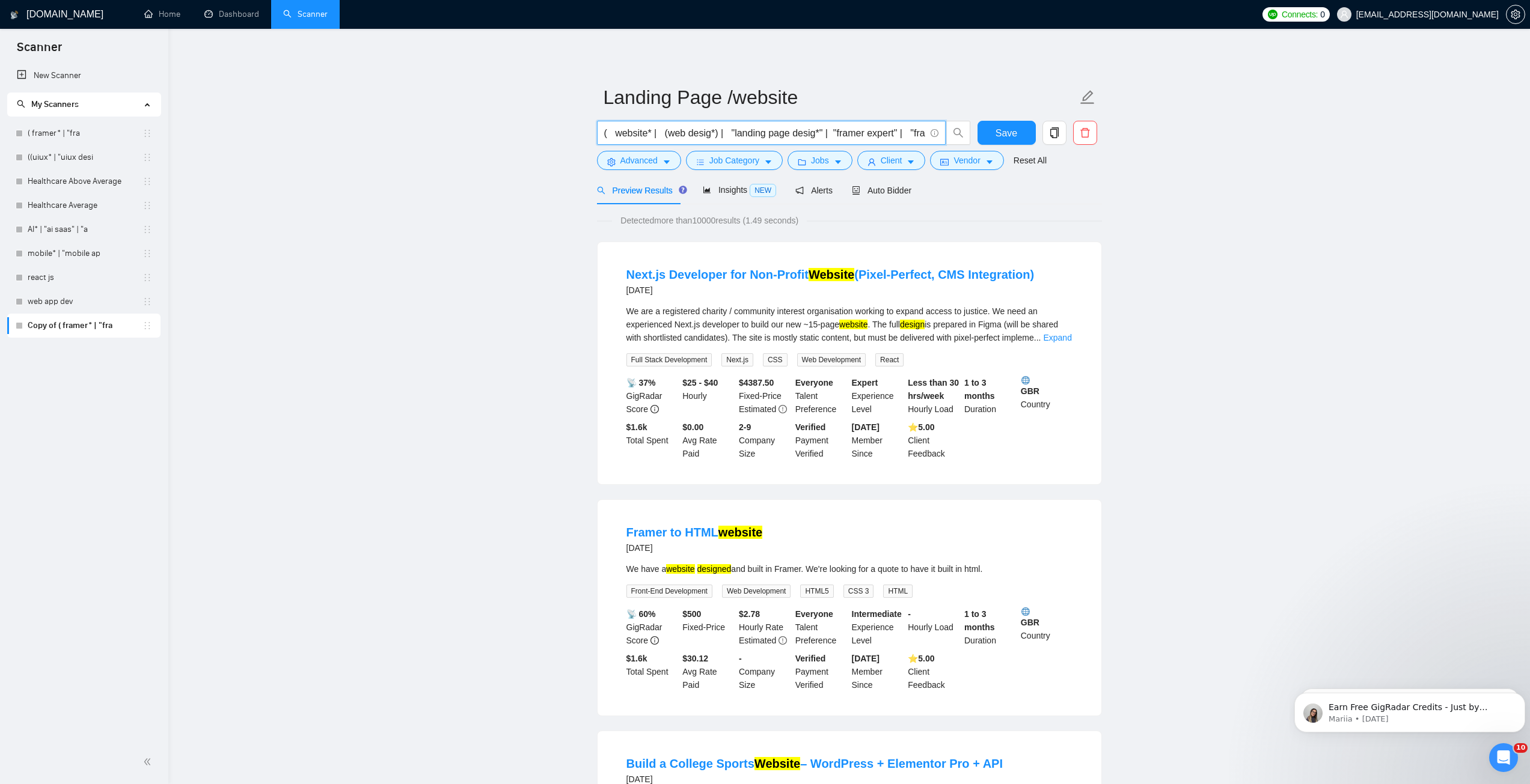
drag, startPoint x: 713, startPoint y: 134, endPoint x: 878, endPoint y: 126, distance: 165.2
click at [878, 126] on input "( website* | (web desig*) | "landing page desig*" | "framer expert" | "framer d…" at bounding box center [765, 133] width 321 height 15
drag, startPoint x: 848, startPoint y: 132, endPoint x: 831, endPoint y: 133, distance: 17.0
click at [846, 132] on input "( website* | (web desig*) | "landing page desig*" | "framer expert" | "framer d…" at bounding box center [765, 133] width 321 height 15
click at [831, 133] on input "( website* | (web desig*) | "landing page desig*" | "framer expert" | "framer d…" at bounding box center [765, 133] width 321 height 15
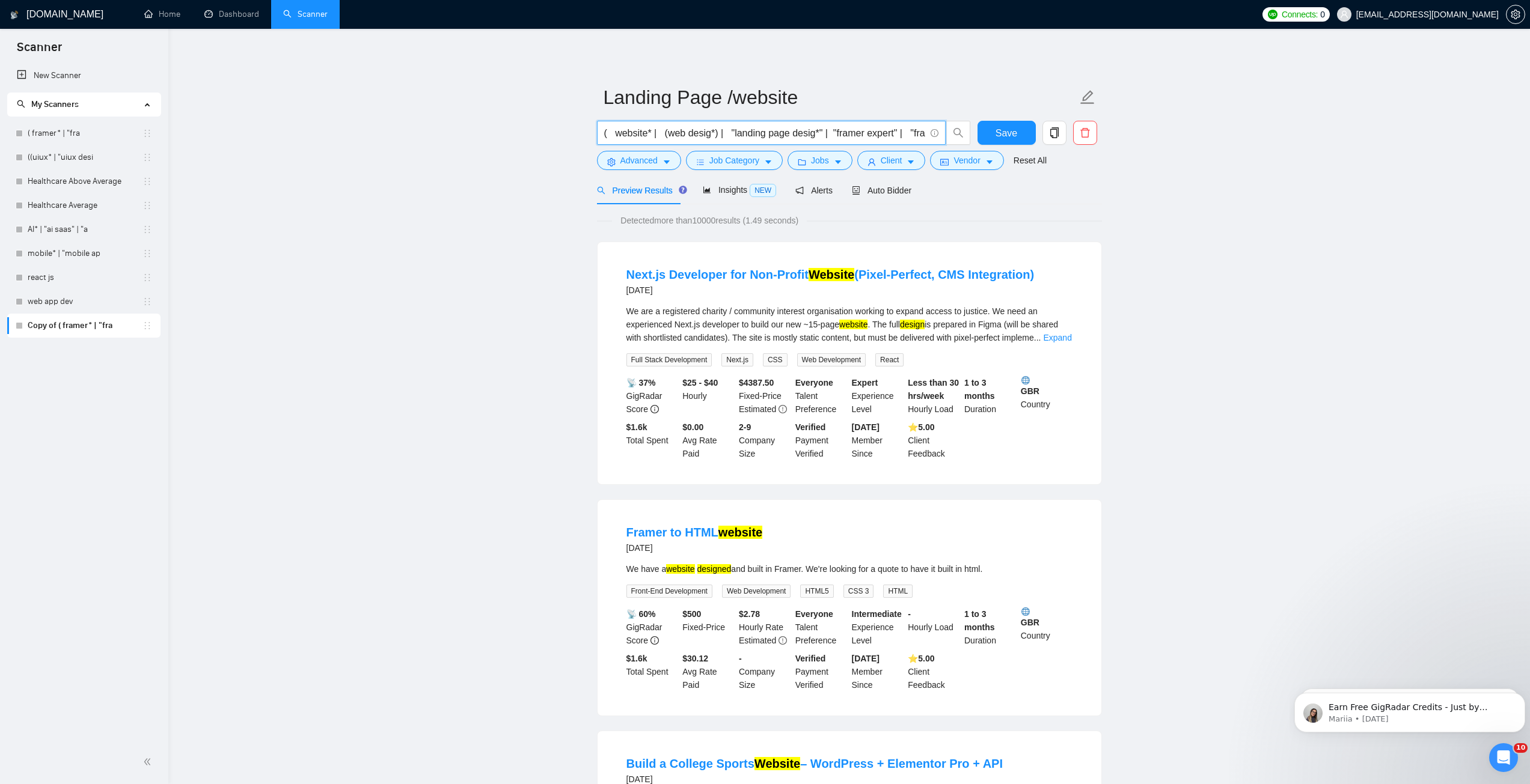
drag, startPoint x: 830, startPoint y: 132, endPoint x: 897, endPoint y: 135, distance: 67.1
click at [897, 135] on input "( website* | (web desig*) | "landing page desig*" | "framer expert" | "framer d…" at bounding box center [765, 133] width 321 height 15
click at [839, 134] on input "( website* | (web desig*) | "landing page desig*" | | "framer desig*" | "framer…" at bounding box center [765, 133] width 321 height 15
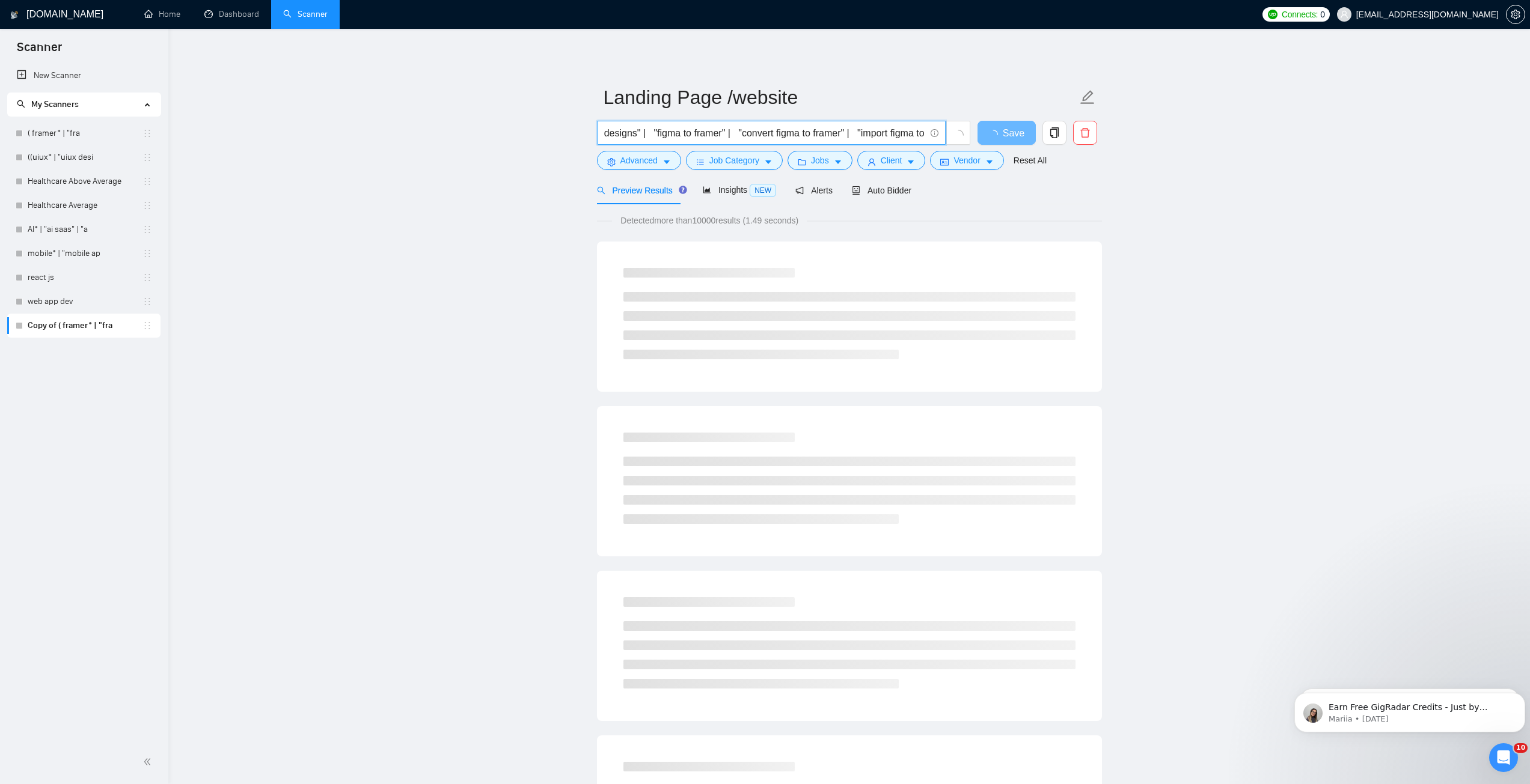
scroll to position [0, 1144]
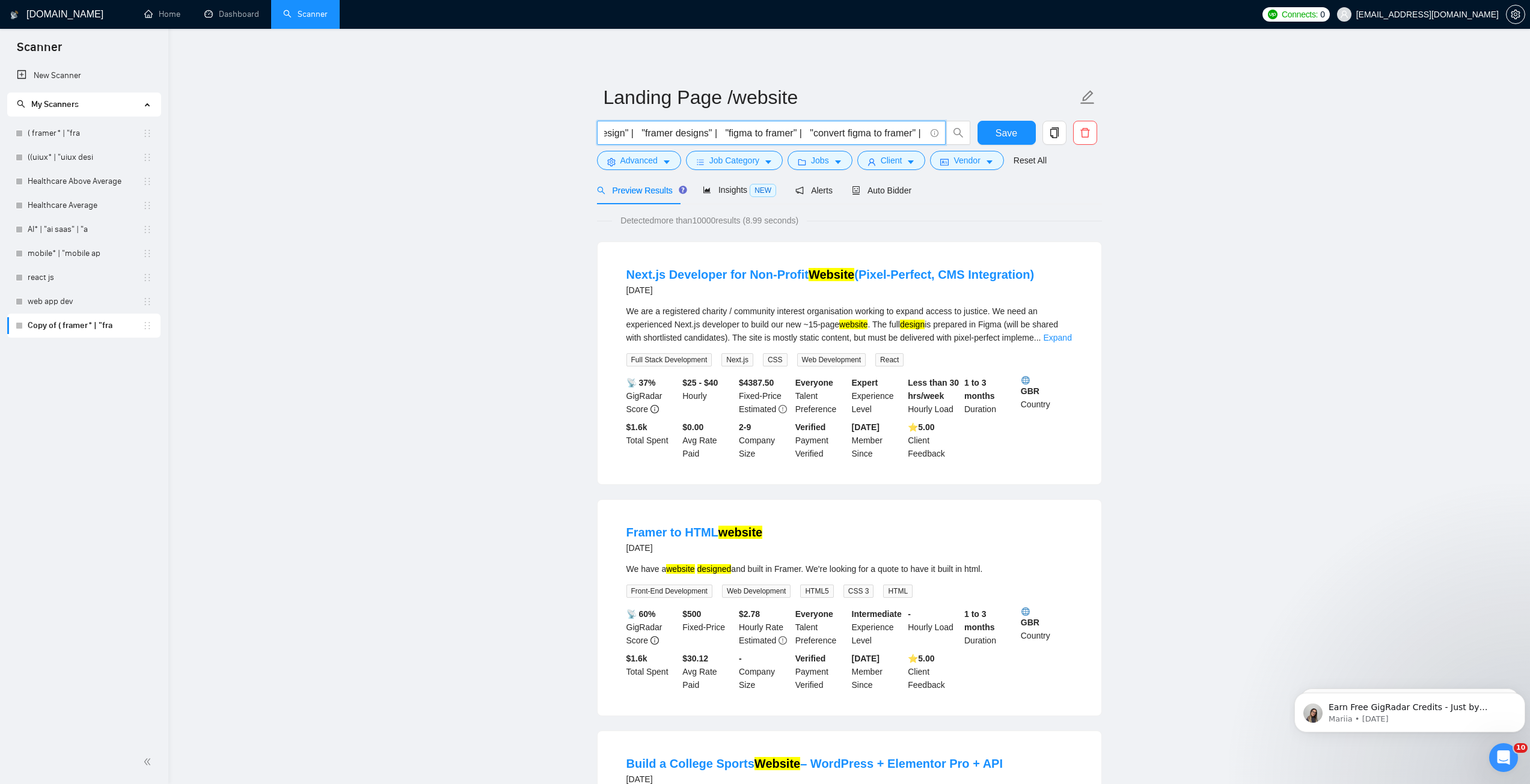
drag, startPoint x: 837, startPoint y: 135, endPoint x: 818, endPoint y: 142, distance: 20.2
click at [818, 142] on span "( website* | (web desig*) | "landing page desig*" | "framer desig*" | "framer w…" at bounding box center [771, 133] width 348 height 24
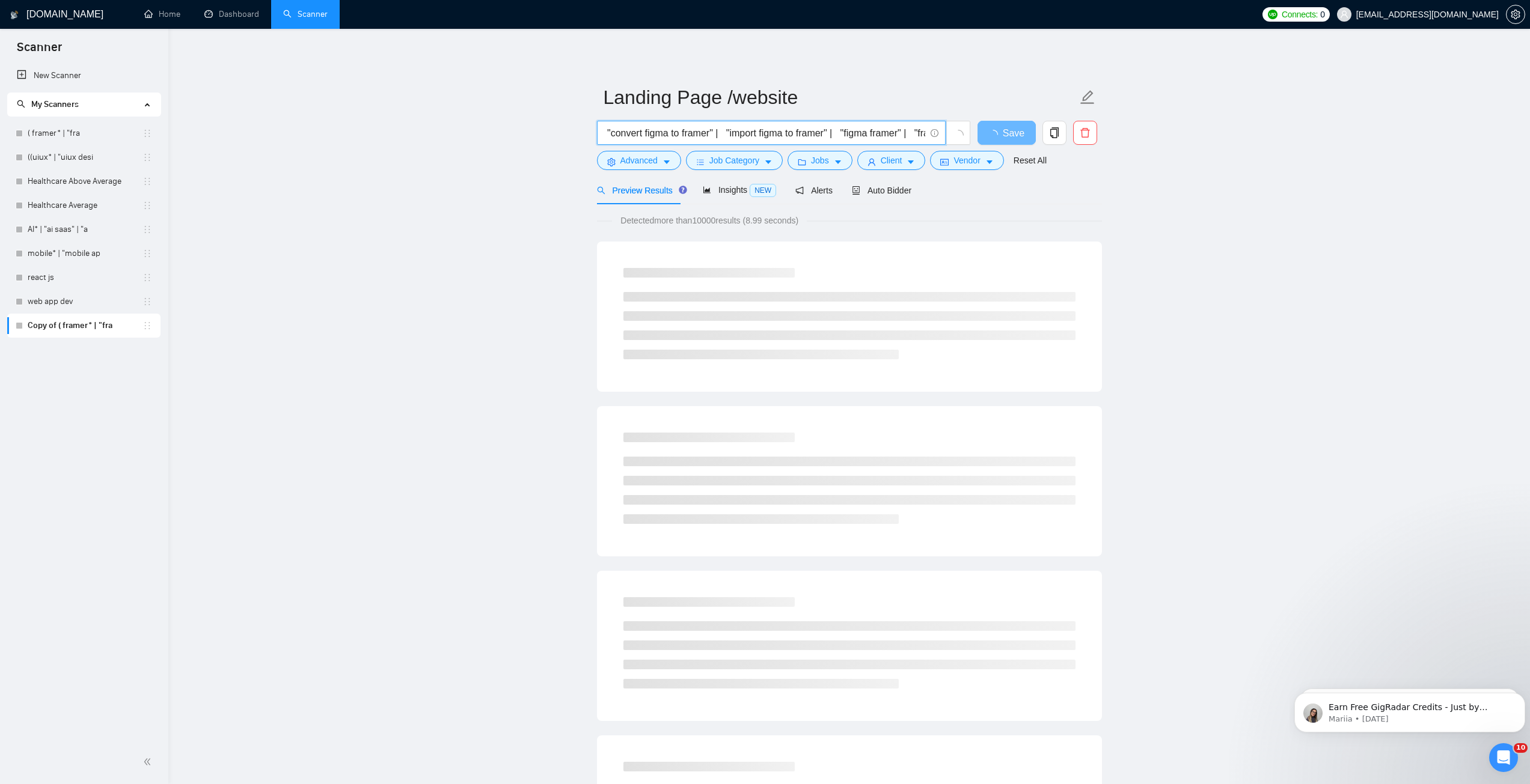
scroll to position [0, 0]
drag, startPoint x: 638, startPoint y: 137, endPoint x: 595, endPoint y: 130, distance: 43.6
click at [595, 130] on div "( website* | (web desig*) | "landing page desig*" | " "convert figma to framer"…" at bounding box center [784, 136] width 379 height 30
drag, startPoint x: 744, startPoint y: 126, endPoint x: 777, endPoint y: 127, distance: 33.0
click at [745, 126] on input "( website* | (web desig*) | "landing page desig*" | " "convert figma to framer"…" at bounding box center [765, 133] width 321 height 15
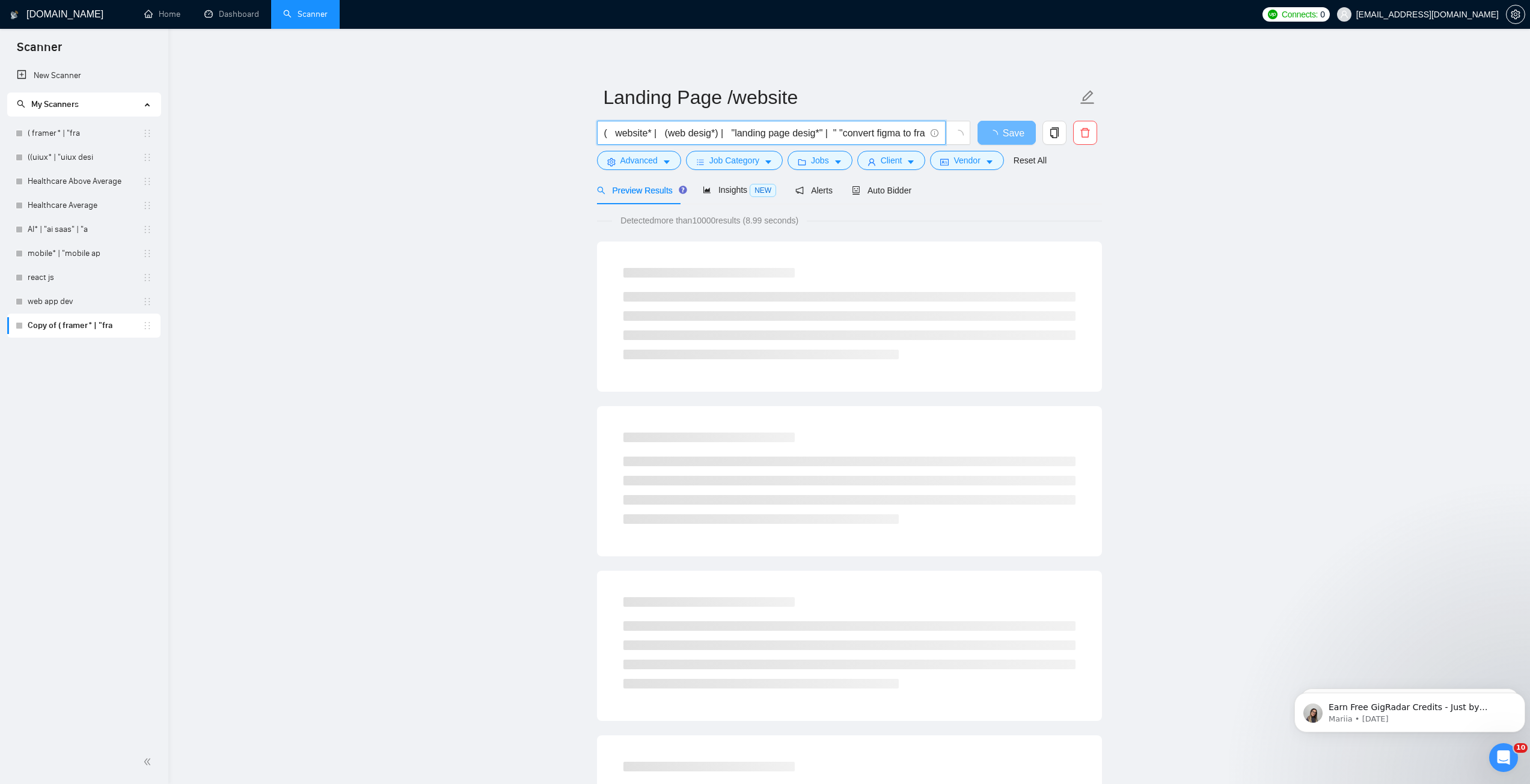
click at [828, 134] on input "( website* | (web desig*) | "landing page desig*" | " "convert figma to framer"…" at bounding box center [765, 133] width 321 height 15
drag, startPoint x: 832, startPoint y: 134, endPoint x: 905, endPoint y: 130, distance: 73.1
click at [905, 130] on input "( website* | (web desig*) | "landing page desig*" | " "convert figma to framer"…" at bounding box center [765, 133] width 321 height 15
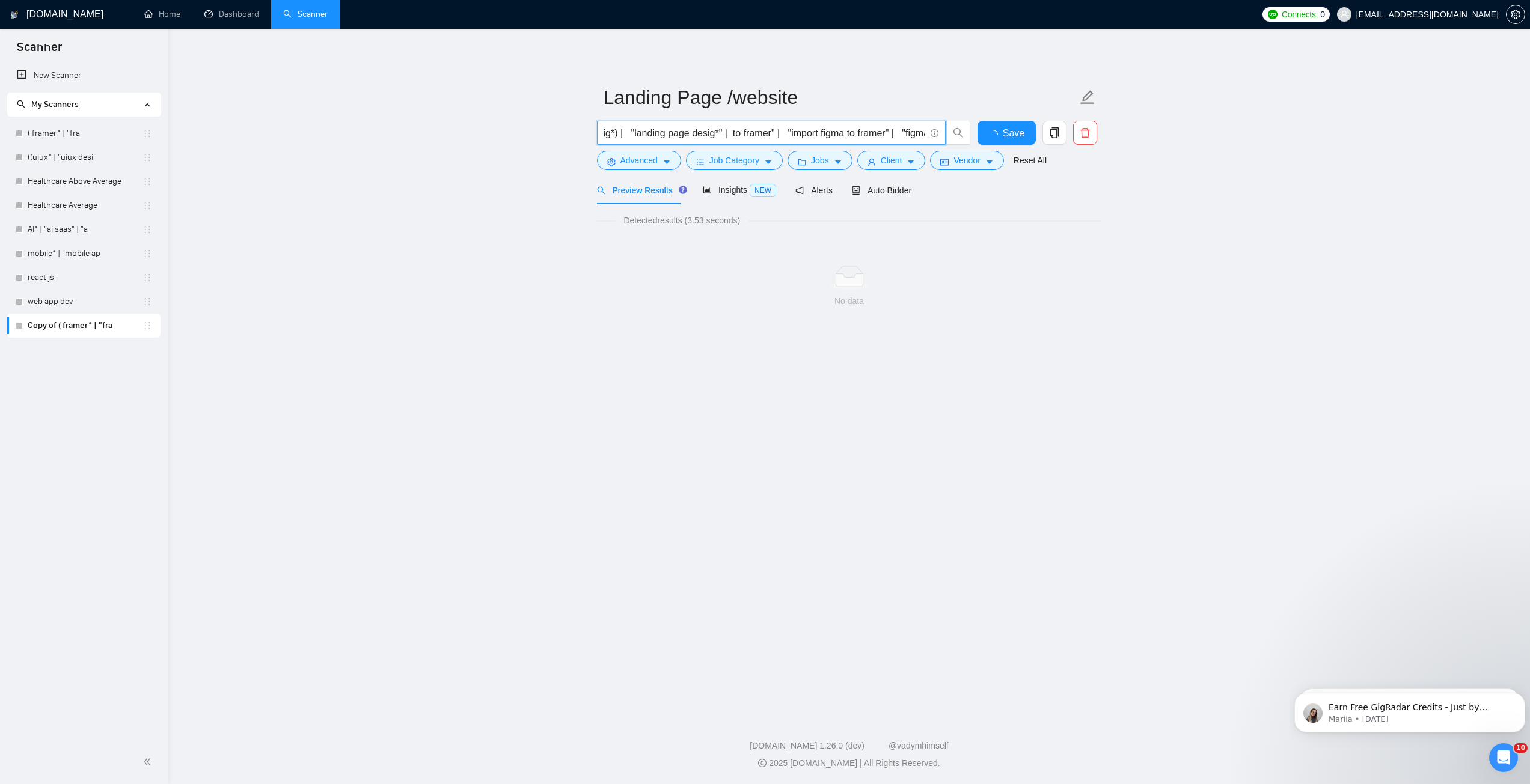
scroll to position [0, 203]
drag, startPoint x: 833, startPoint y: 135, endPoint x: 808, endPoint y: 137, distance: 25.1
click at [808, 137] on input "( website* | (web desig*) | "landing page desig*" | to framer" | "import figma …" at bounding box center [769, 133] width 321 height 15
click at [682, 136] on input "( website* | (web desig*) | "landing page desig*" | "figma framer" | "framer fi…" at bounding box center [769, 133] width 321 height 15
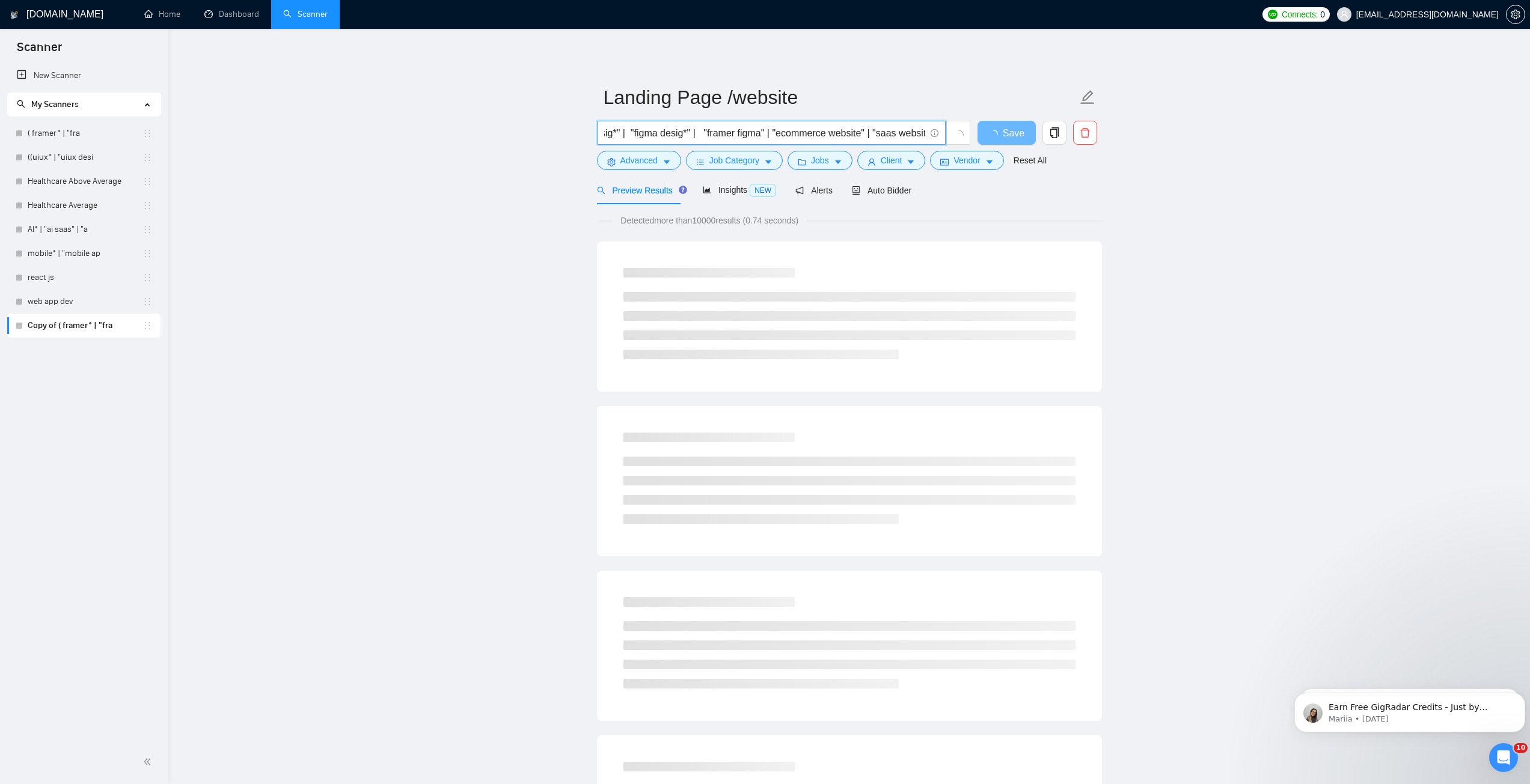
click at [689, 132] on input "( website* | (web desig*) | "landing page desig*" | "figma desig*" | "framer fi…" at bounding box center [765, 133] width 321 height 15
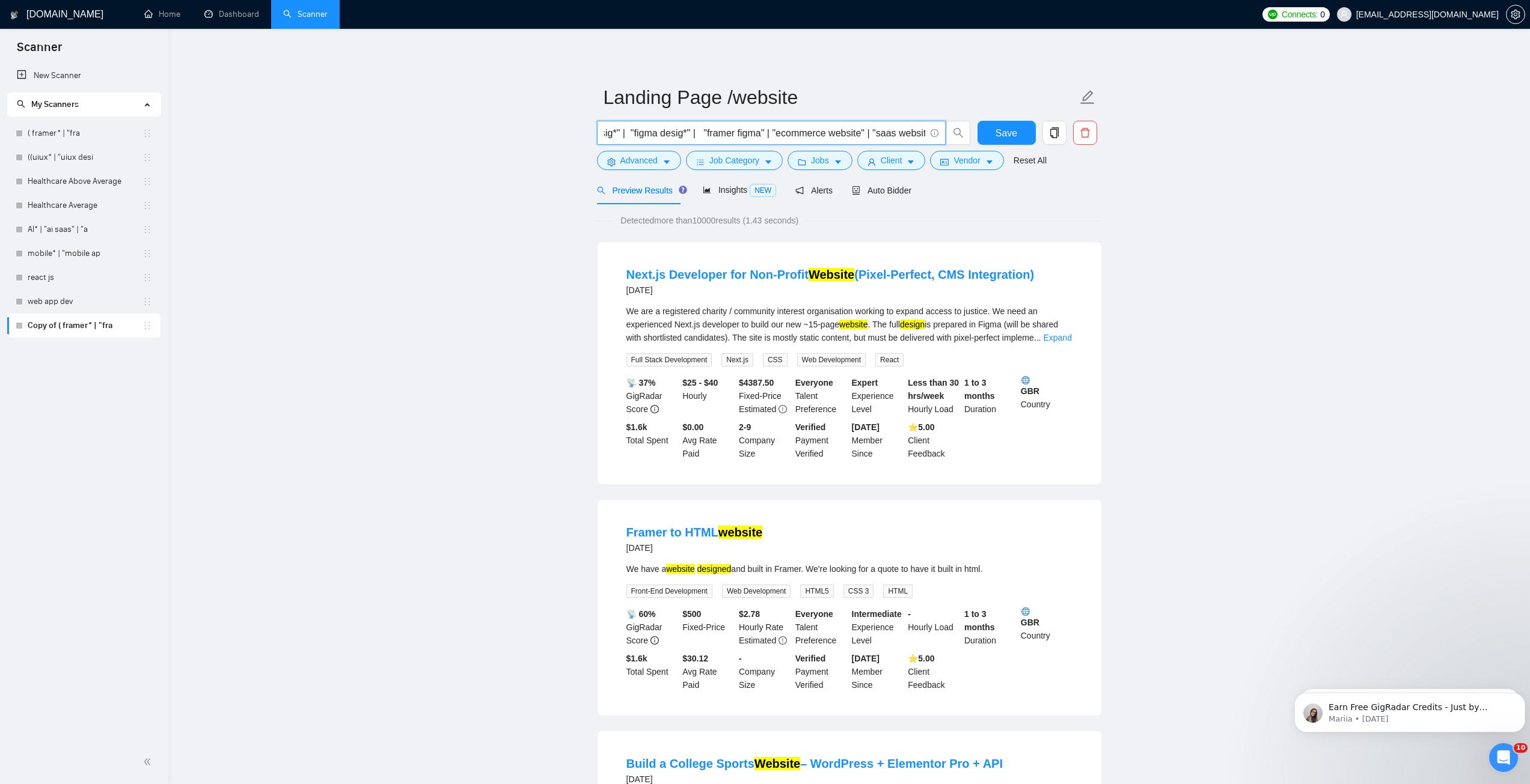
drag, startPoint x: 702, startPoint y: 133, endPoint x: 772, endPoint y: 137, distance: 70.1
click at [772, 137] on input "( website* | (web desig*) | "landing page desig*" | "figma desig*" | "framer fi…" at bounding box center [765, 133] width 321 height 15
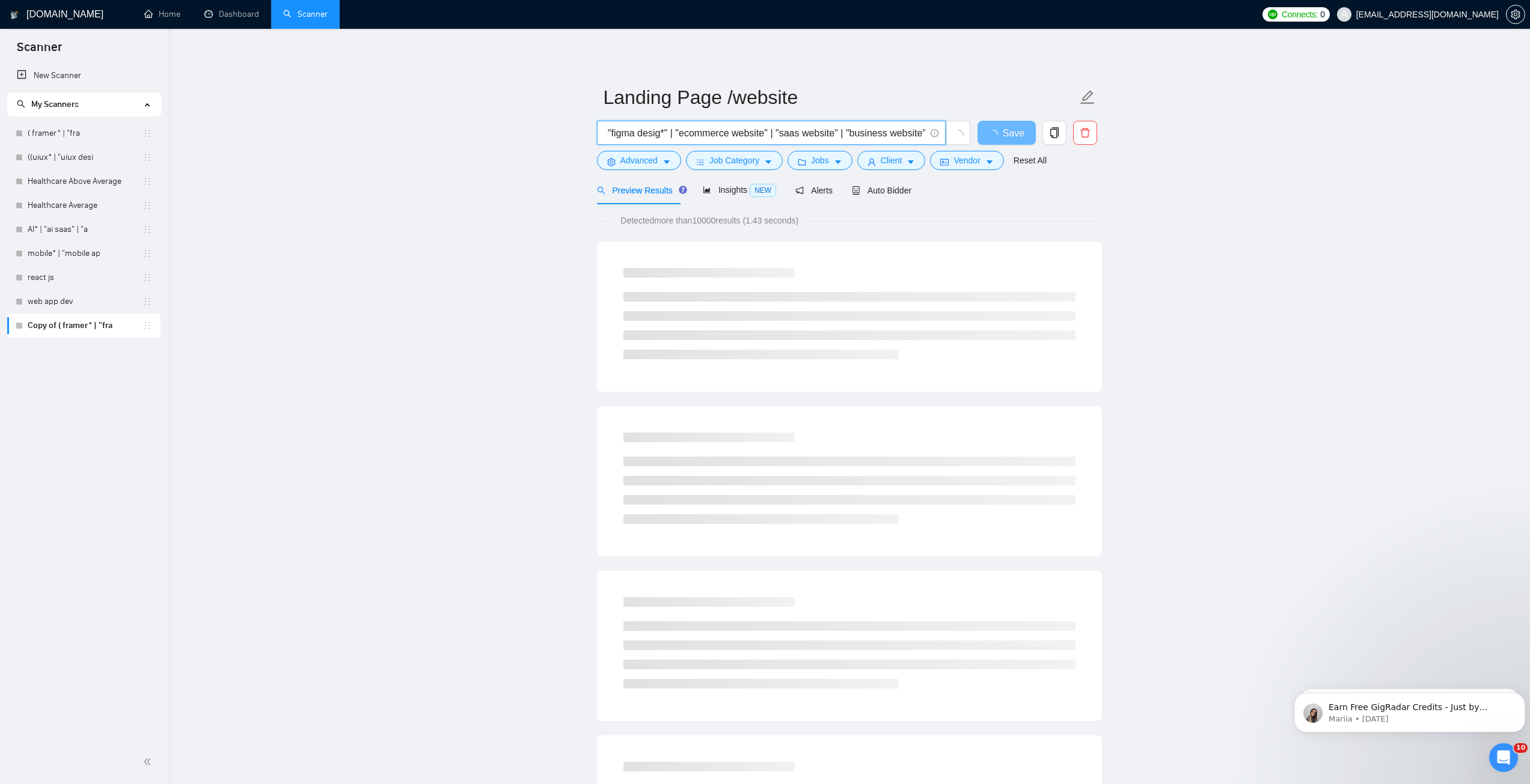
drag, startPoint x: 845, startPoint y: 132, endPoint x: 938, endPoint y: 127, distance: 93.1
click at [938, 127] on span "( website* | (web desig*) | "landing page desig*" | "figma desig*" | "ecommerce…" at bounding box center [771, 133] width 348 height 24
click at [895, 136] on input "( website* | (web desig*) | "landing page desig*" | "figma desig*" | "ecommerce…" at bounding box center [765, 133] width 321 height 15
click at [922, 135] on input "( website* | (web desig*) | "landing page desig*" | "figma desig*" | "ecommerce…" at bounding box center [765, 133] width 321 height 15
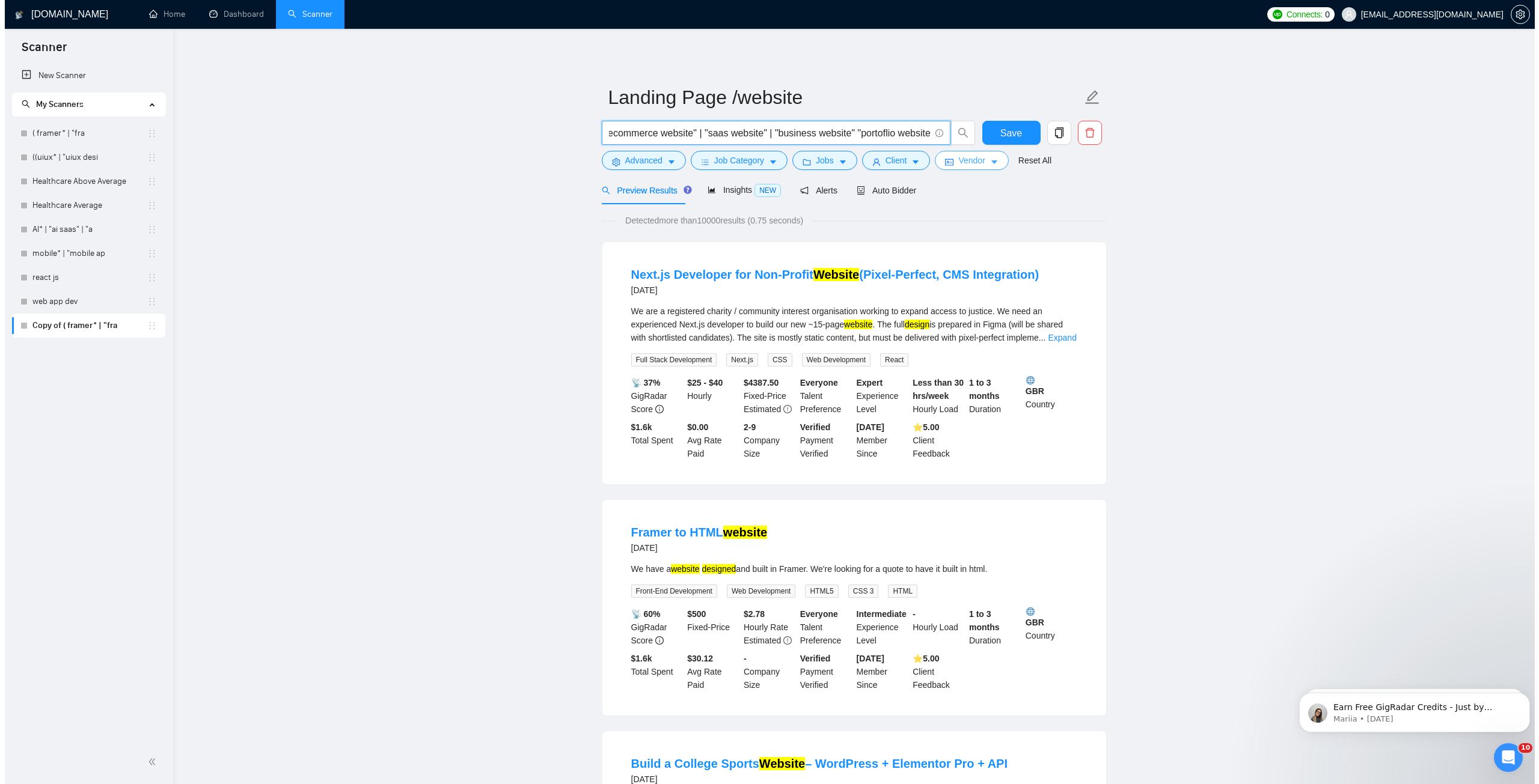
scroll to position [0, 305]
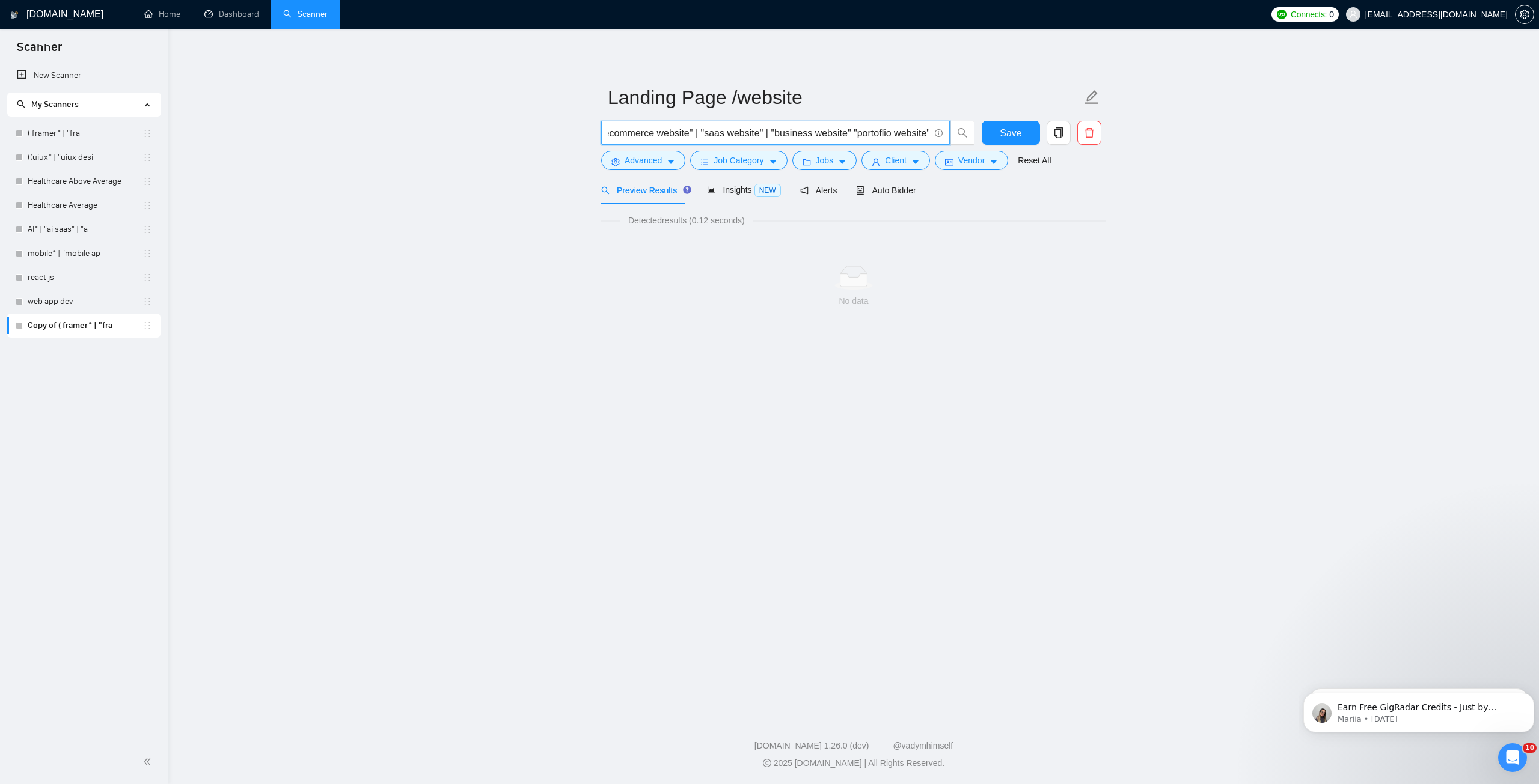
click at [876, 135] on input "( website* | (web desig*) | "landing page desig*" | "figma desig*" | "ecommerce…" at bounding box center [769, 133] width 321 height 15
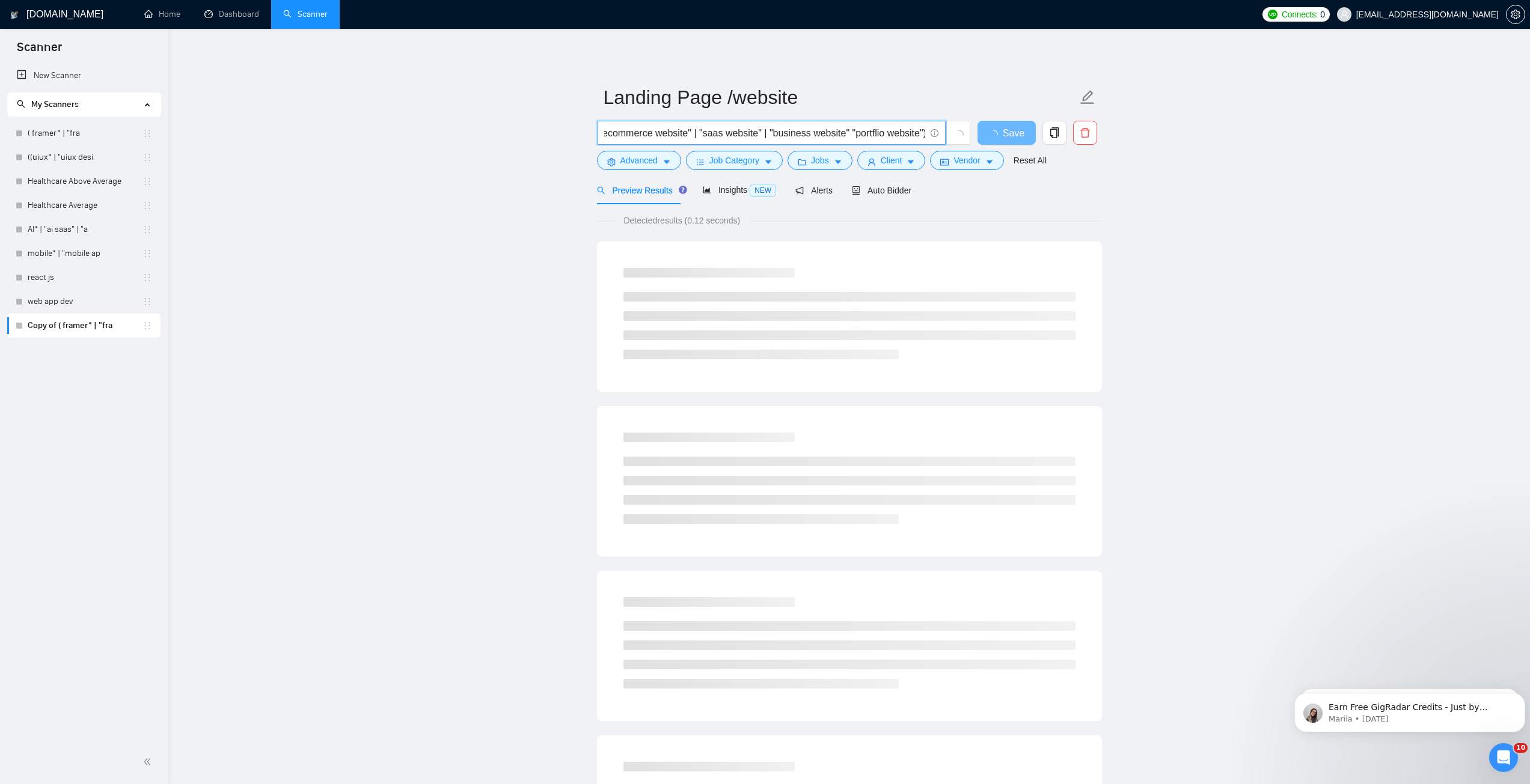
click at [872, 134] on input "( website* | (web desig*) | "landing page desig*" | "figma desig*" | "ecommerce…" at bounding box center [765, 133] width 321 height 15
click at [880, 132] on input "( website* | (web desig*) | "landing page desig*" | "figma desig*" | "ecommerce…" at bounding box center [765, 133] width 321 height 15
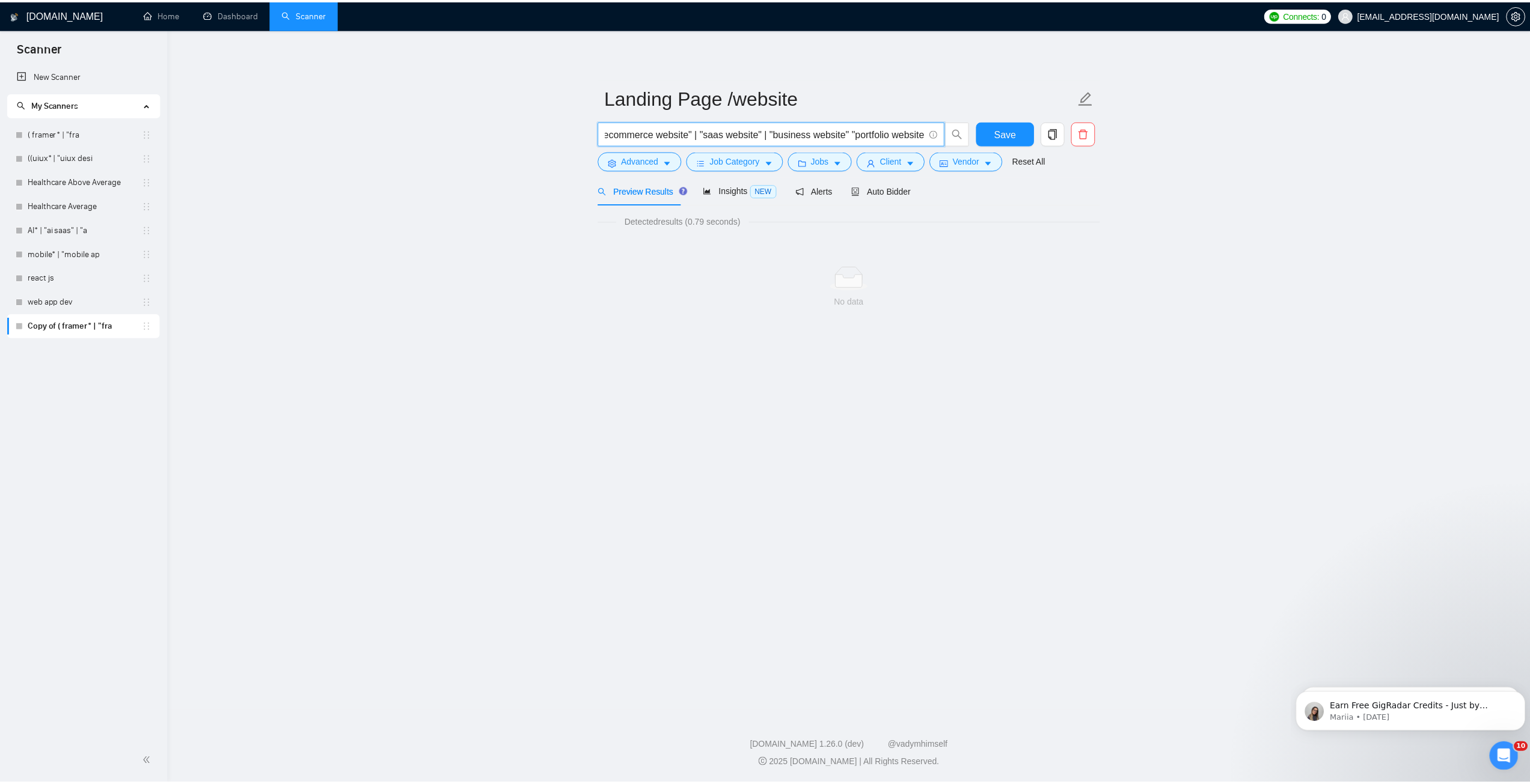
scroll to position [0, 307]
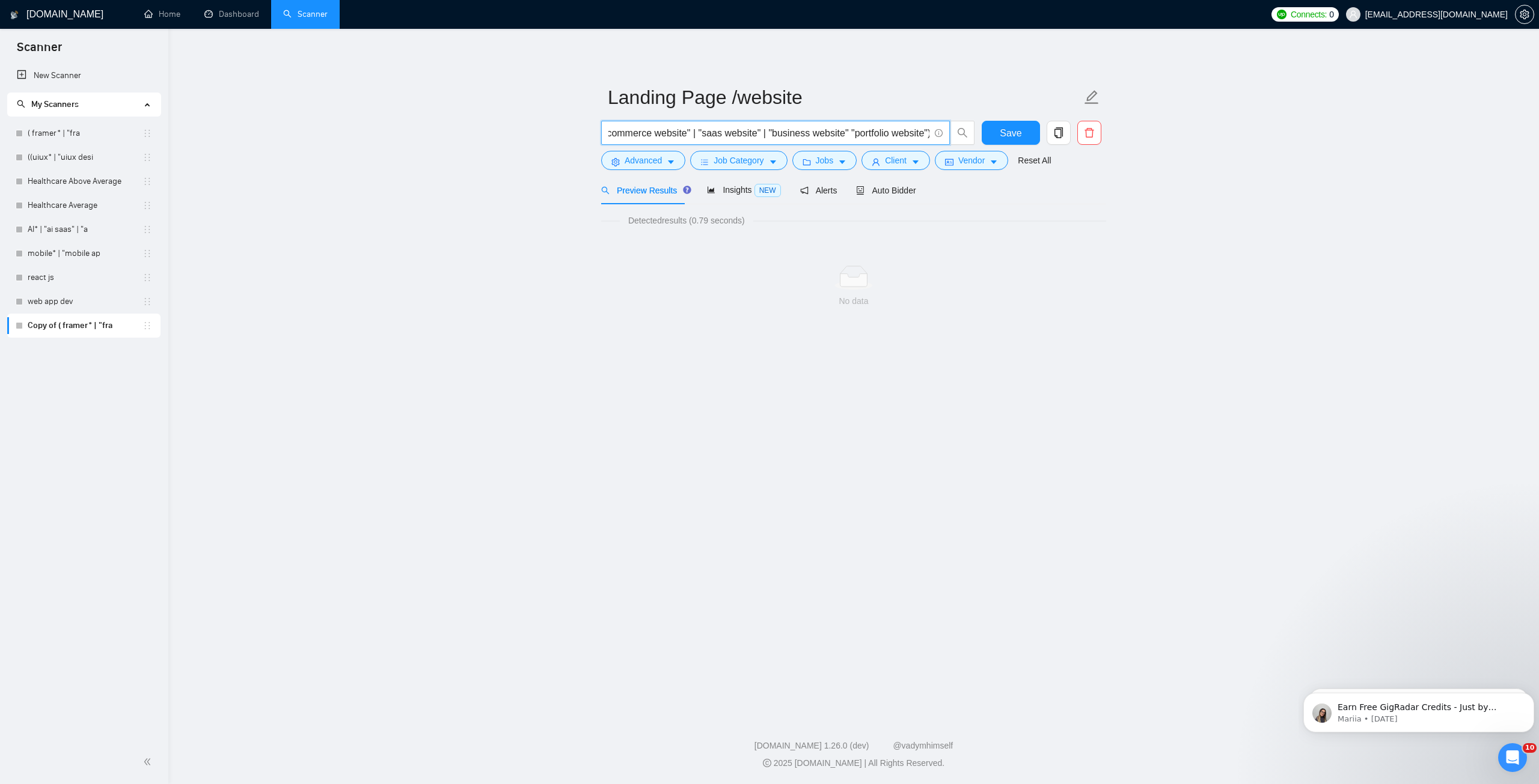
drag, startPoint x: 858, startPoint y: 134, endPoint x: 948, endPoint y: 138, distance: 90.1
click at [948, 138] on span "( website* | (web desig*) | "landing page desig*" | "figma desig*" | "ecommerce…" at bounding box center [775, 133] width 348 height 24
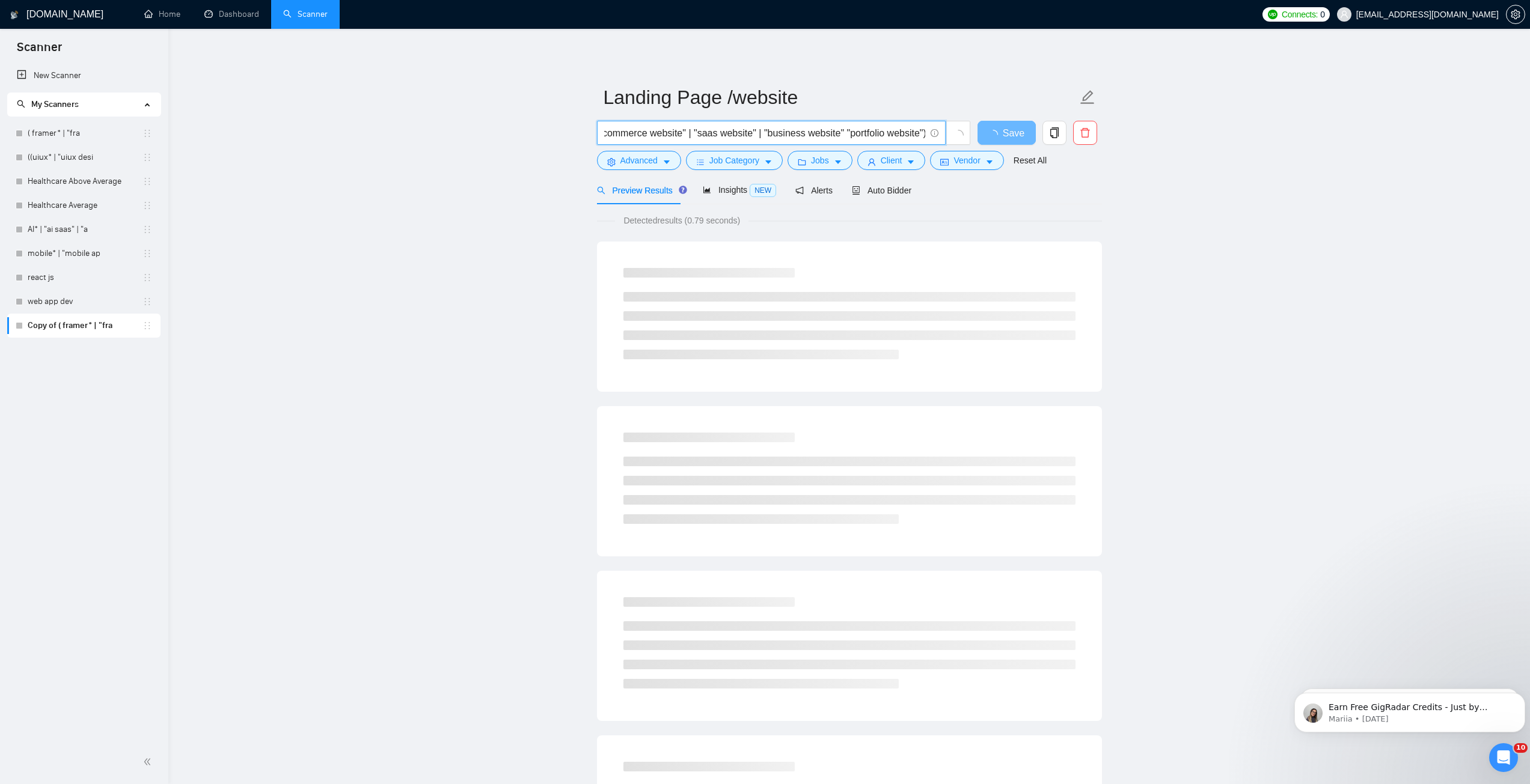
click at [887, 137] on input "( website* | (web desig*) | "landing page desig*" | "figma desig*" | "ecommerce…" at bounding box center [765, 133] width 321 height 15
drag, startPoint x: 799, startPoint y: 138, endPoint x: 576, endPoint y: 136, distance: 223.0
click at [576, 136] on main "Landing Page /website ( website* | (web desig*) | "landing page desig*" | "figm…" at bounding box center [849, 549] width 1323 height 1003
click at [712, 142] on span "( website* | (web desig*) | "landing page desig*" | "figma desig*" | "ecommerce…" at bounding box center [771, 133] width 348 height 24
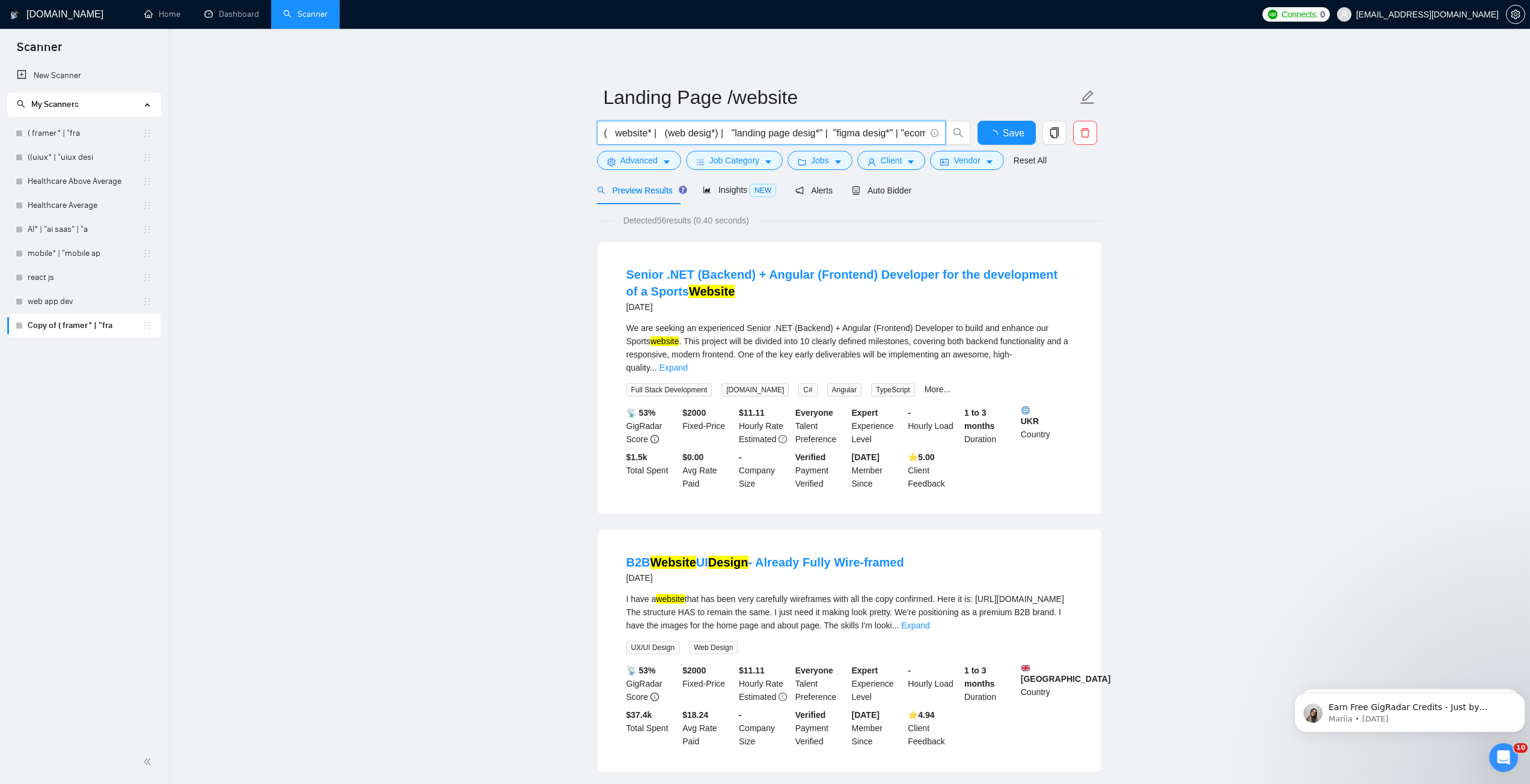
click at [720, 138] on input "( website* | (web desig*) | "landing page desig*" | "figma desig*" | "ecommerce…" at bounding box center [765, 133] width 321 height 15
drag, startPoint x: 610, startPoint y: 137, endPoint x: 615, endPoint y: 143, distance: 7.8
click at [610, 138] on input "( website* | (web desig*) | "landing page desig*" | "figma desig*" | "ecommerce…" at bounding box center [765, 133] width 321 height 15
drag, startPoint x: 881, startPoint y: 138, endPoint x: 935, endPoint y: 142, distance: 54.1
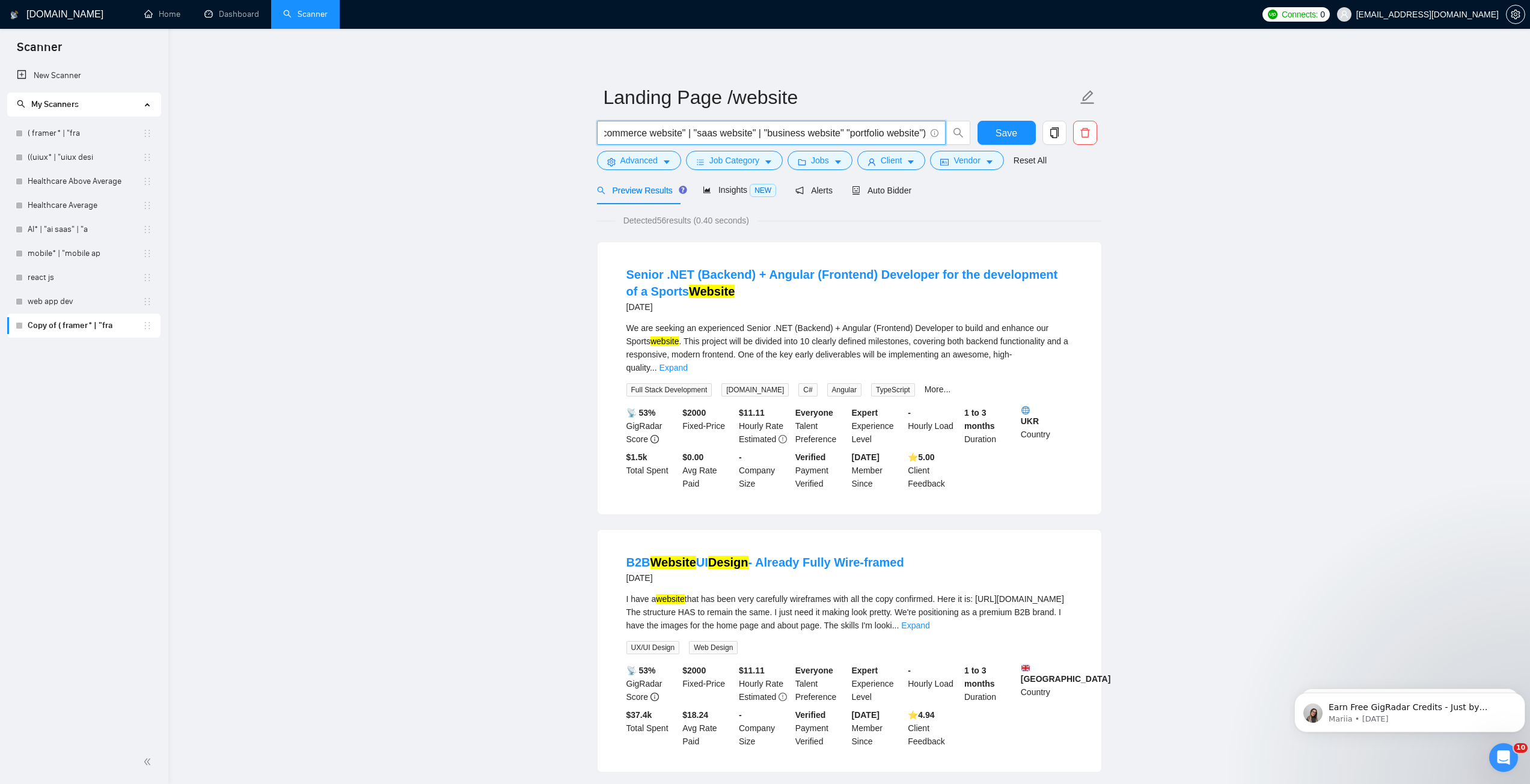
click at [935, 142] on span "( website* | (web desig*) | "landing page desig*" | "figma desig*" | "ecommerce…" at bounding box center [771, 133] width 348 height 24
click at [918, 139] on input "( website* | (web desig*) | "landing page desig*" | "figma desig*" | "ecommerce…" at bounding box center [765, 133] width 321 height 15
click at [922, 137] on input "( website* | (web desig*) | "landing page desig*" | "figma desig*" | "ecommerce…" at bounding box center [765, 133] width 321 height 15
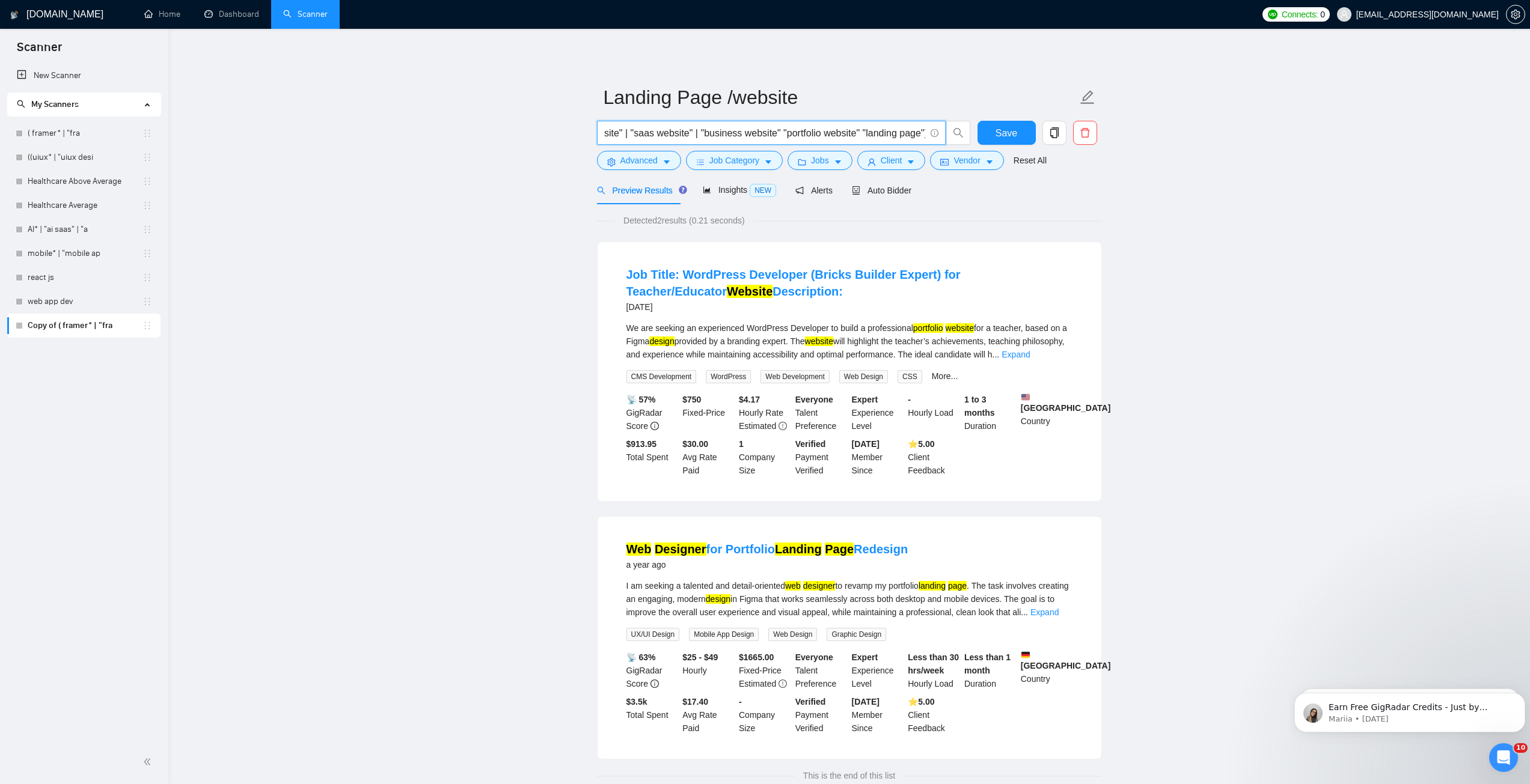
click at [914, 134] on input "( website* | (web desig*) | "landing page desig*" | "figma desig*" | "ecommerce…" at bounding box center [765, 133] width 321 height 15
click at [918, 135] on input "( website* | (web desig*) | "landing page desig*" | "figma desig*" | "ecommerce…" at bounding box center [765, 133] width 321 height 15
drag, startPoint x: 915, startPoint y: 134, endPoint x: 903, endPoint y: 137, distance: 12.4
click at [930, 135] on span "( website* | (web desig*) | "landing page desig*" | "figma desig*" | "ecommerce…" at bounding box center [771, 133] width 348 height 24
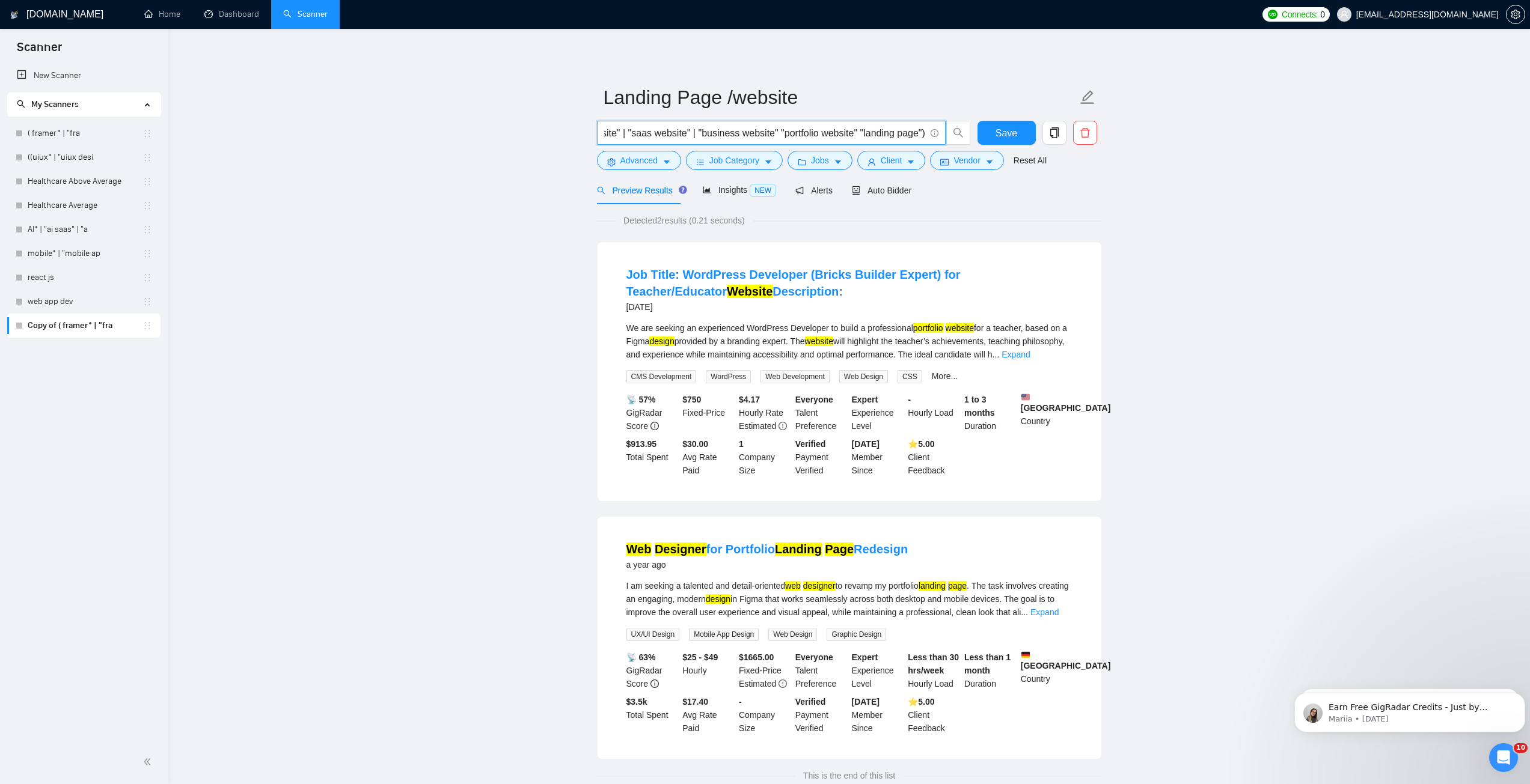
click at [882, 136] on input "( website* | (web desig*) | "landing page desig*" | "figma desig*" | "ecommerce…" at bounding box center [765, 133] width 321 height 15
drag, startPoint x: 757, startPoint y: 134, endPoint x: 559, endPoint y: 134, distance: 198.0
click at [559, 134] on main "Landing Page /website ( website* | (web desig*) | "landing page desig*" | "figm…" at bounding box center [849, 420] width 1323 height 744
click at [740, 134] on input "( website* | (web desig*) | "landing page desig*" | "figma desig*" | "ecommerce…" at bounding box center [765, 133] width 321 height 15
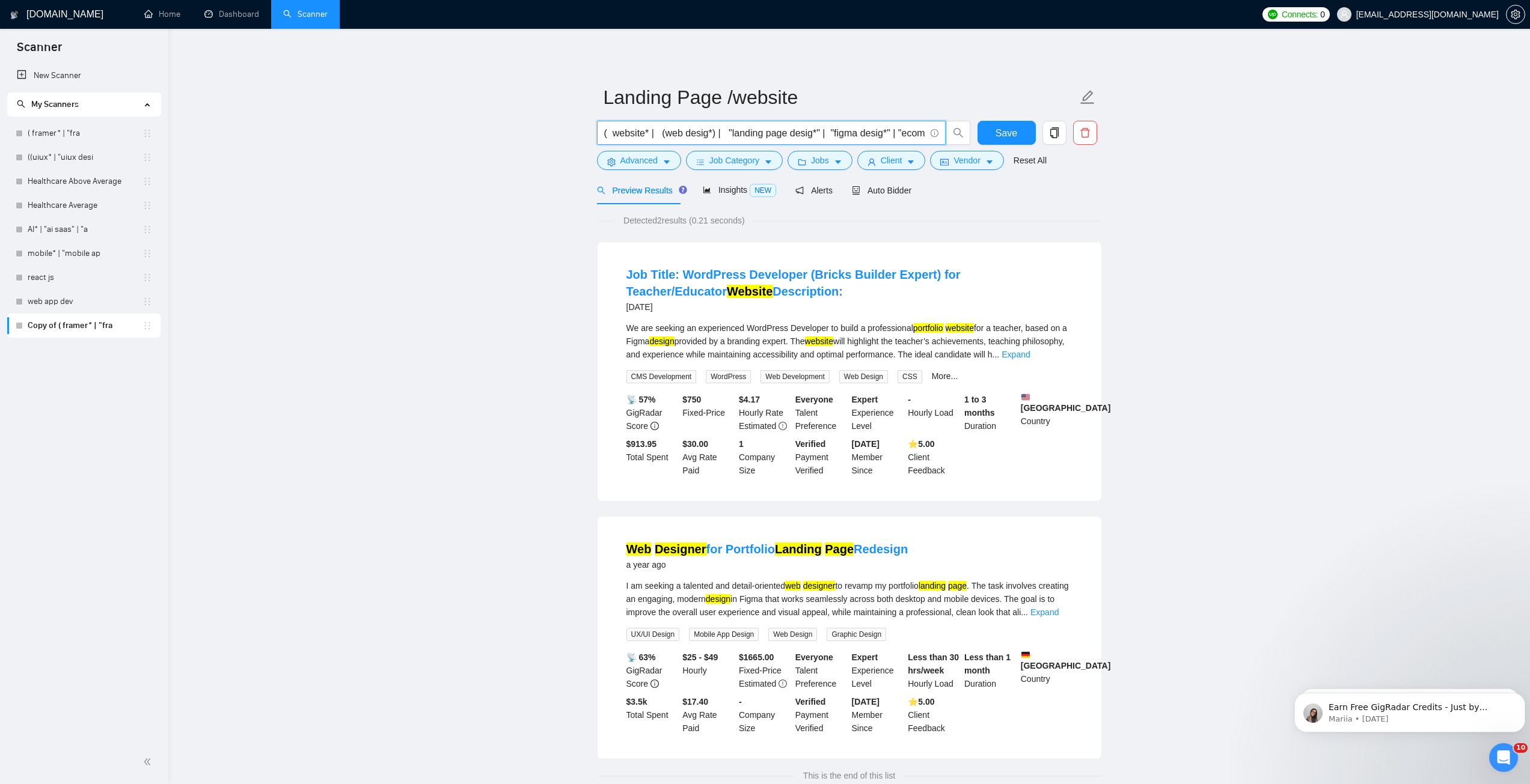
scroll to position [0, 371]
drag, startPoint x: 816, startPoint y: 137, endPoint x: 936, endPoint y: 134, distance: 120.0
click at [936, 134] on span "( website* | (web desig*) | "landing page desig*" | "figma desig*" | "ecommerce…" at bounding box center [771, 133] width 348 height 24
click at [903, 134] on input "( website* | (web desig*) | "landing page desig*" | "figma desig*" | "ecommerce…" at bounding box center [765, 133] width 321 height 15
drag, startPoint x: 745, startPoint y: 130, endPoint x: 906, endPoint y: 122, distance: 161.2
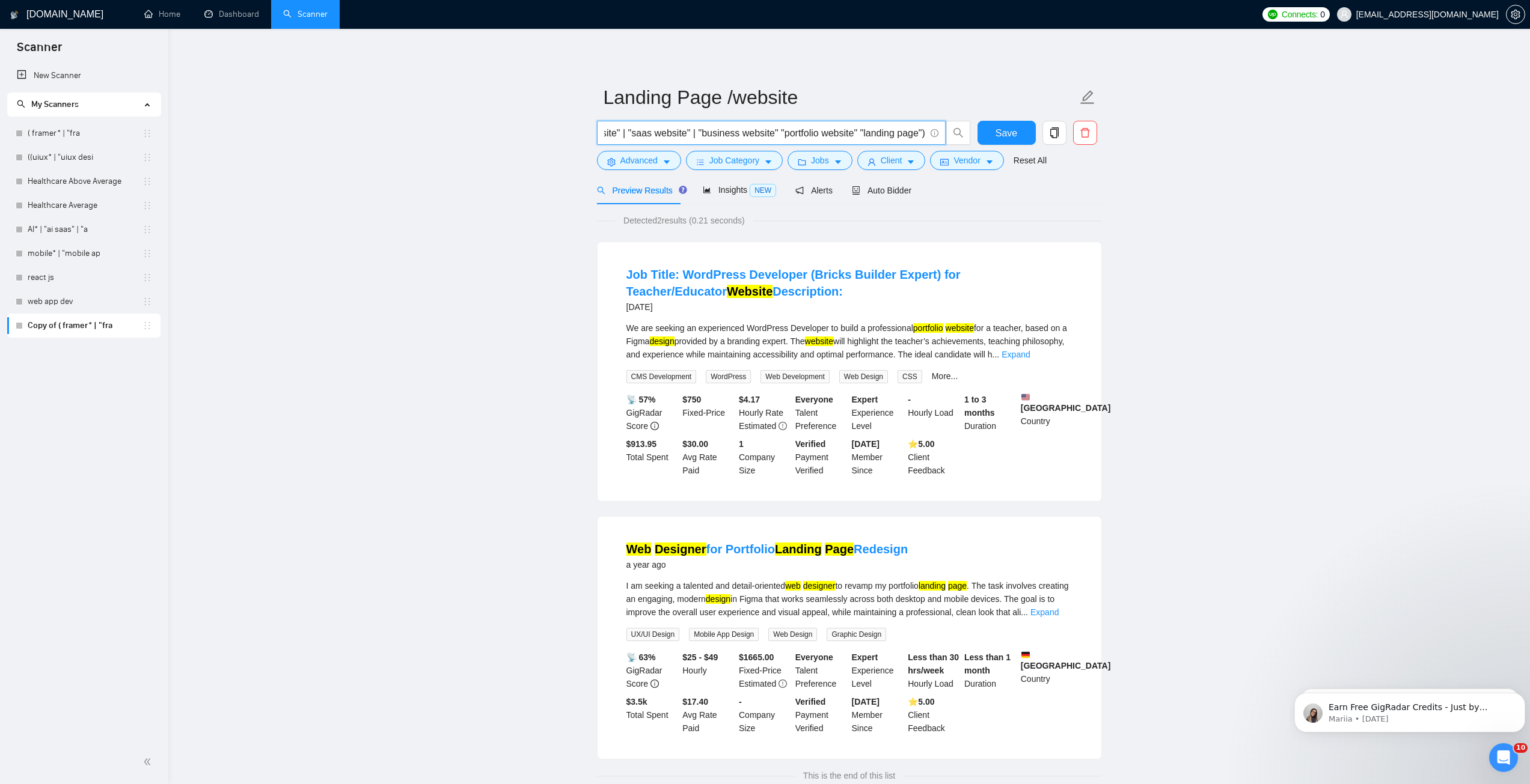
click at [905, 124] on span "( website* | (web desig*) | "landing page desig*" | "figma desig*" | "ecommerce…" at bounding box center [771, 133] width 348 height 24
click at [880, 130] on input "( website* | (web desig*) | "landing page desig*" | "figma desig*" | "ecommerce…" at bounding box center [765, 133] width 321 height 15
click at [775, 131] on input "( website* | (web desig*) | "landing page desig*" | "figma desig*" | "ecommerce…" at bounding box center [765, 133] width 321 height 15
click at [863, 132] on input "( website* | (web desig*) | "landing page desig*" | "figma desig*" | "ecommerce…" at bounding box center [765, 133] width 321 height 15
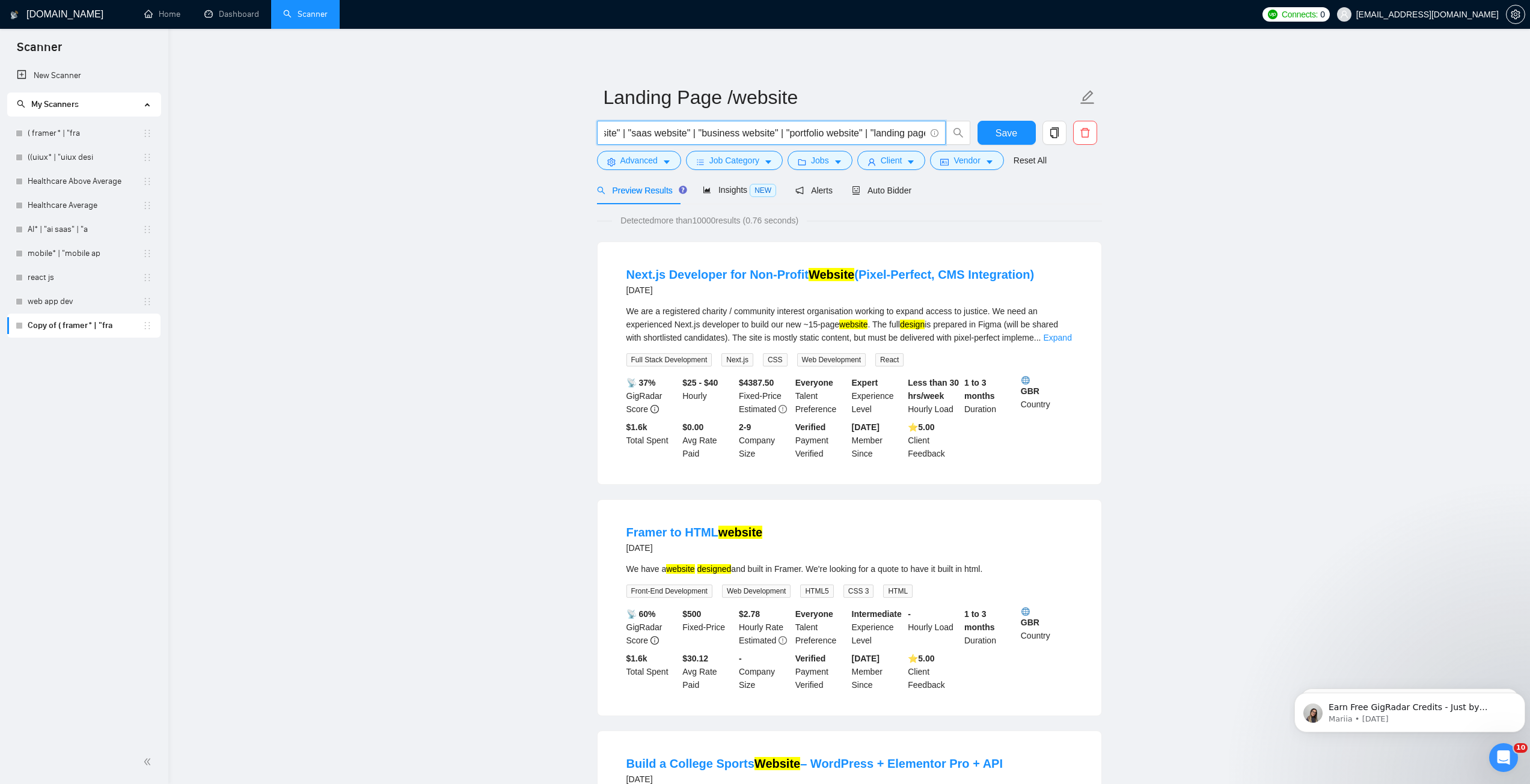
click at [860, 134] on input "( website* | (web desig*) | "landing page desig*" | "figma desig*" | "ecommerce…" at bounding box center [765, 133] width 321 height 15
drag, startPoint x: 825, startPoint y: 134, endPoint x: 929, endPoint y: 138, distance: 104.1
click at [929, 138] on span "( website* | (web desig*) | "landing page desig*" | "figma desig*" | "ecommerce…" at bounding box center [771, 133] width 348 height 24
click at [883, 138] on input "( website* | (web desig*) | "landing page desig*" | "figma desig*" | "ecommerce…" at bounding box center [765, 133] width 321 height 15
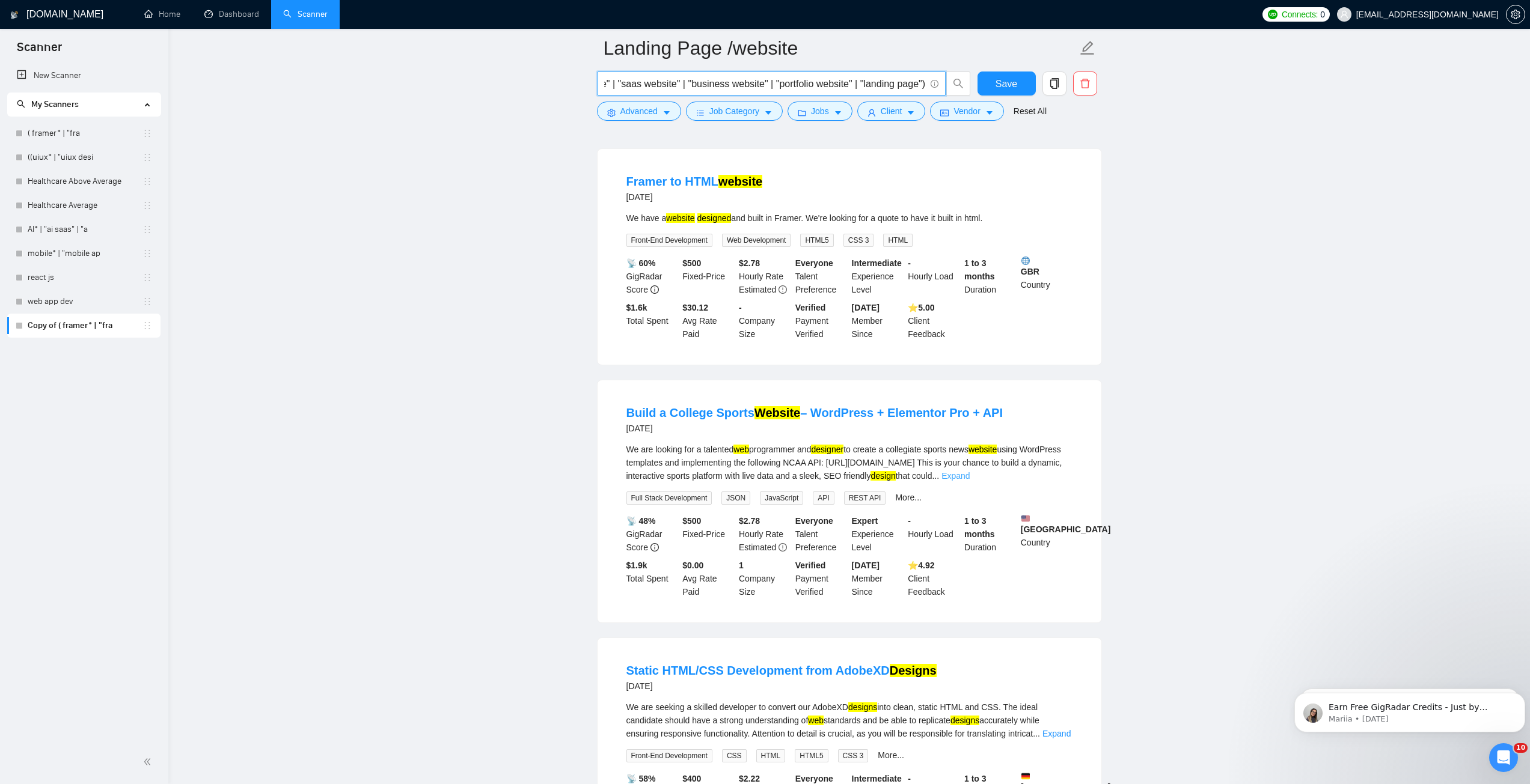
scroll to position [0, 0]
click at [969, 476] on link "Expand" at bounding box center [956, 476] width 29 height 10
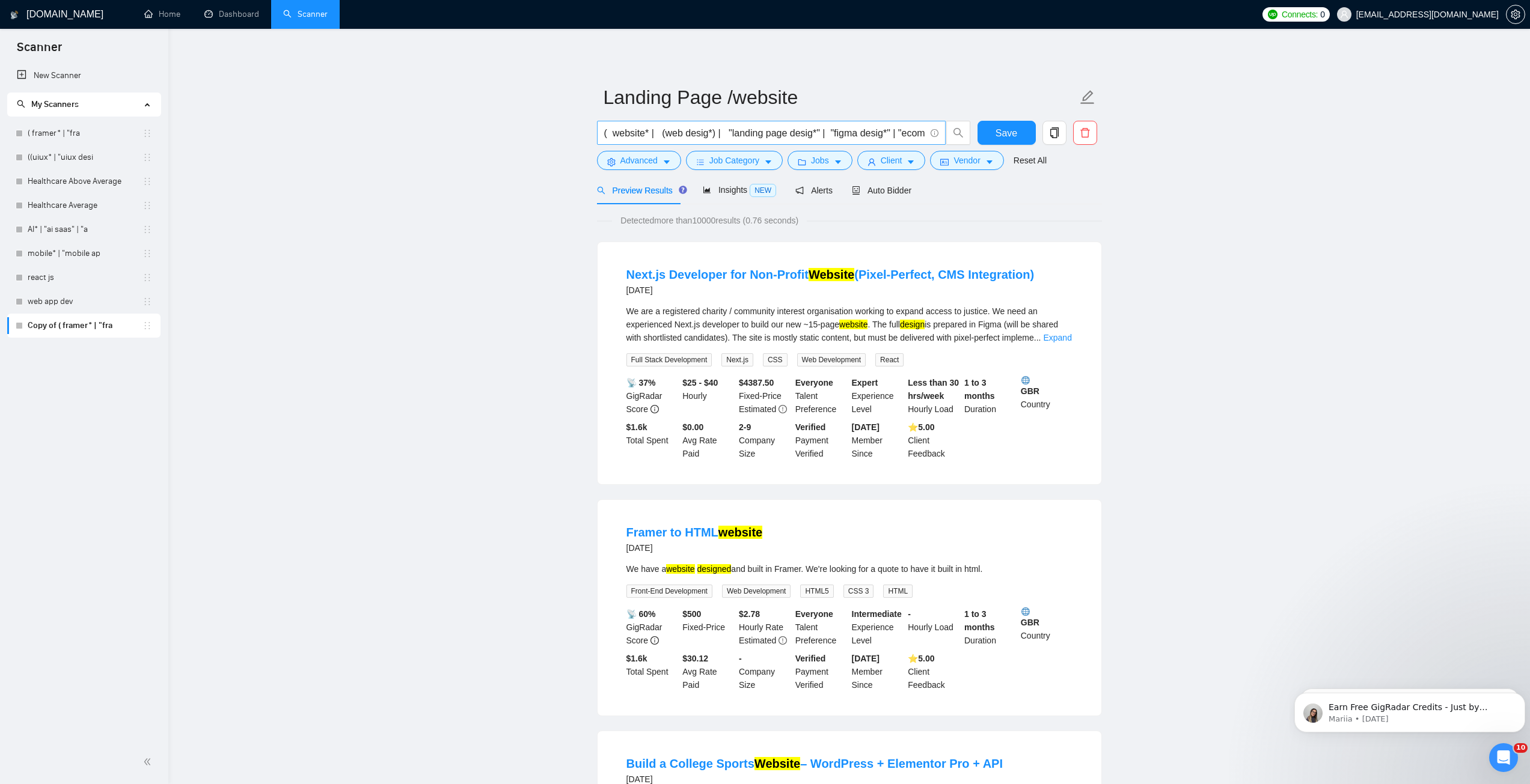
click at [829, 135] on input "( website* | (web desig*) | "landing page desig*" | "figma desig*" | "ecommerce…" at bounding box center [765, 133] width 321 height 15
click at [725, 133] on input "( website* | (web desig*) | "landing page desig*" | "figma desig*" | "ecommerce…" at bounding box center [765, 133] width 321 height 15
type input "( website* | (web desig*) | "landing page desig*" | "figma desig*" | "ecommerce…"
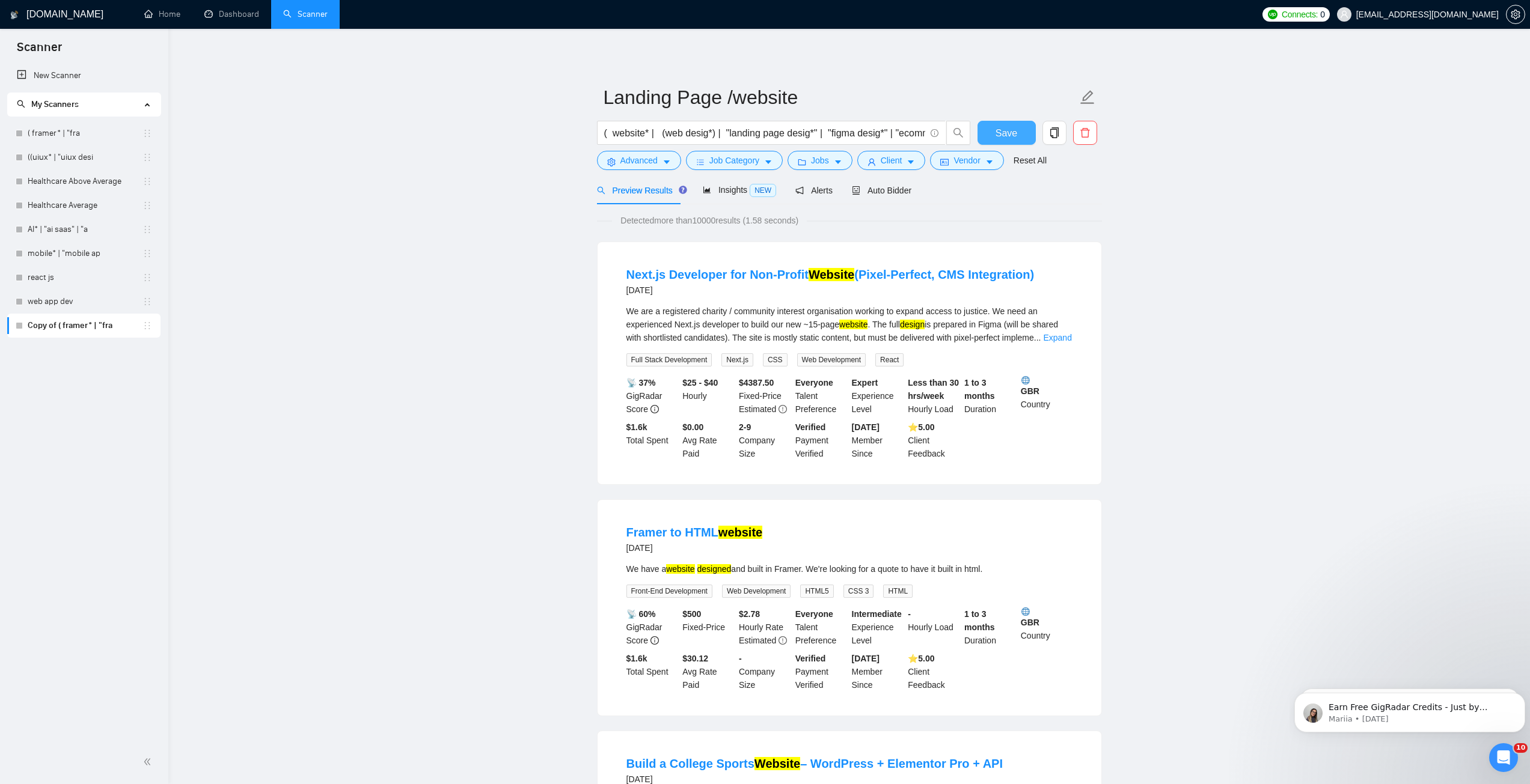
click at [1008, 137] on span "Save" at bounding box center [1006, 133] width 21 height 15
click at [767, 162] on icon "caret-down" at bounding box center [768, 163] width 6 height 4
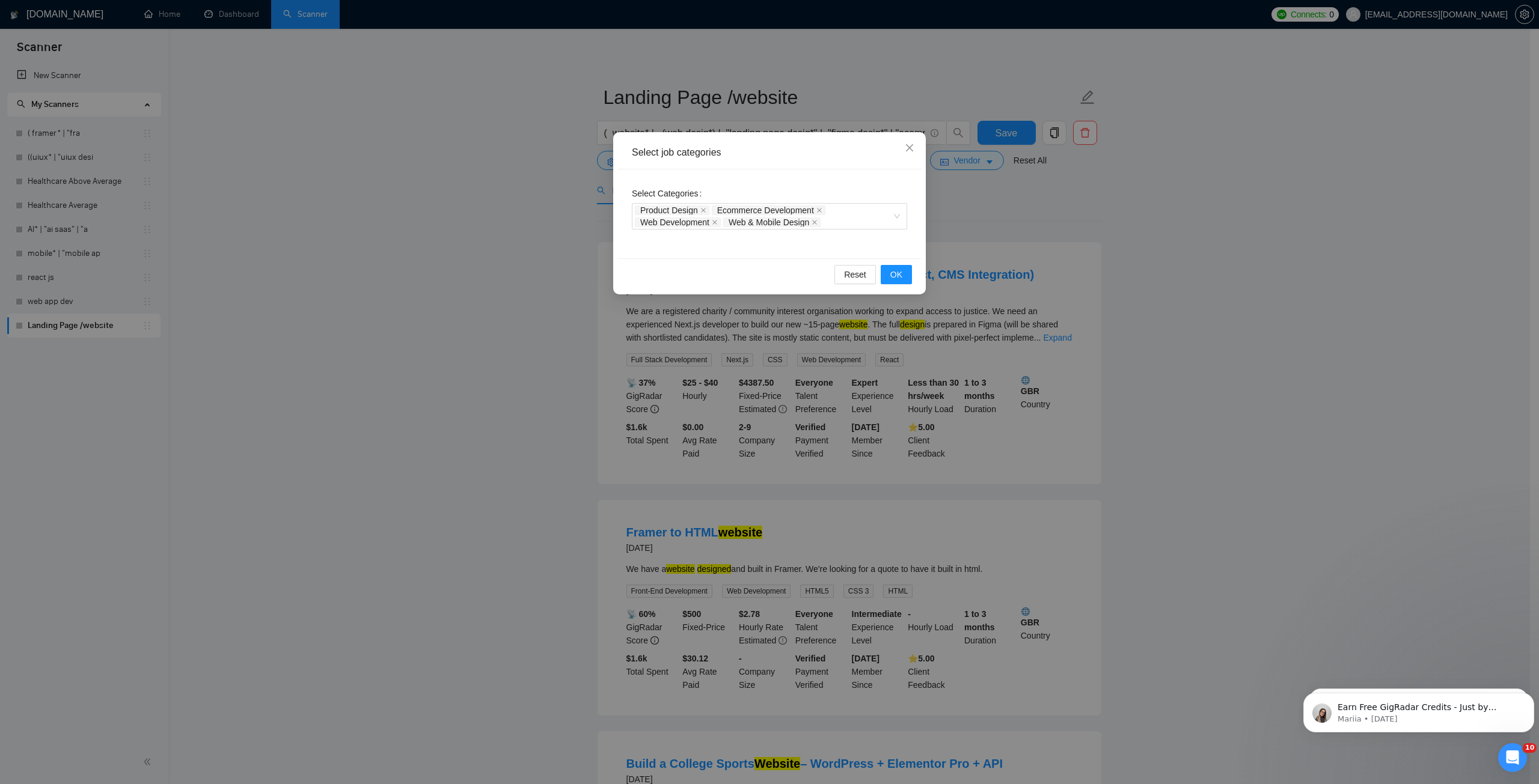
click at [733, 180] on div "Select Categories Product Design Ecommerce Development Web Development Web & Mo…" at bounding box center [769, 214] width 304 height 89
click at [701, 176] on div "Select Categories Product Design Ecommerce Development Web Development Web & Mo…" at bounding box center [769, 214] width 304 height 89
click at [900, 212] on div "Product Design Ecommerce Development Web Development Web & Mobile Design" at bounding box center [769, 215] width 275 height 26
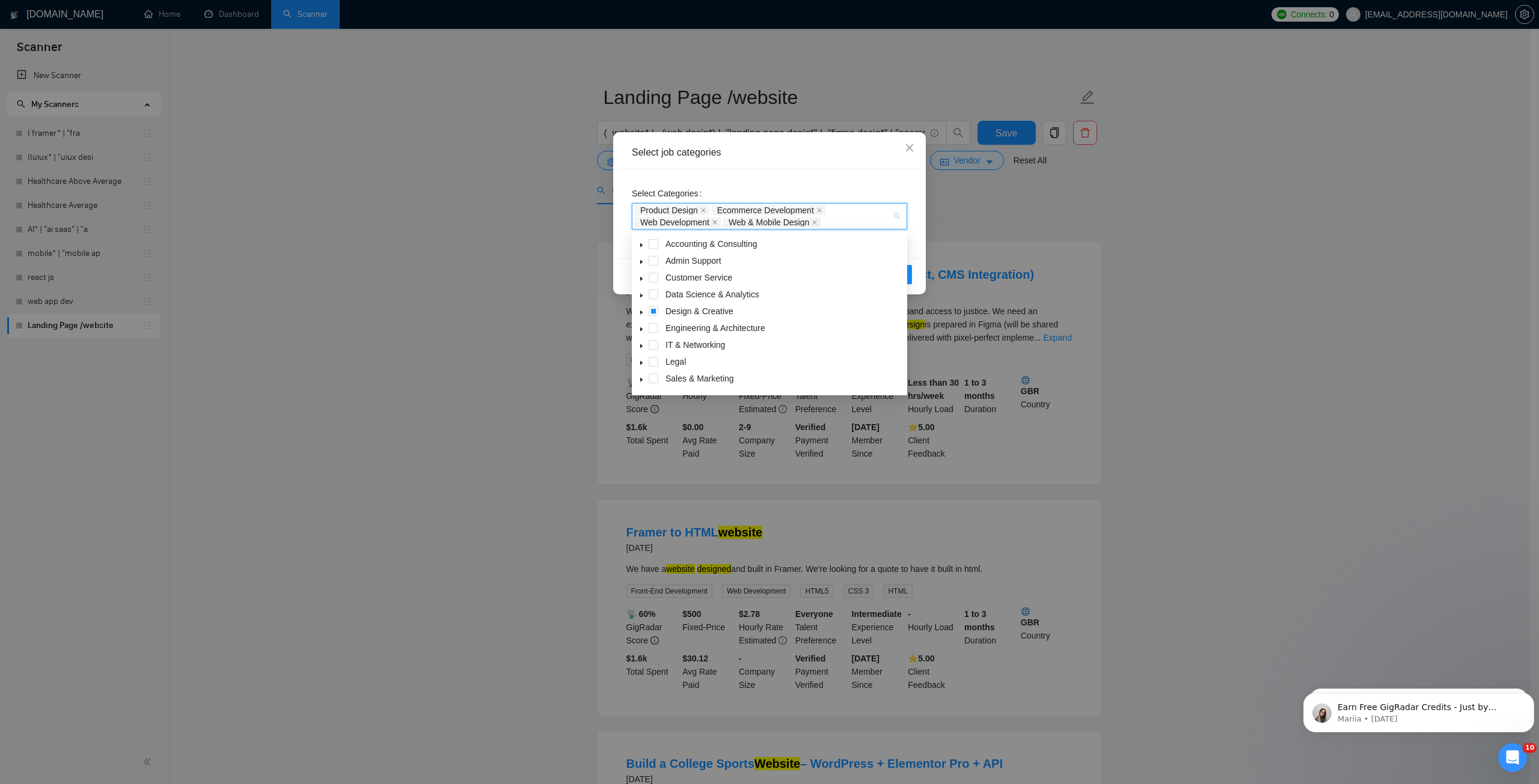
click at [640, 315] on icon "caret-down" at bounding box center [641, 312] width 2 height 4
click at [642, 311] on icon "caret-down" at bounding box center [642, 312] width 6 height 6
click at [642, 368] on icon "caret-down" at bounding box center [642, 366] width 6 height 6
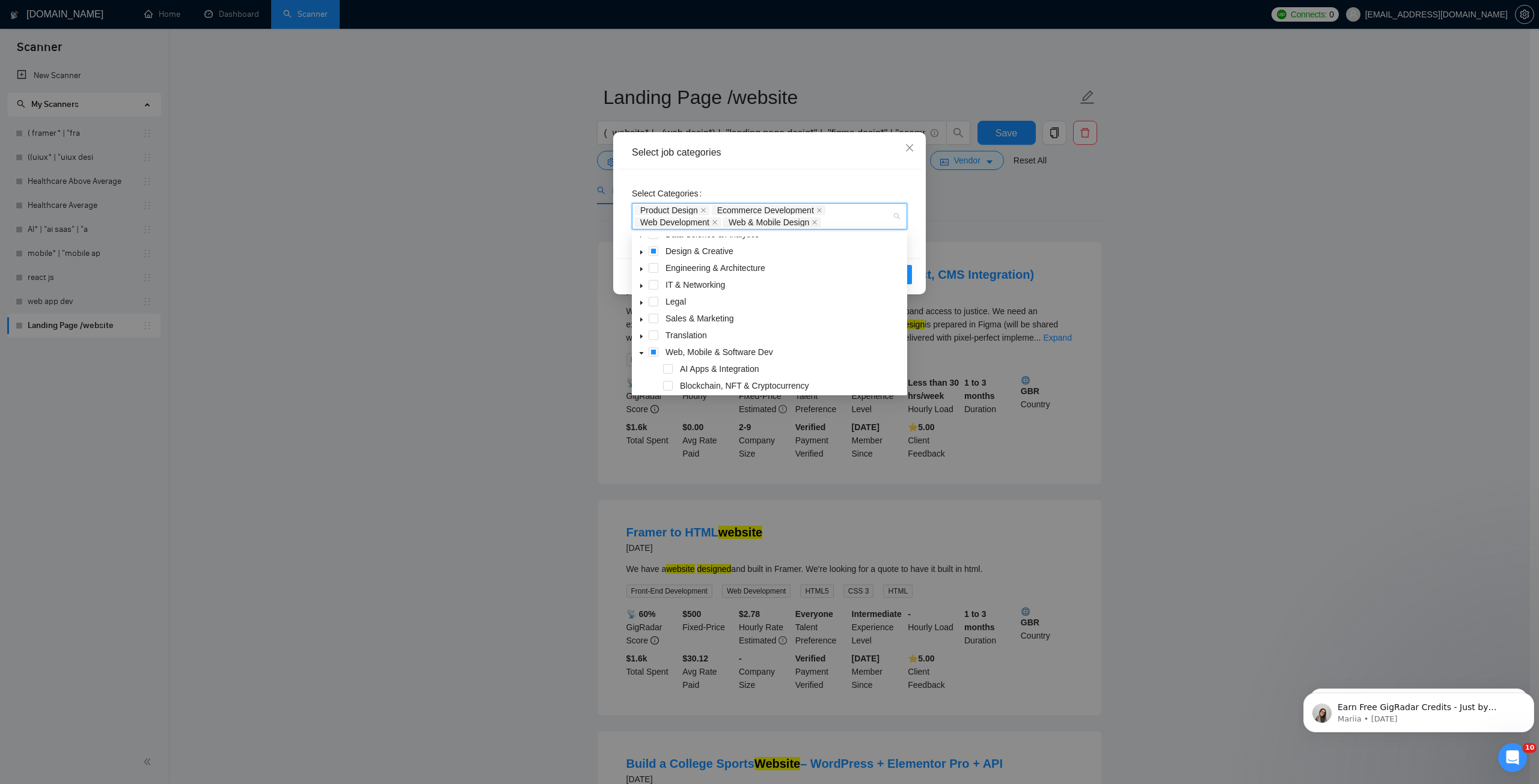
click at [637, 356] on span at bounding box center [641, 352] width 14 height 14
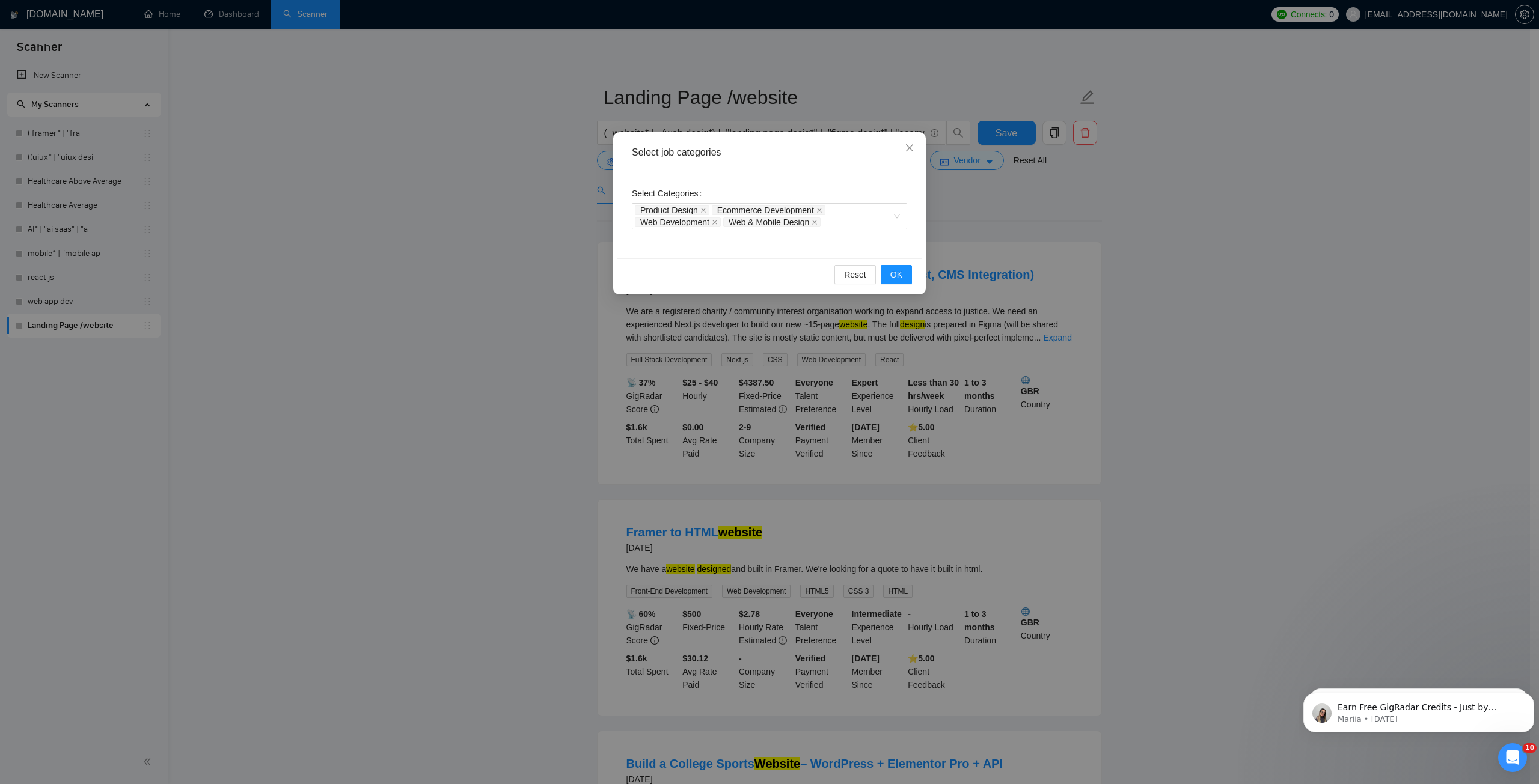
click at [757, 184] on div "Select Categories Product Design Ecommerce Development Web Development Web & Mo…" at bounding box center [769, 214] width 304 height 89
click at [888, 275] on button "OK" at bounding box center [896, 274] width 31 height 19
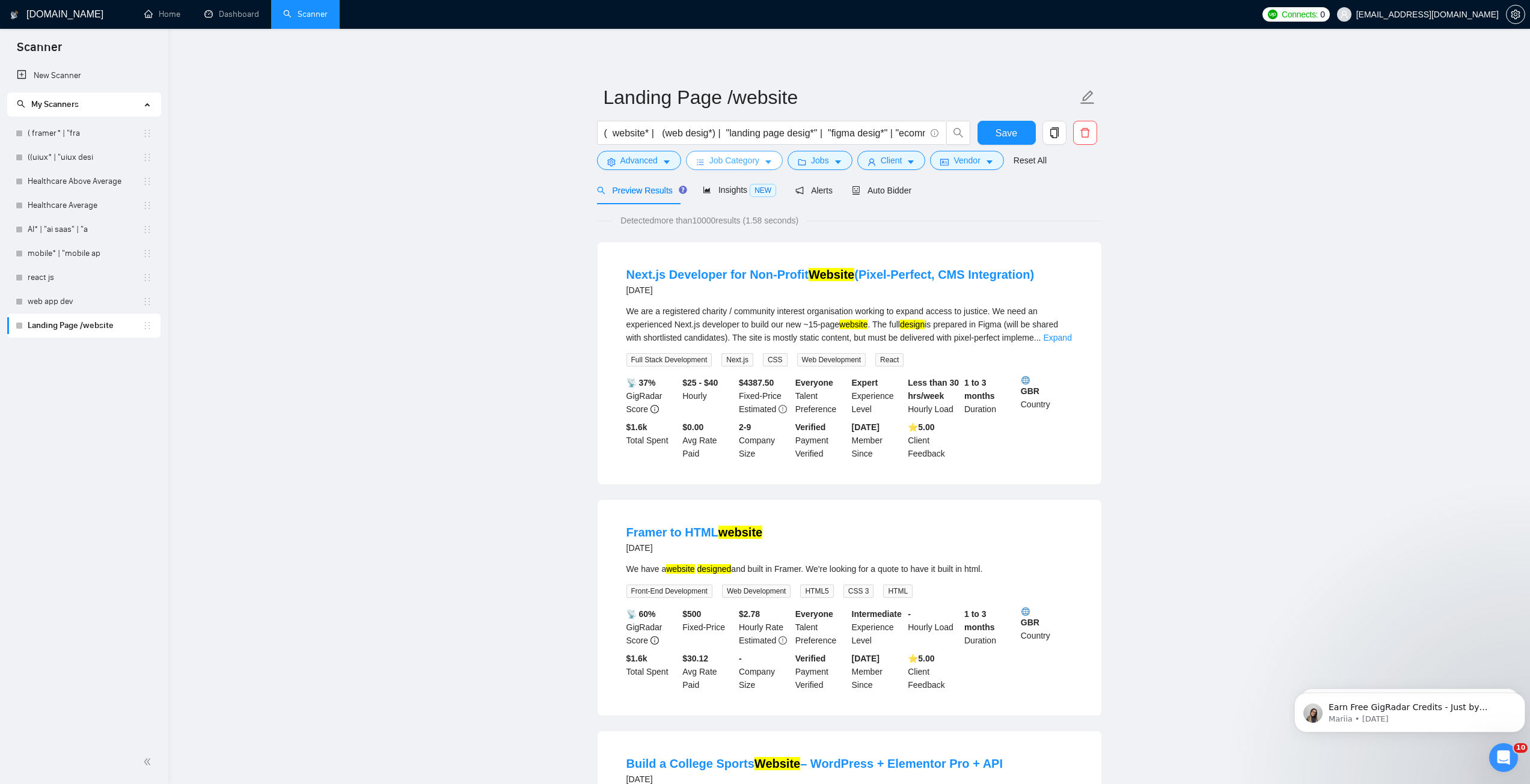
click at [729, 161] on span "Job Category" at bounding box center [734, 161] width 50 height 14
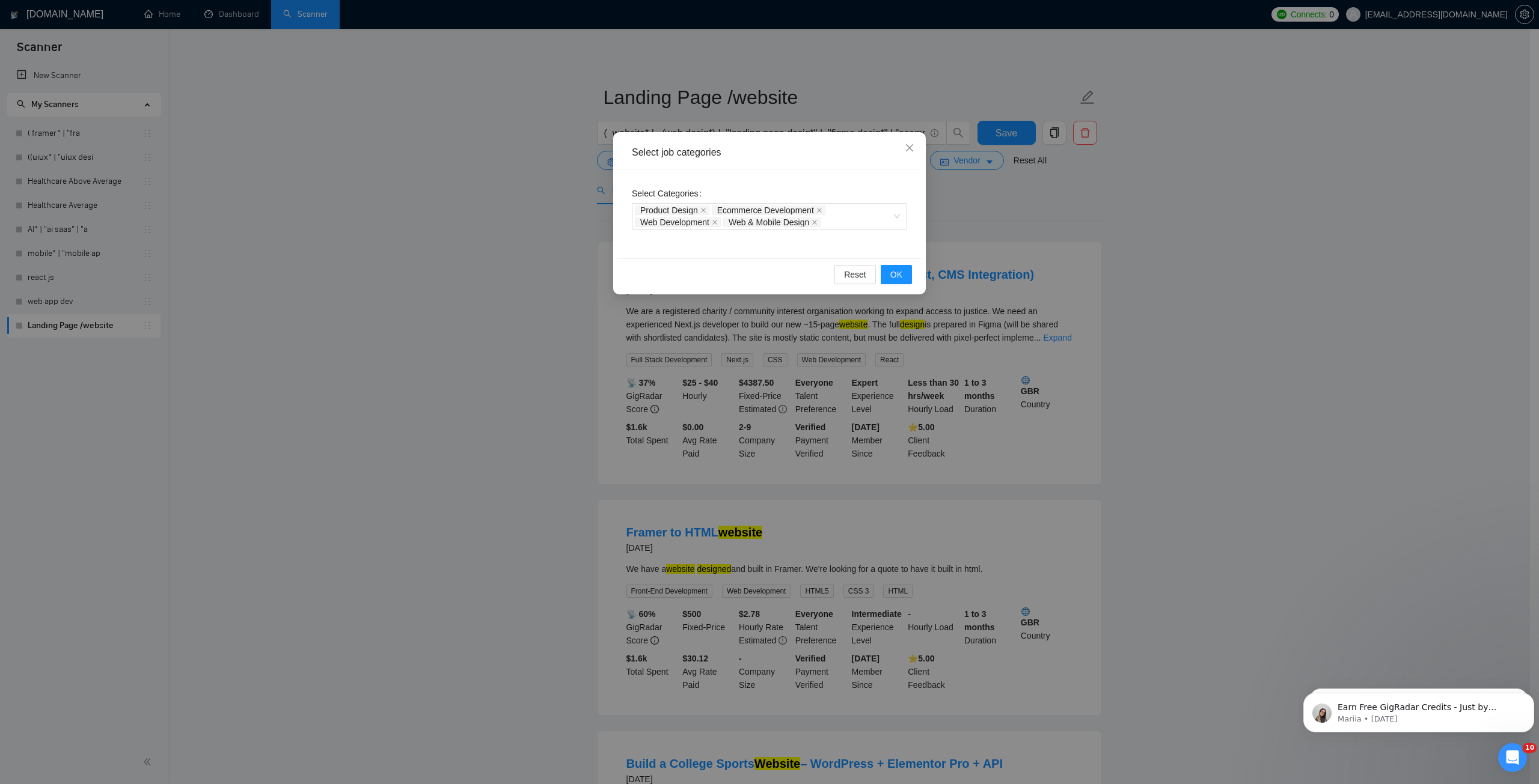
click at [1035, 218] on div "Select job categories Select Categories Product Design Ecommerce Development We…" at bounding box center [769, 392] width 1539 height 784
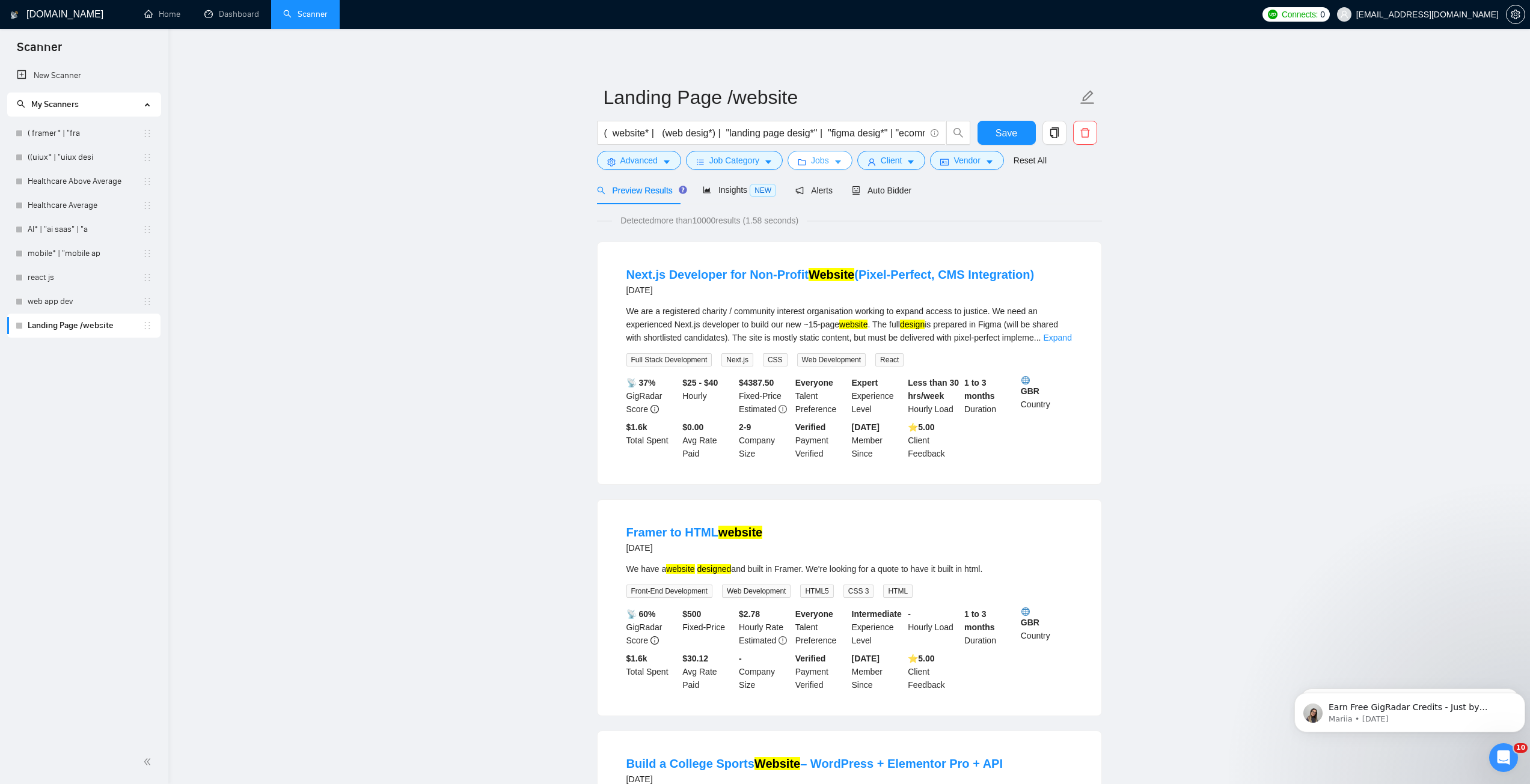
click at [819, 167] on span "Jobs" at bounding box center [820, 161] width 18 height 14
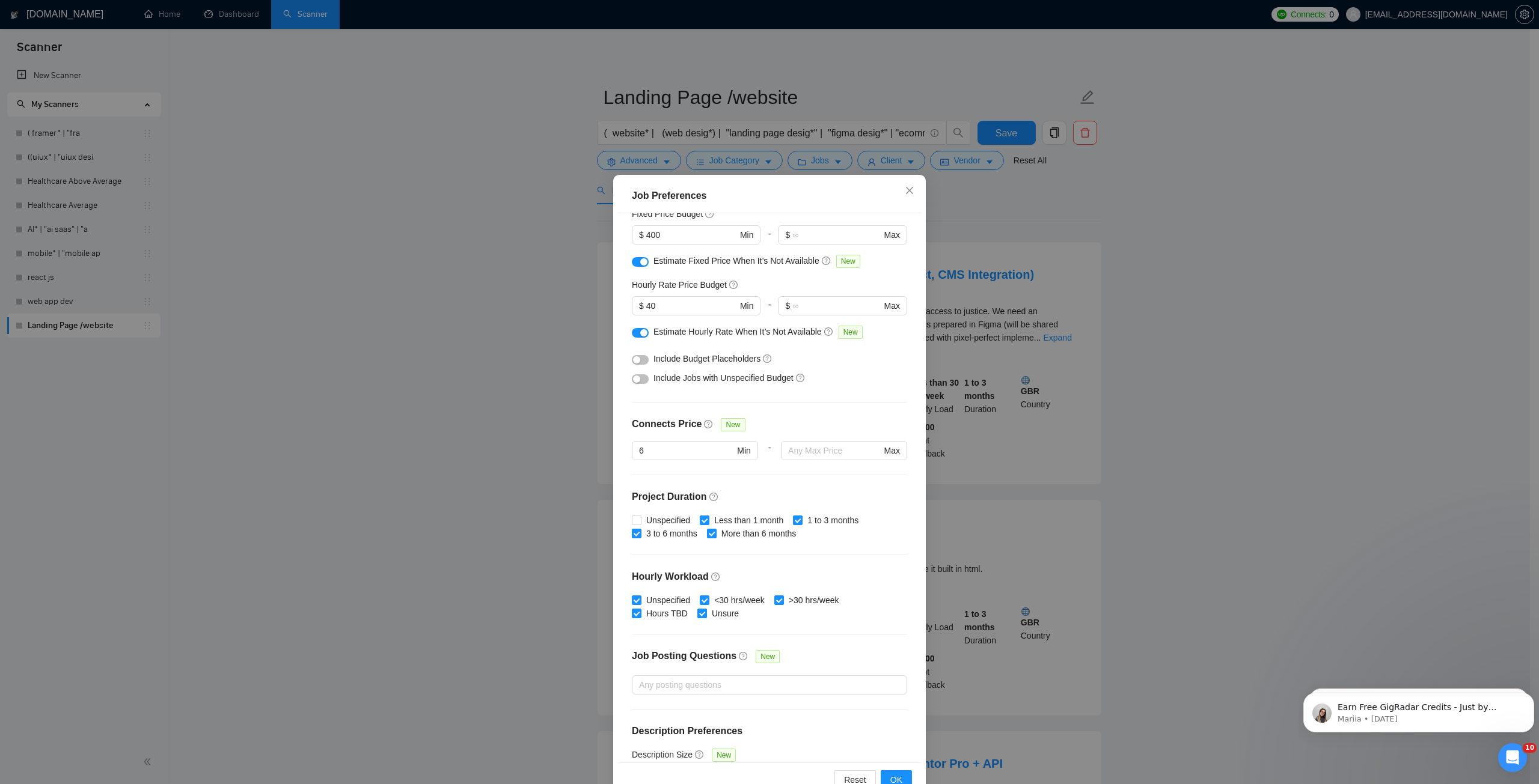
scroll to position [120, 0]
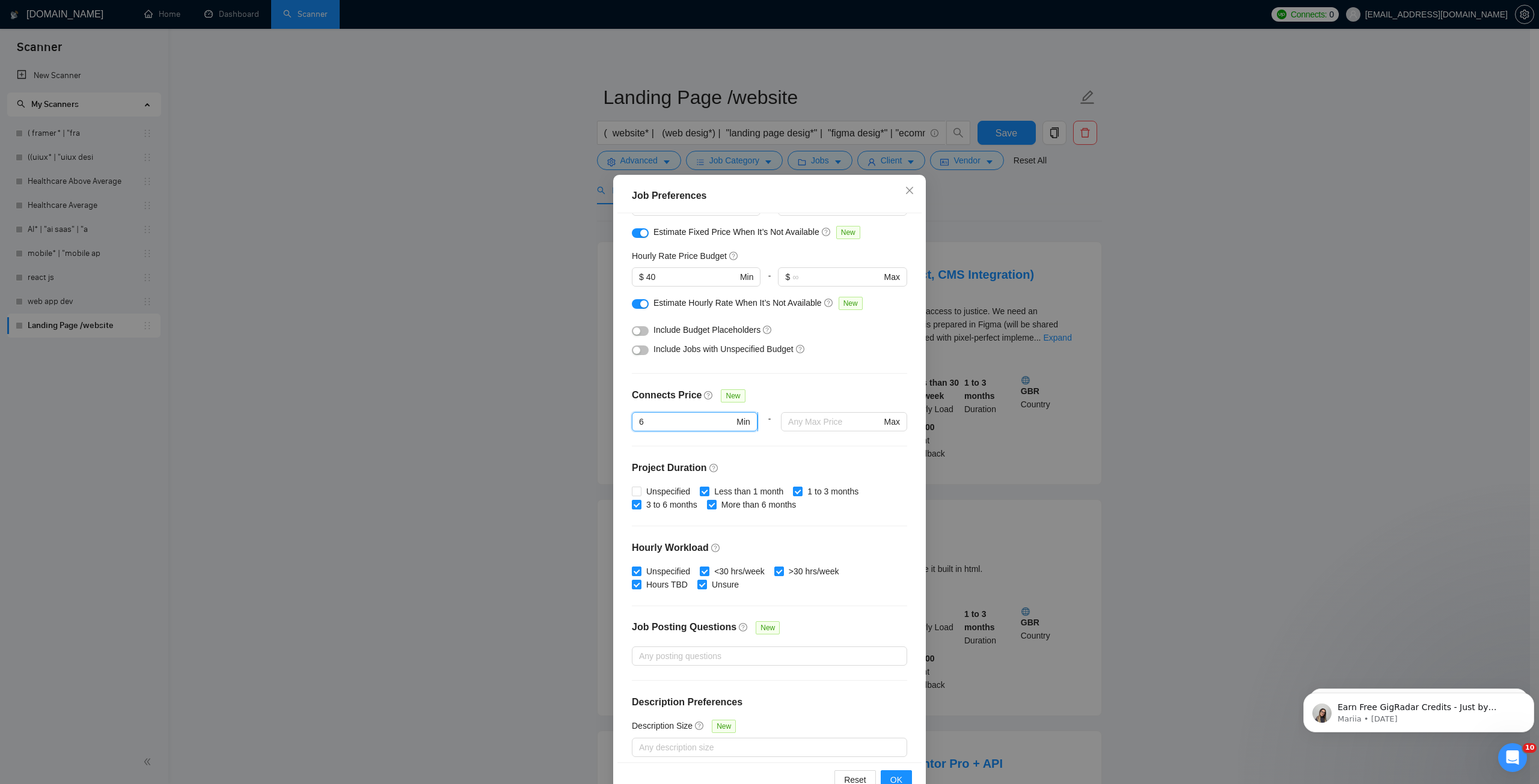
click at [647, 420] on input "6" at bounding box center [686, 421] width 95 height 14
type input "8"
click at [778, 394] on div "Connects Price New" at bounding box center [769, 400] width 275 height 24
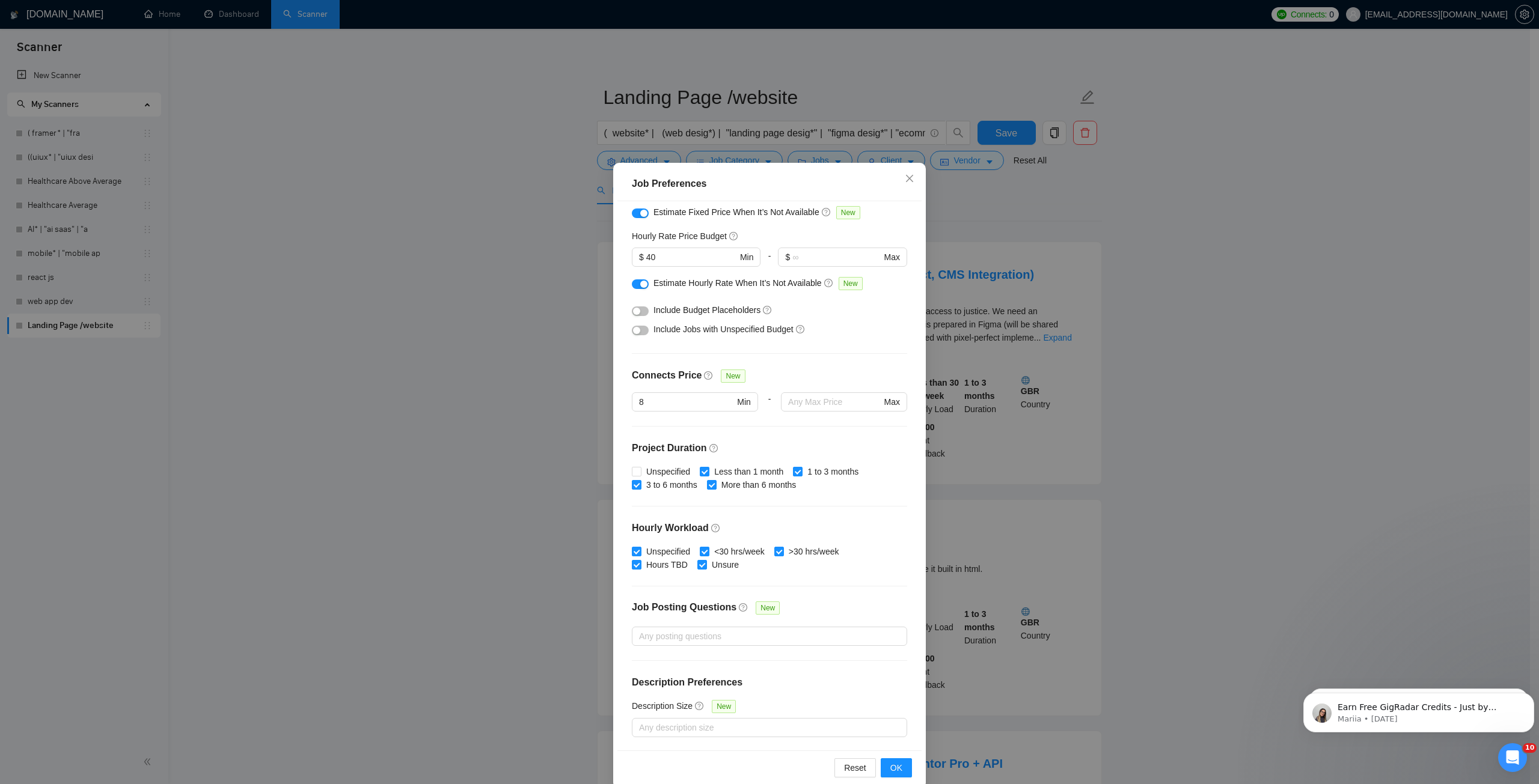
scroll to position [31, 0]
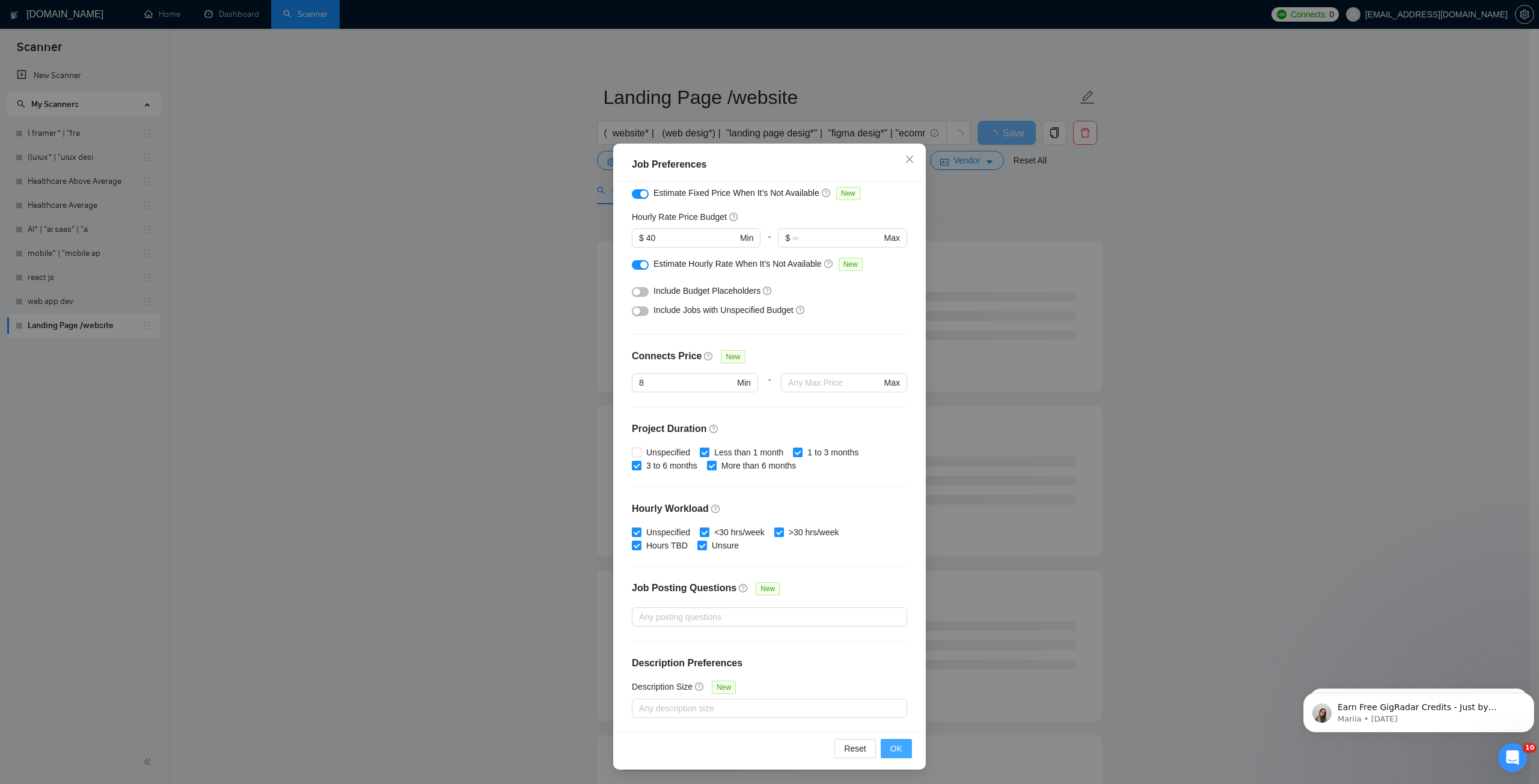
click at [891, 747] on span "OK" at bounding box center [896, 749] width 12 height 14
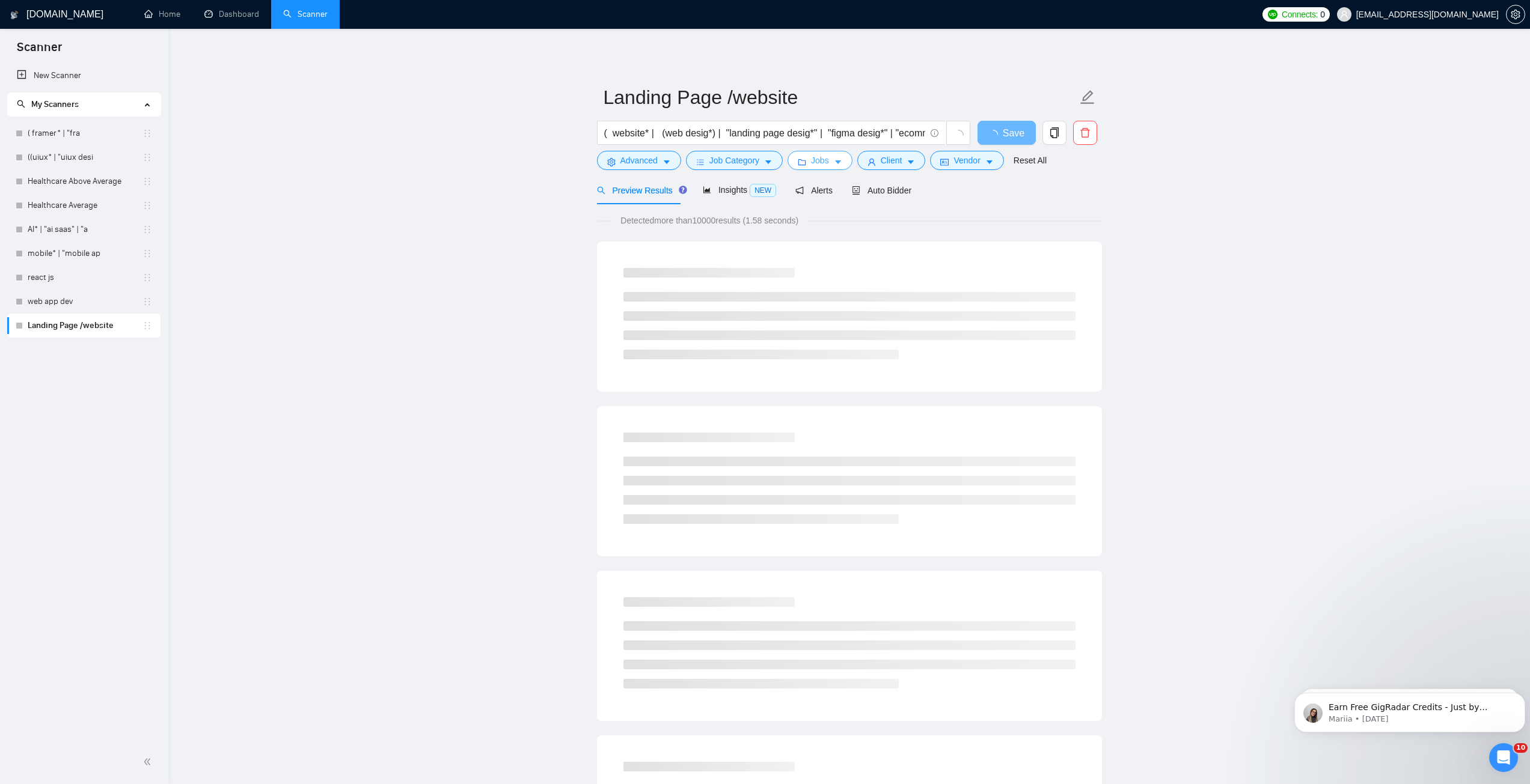
click at [818, 164] on span "Jobs" at bounding box center [820, 161] width 18 height 14
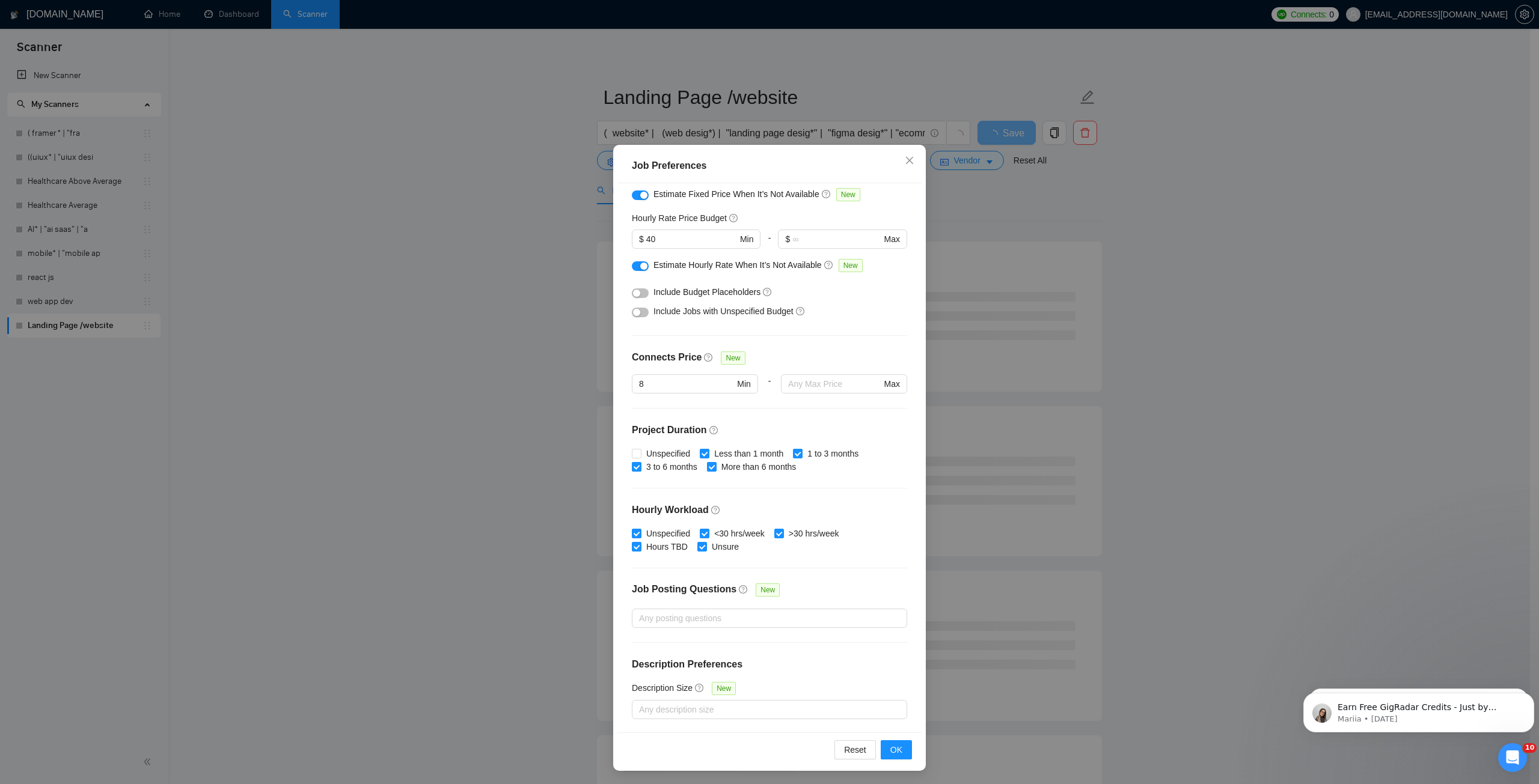
scroll to position [31, 0]
click at [681, 713] on div at bounding box center [764, 708] width 258 height 14
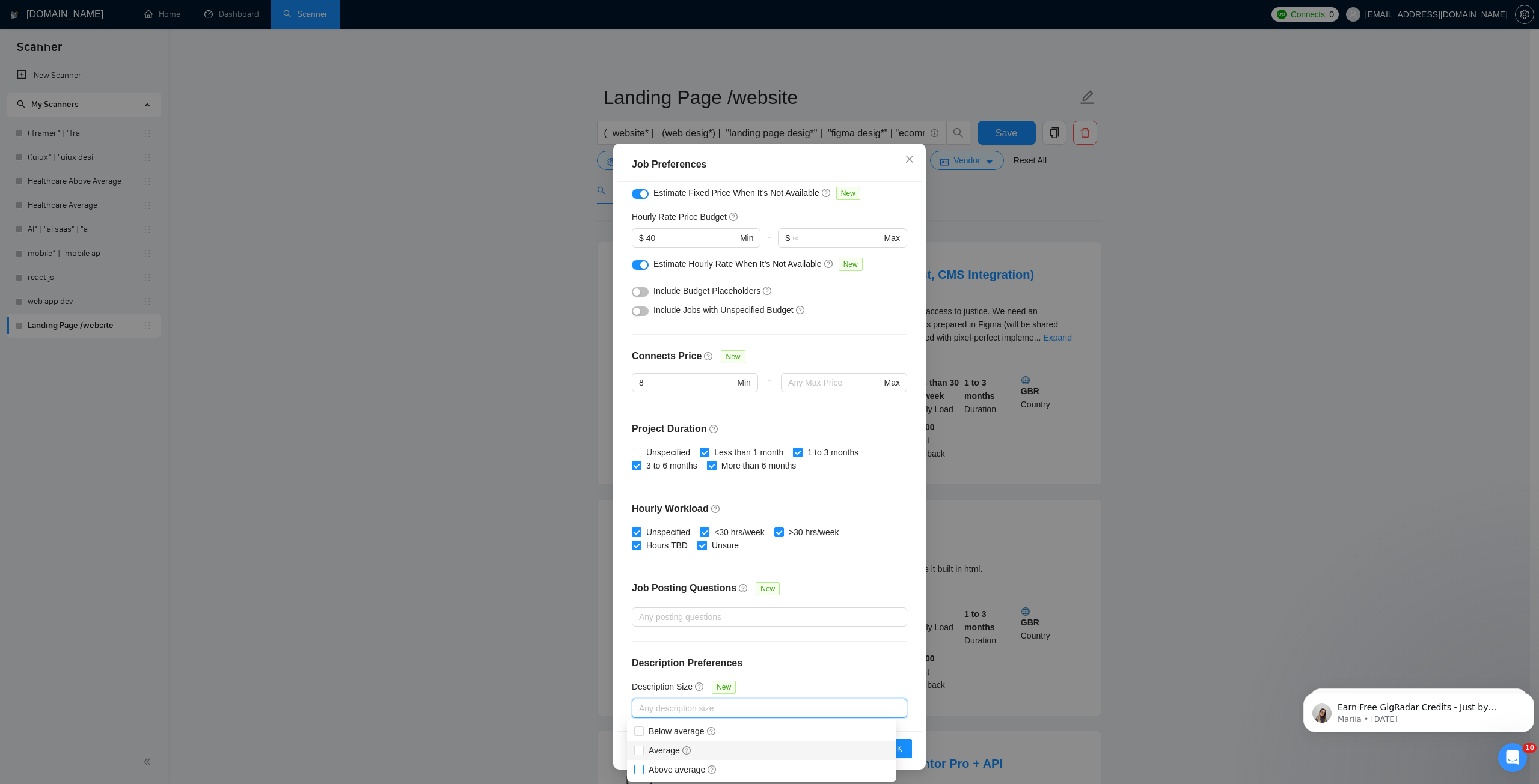
drag, startPoint x: 674, startPoint y: 746, endPoint x: 674, endPoint y: 769, distance: 23.0
click at [674, 746] on span "Average" at bounding box center [670, 751] width 43 height 10
click at [643, 746] on input "Average" at bounding box center [638, 750] width 9 height 9
checkbox input "true"
click at [674, 772] on span "Above average" at bounding box center [683, 770] width 68 height 10
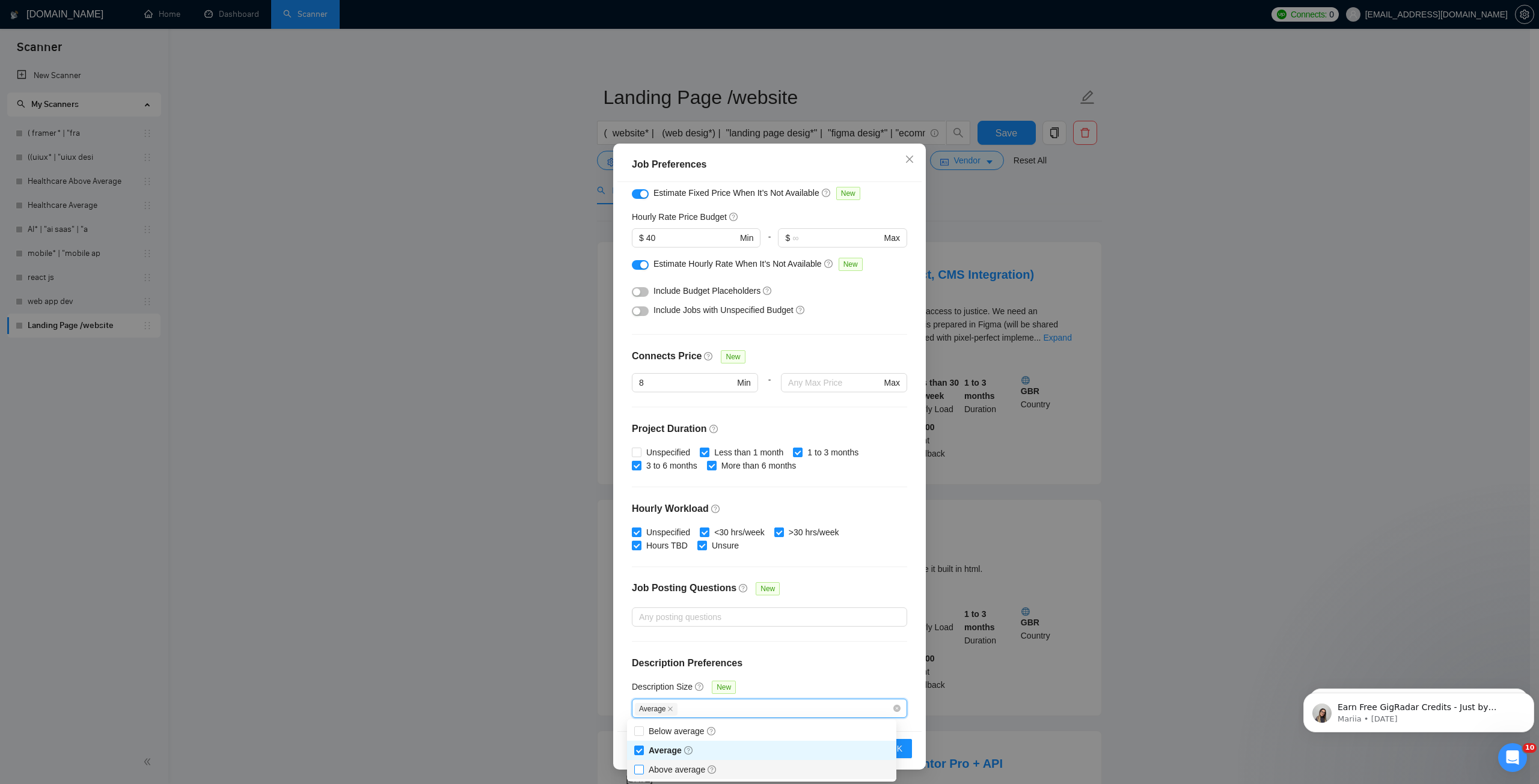
click at [643, 772] on input "Above average" at bounding box center [638, 769] width 9 height 9
checkbox input "true"
click at [903, 751] on button "OK" at bounding box center [896, 749] width 31 height 19
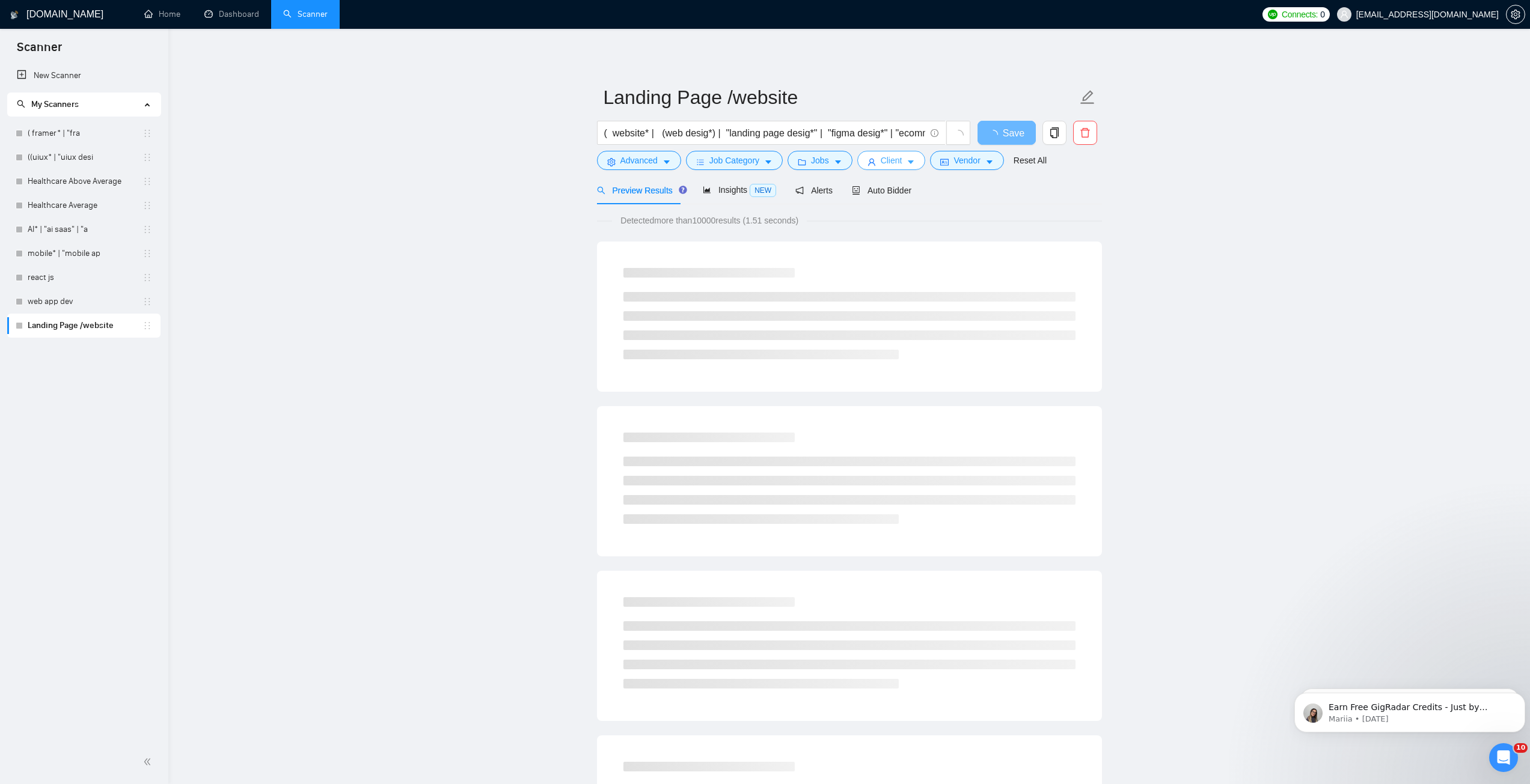
click at [893, 161] on span "Client" at bounding box center [891, 161] width 21 height 14
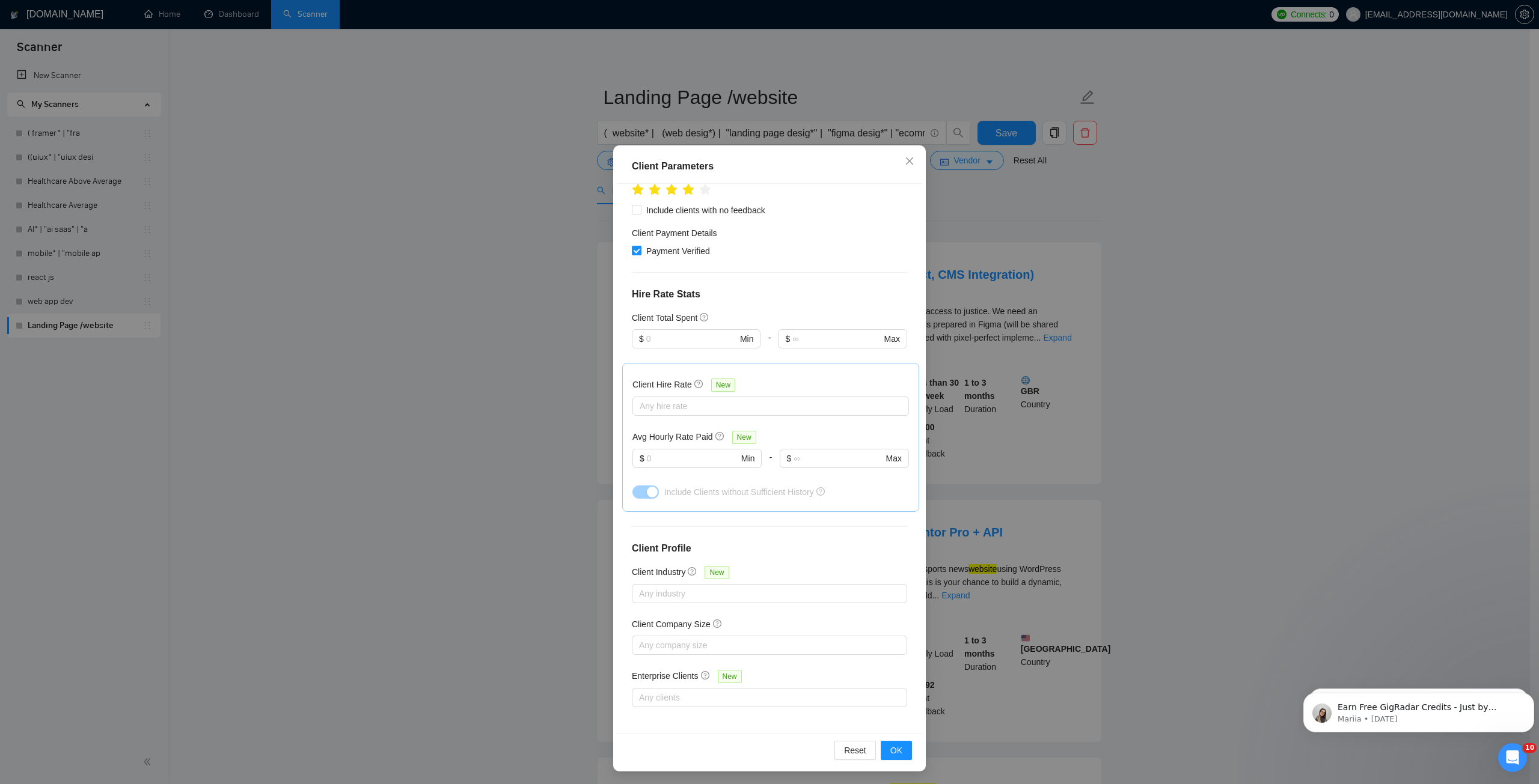
scroll to position [31, 0]
click at [891, 747] on span "OK" at bounding box center [896, 749] width 12 height 14
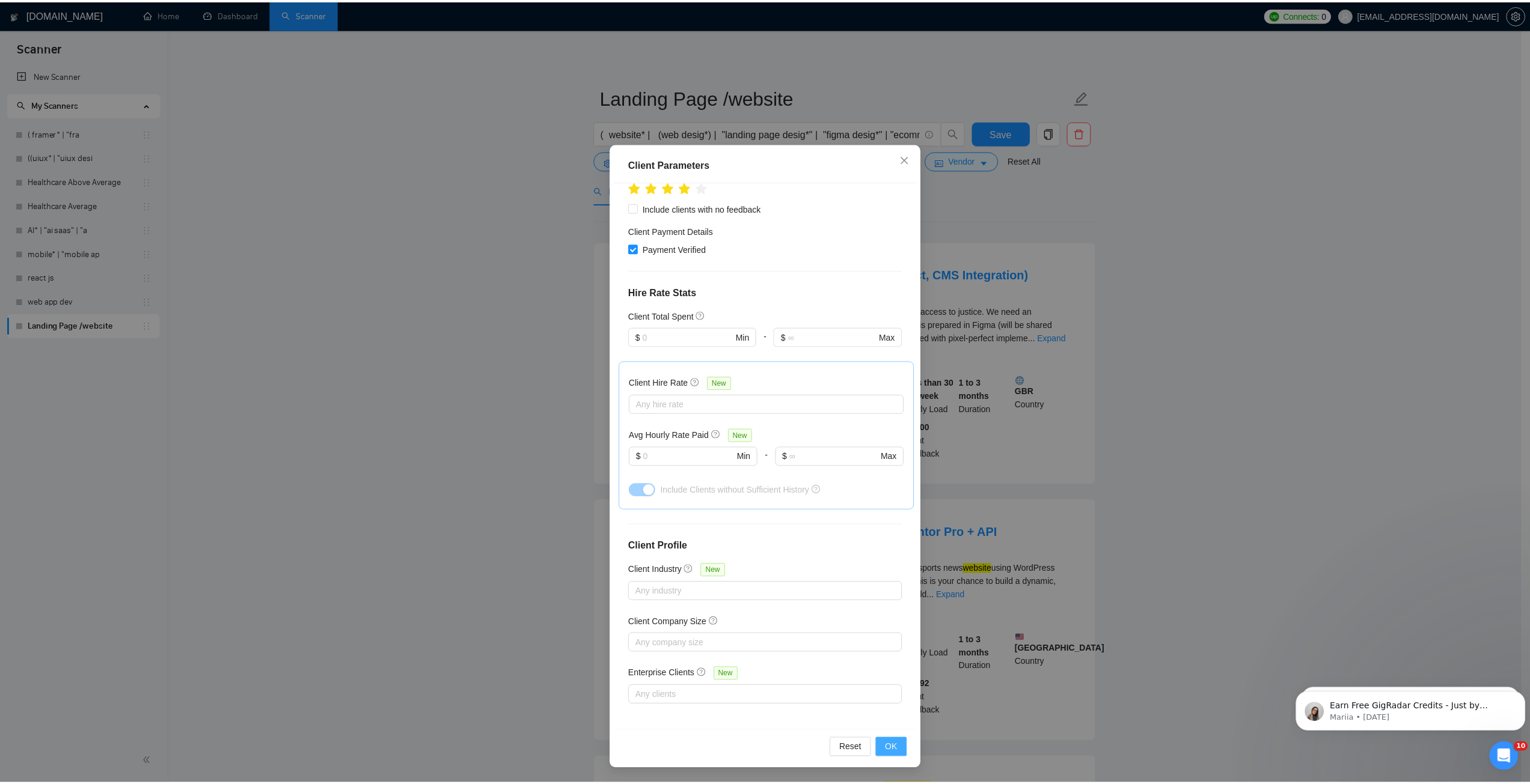
scroll to position [0, 0]
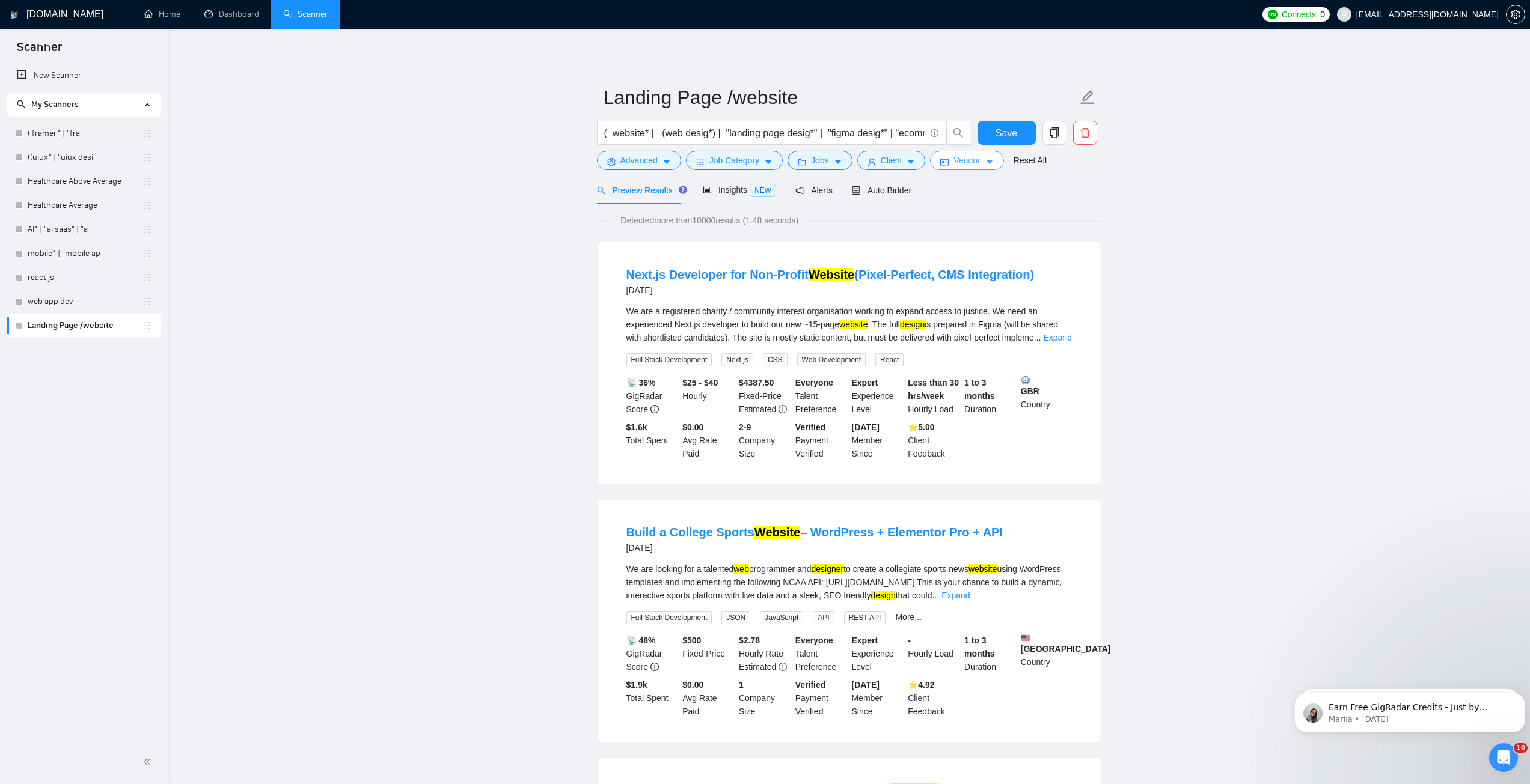
click at [976, 165] on span "Vendor" at bounding box center [966, 161] width 26 height 14
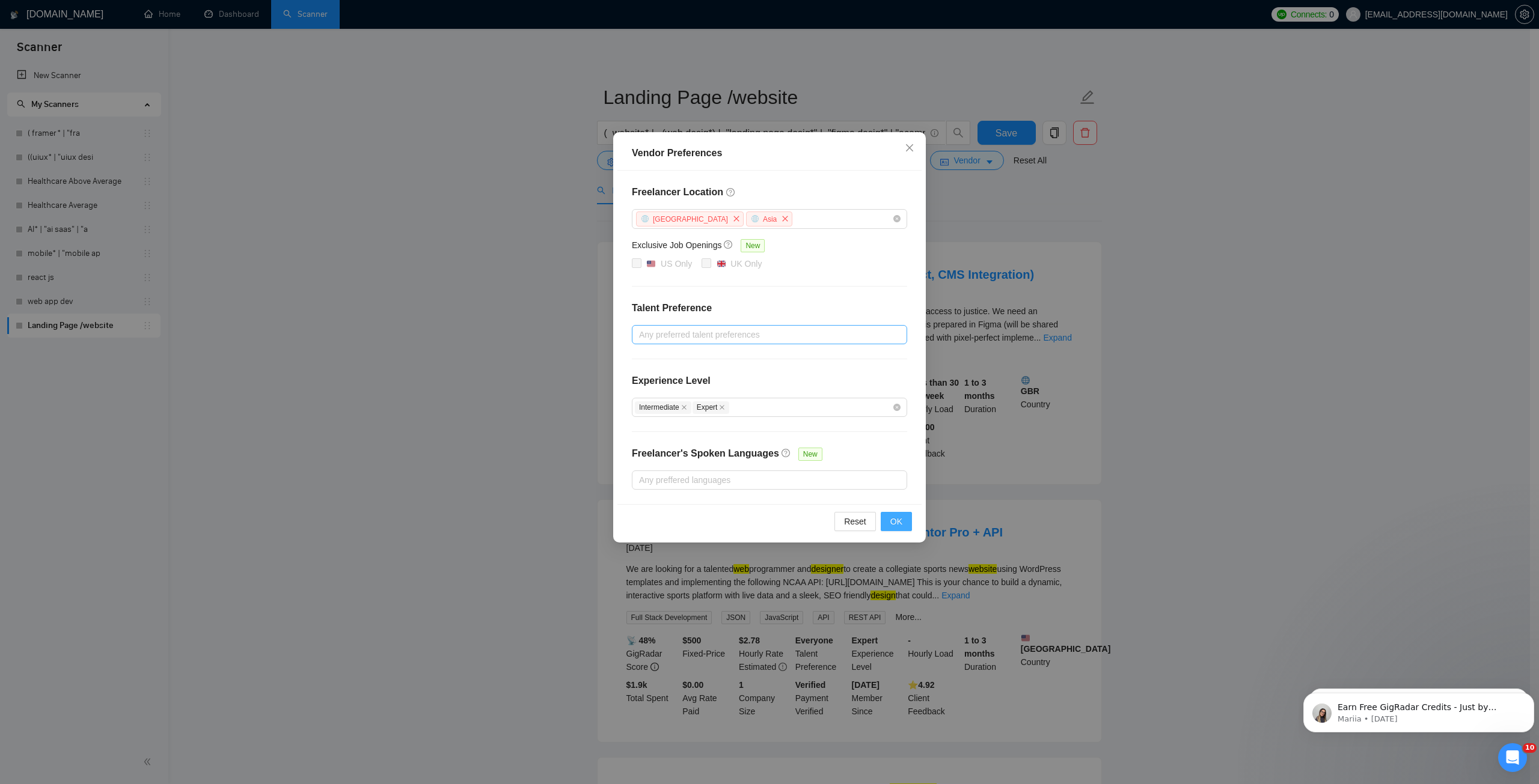
click at [890, 518] on button "OK" at bounding box center [896, 522] width 31 height 19
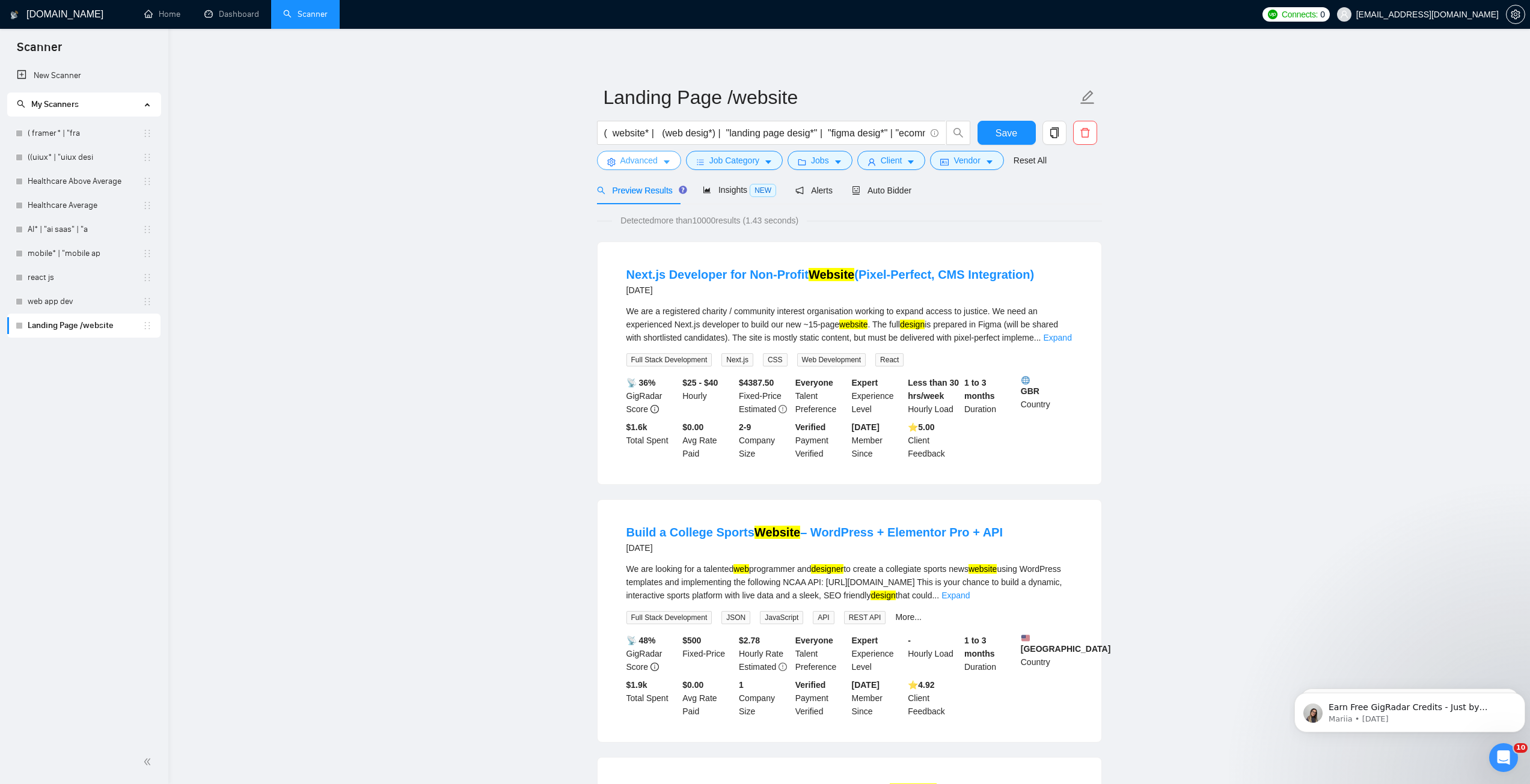
click at [654, 157] on span "Advanced" at bounding box center [639, 161] width 37 height 14
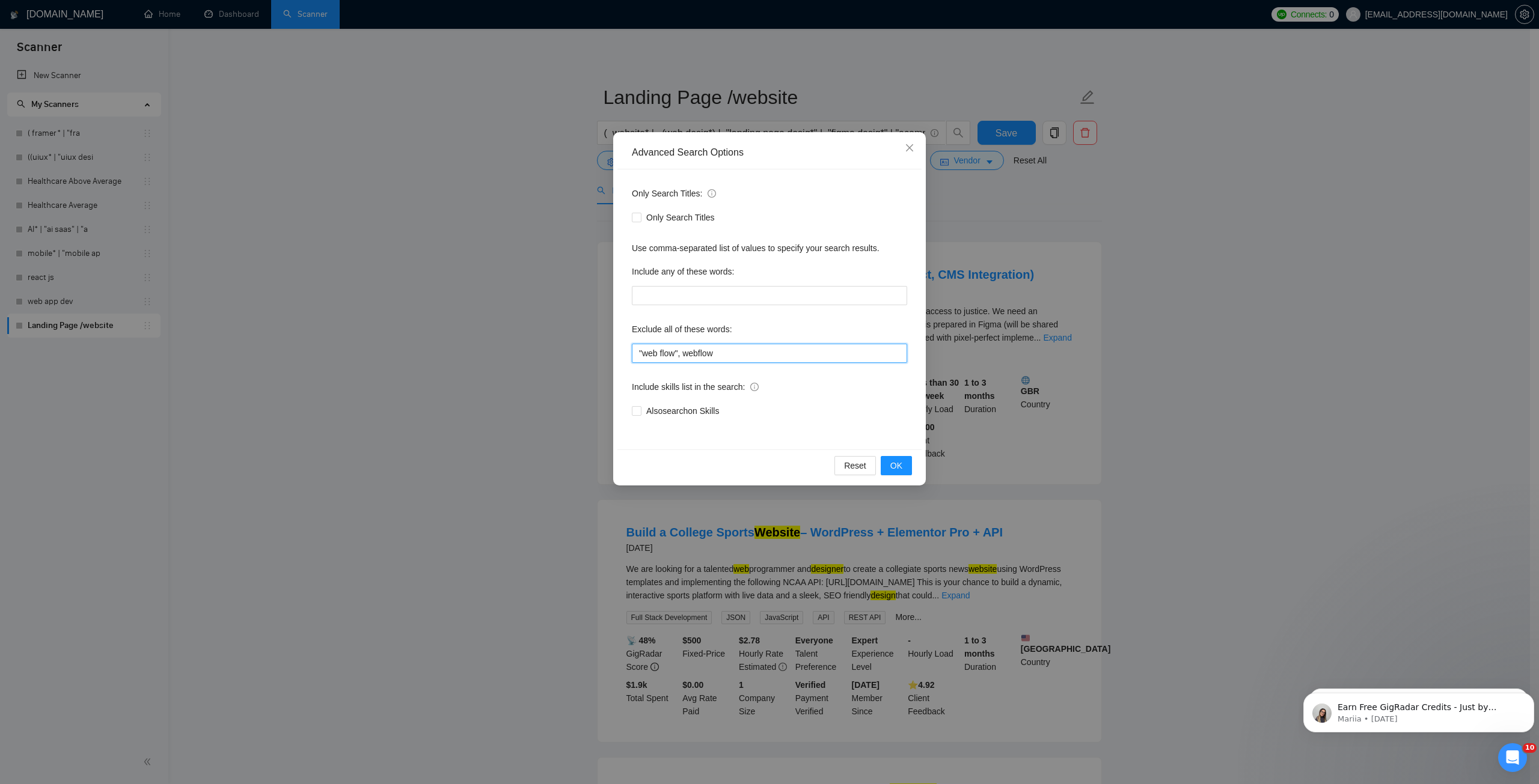
click at [733, 353] on input ""web flow", webflow" at bounding box center [769, 353] width 275 height 19
type input ""web flow", webflow, web-flow"
click at [892, 468] on span "OK" at bounding box center [896, 466] width 12 height 14
